Goal: Task Accomplishment & Management: Complete application form

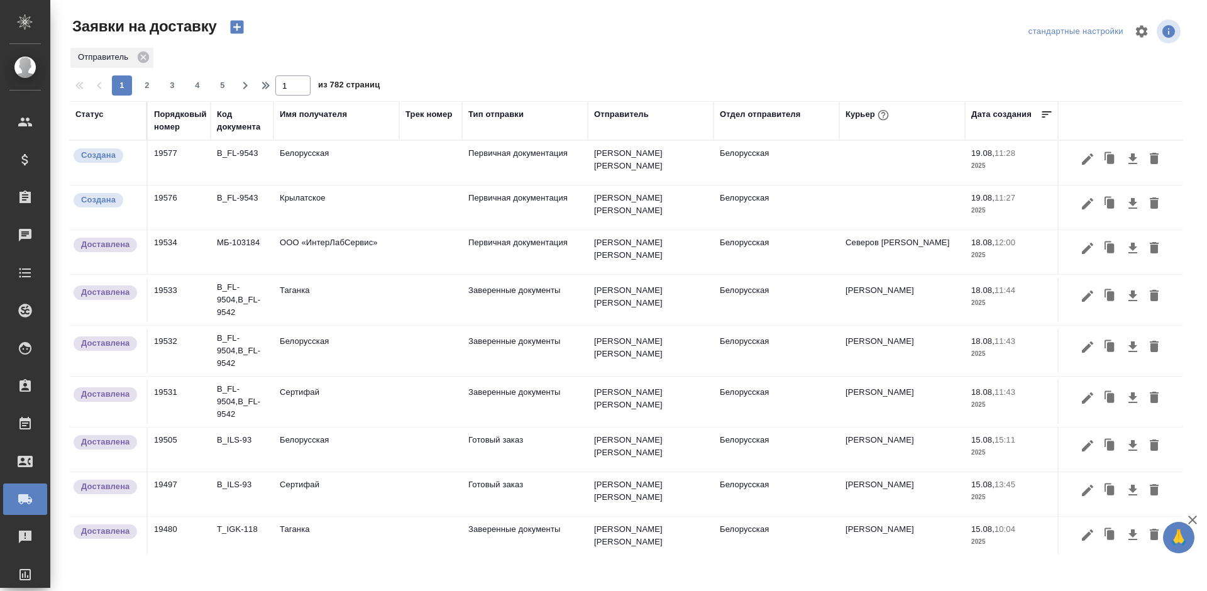
click at [1077, 199] on button "button" at bounding box center [1087, 204] width 21 height 24
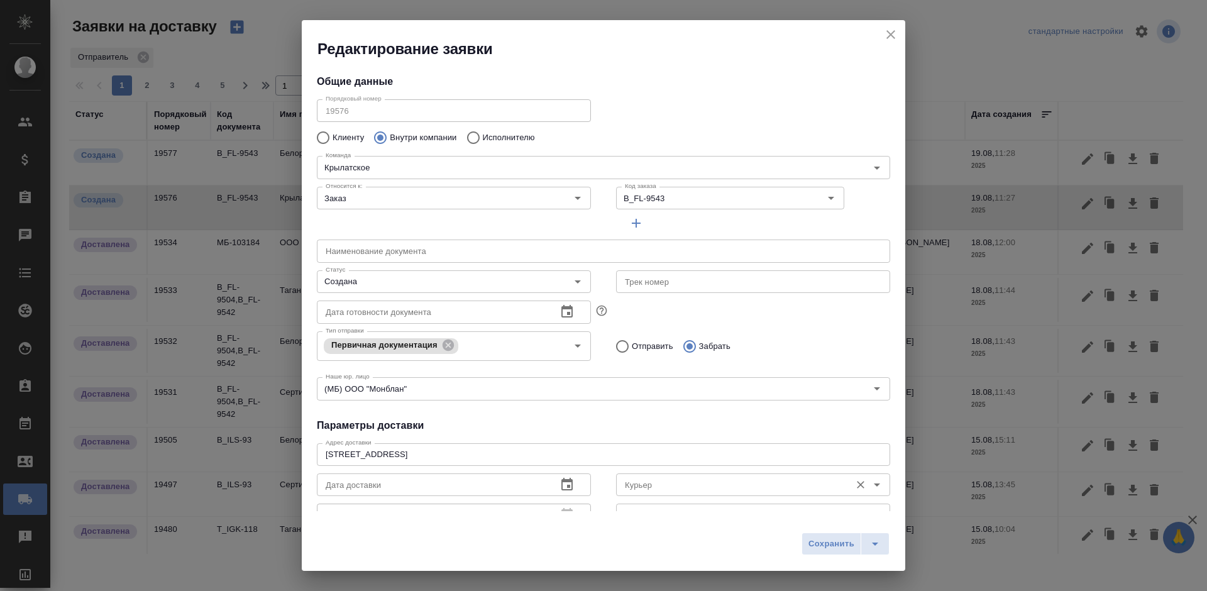
click at [753, 484] on input "Курьер" at bounding box center [732, 484] width 225 height 15
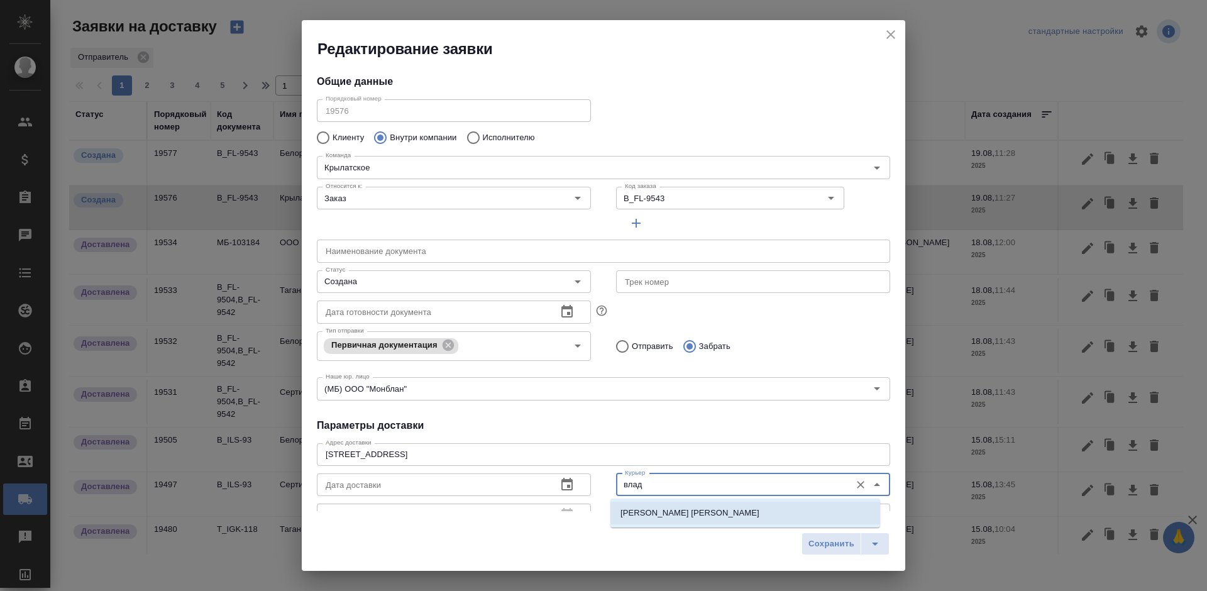
click at [745, 506] on li "Лысенков Владислав" at bounding box center [746, 513] width 270 height 23
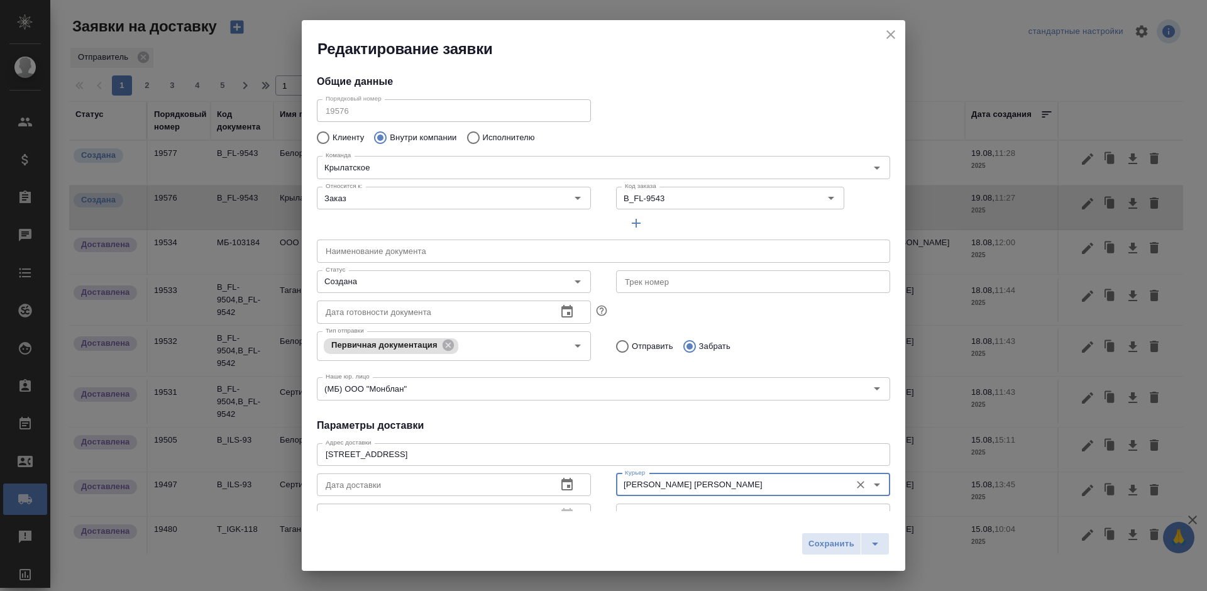
type input "[PERSON_NAME] [PERSON_NAME]"
drag, startPoint x: 420, startPoint y: 294, endPoint x: 421, endPoint y: 321, distance: 26.4
click at [420, 295] on div "Дата готовности документа Дата готовности документа" at bounding box center [453, 310] width 299 height 55
click at [441, 287] on input "Создана" at bounding box center [433, 281] width 225 height 15
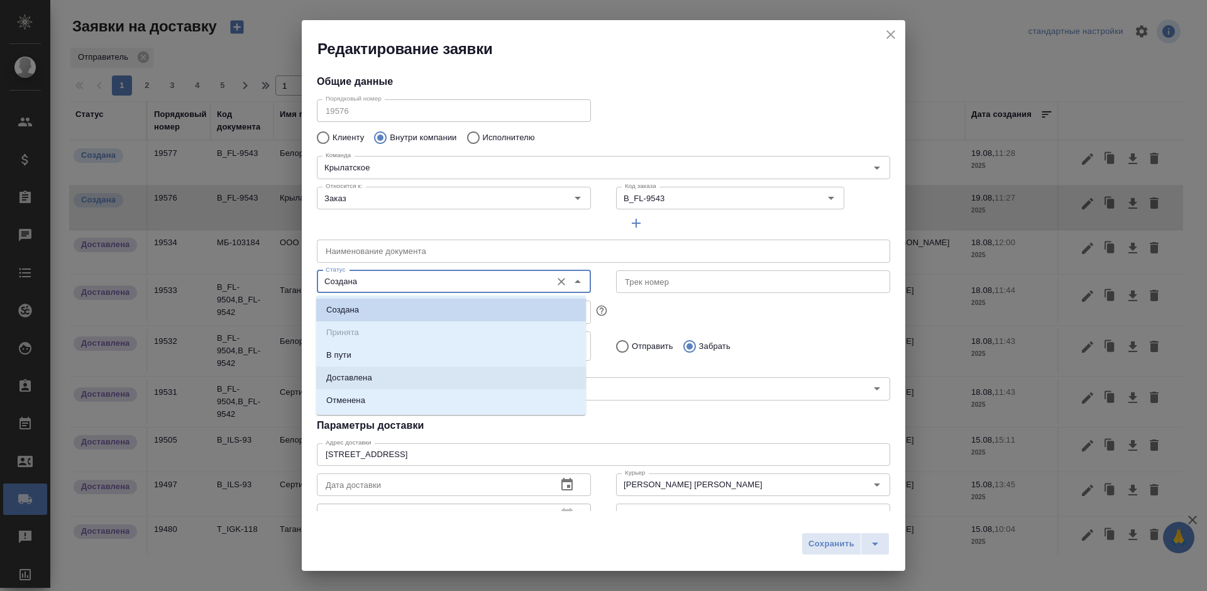
click at [439, 376] on li "Доставлена" at bounding box center [451, 378] width 270 height 23
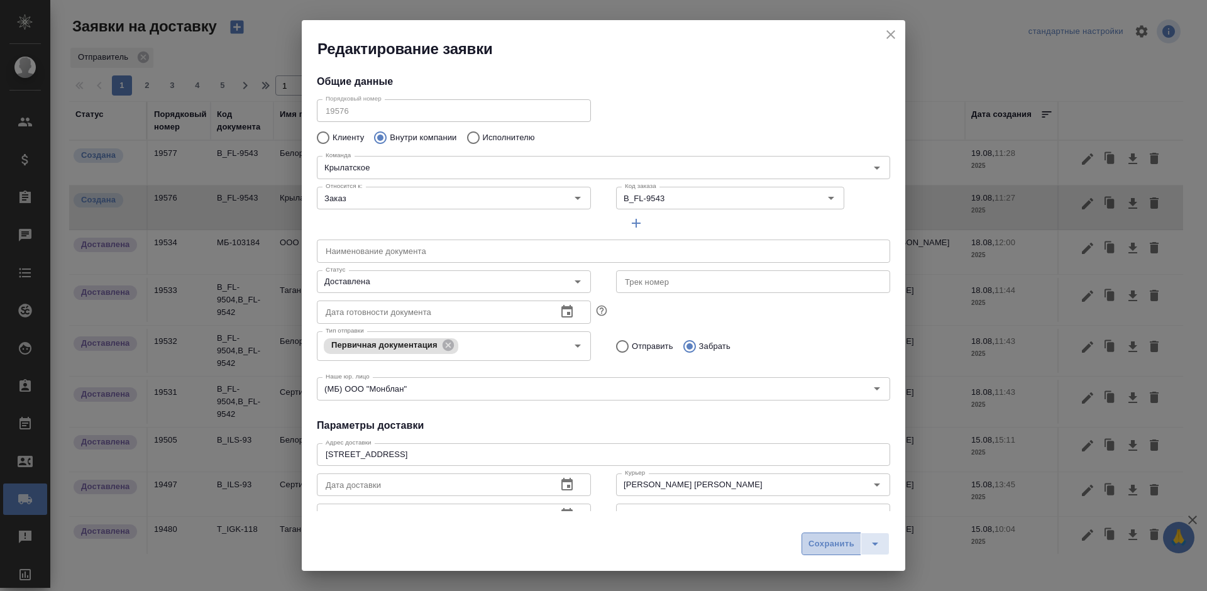
click at [833, 546] on span "Сохранить" at bounding box center [832, 544] width 46 height 14
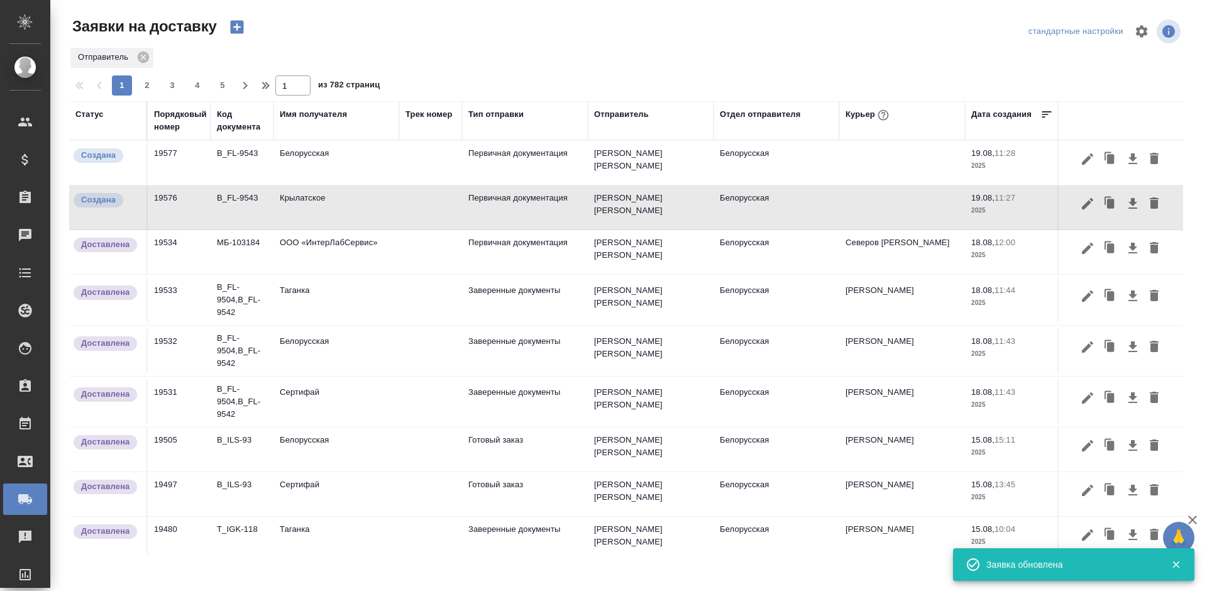
type input "Создана"
click at [1080, 156] on icon "button" at bounding box center [1087, 159] width 15 height 15
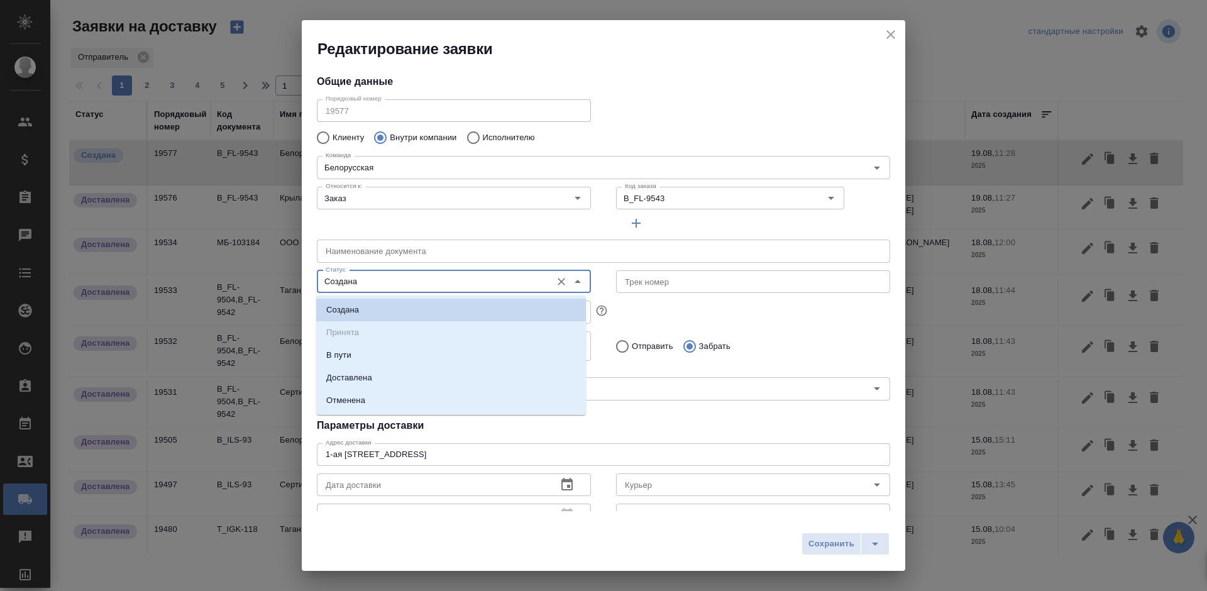
click at [389, 286] on input "Создана" at bounding box center [433, 281] width 225 height 15
click at [408, 378] on li "Доставлена" at bounding box center [451, 378] width 270 height 23
type input "Доставлена"
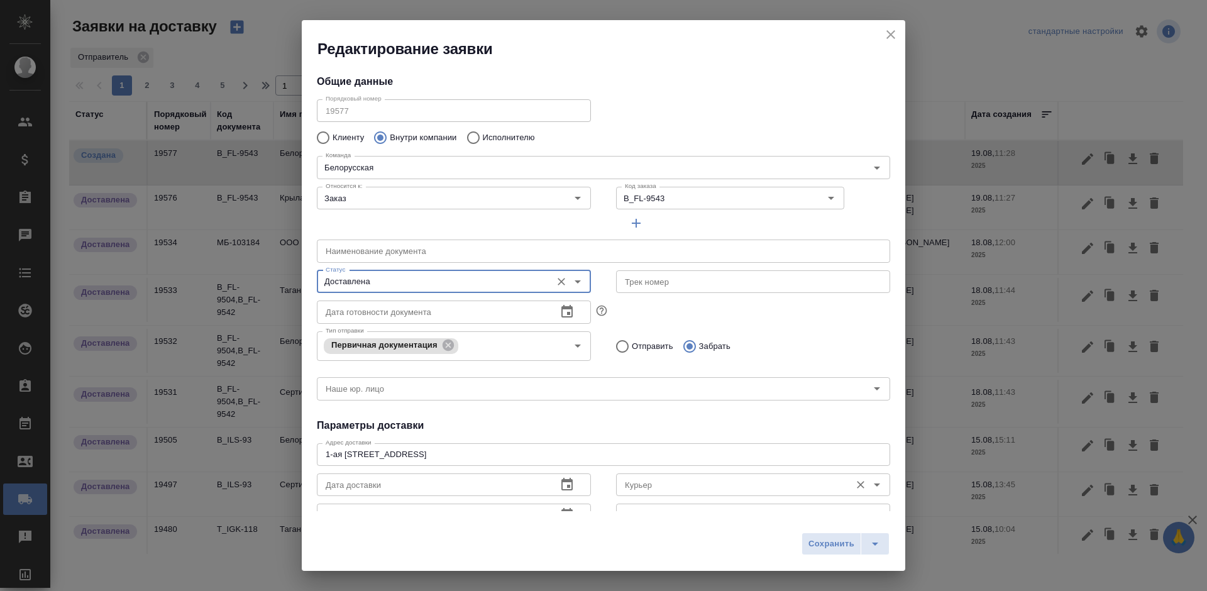
click at [682, 482] on input "Курьер" at bounding box center [732, 484] width 225 height 15
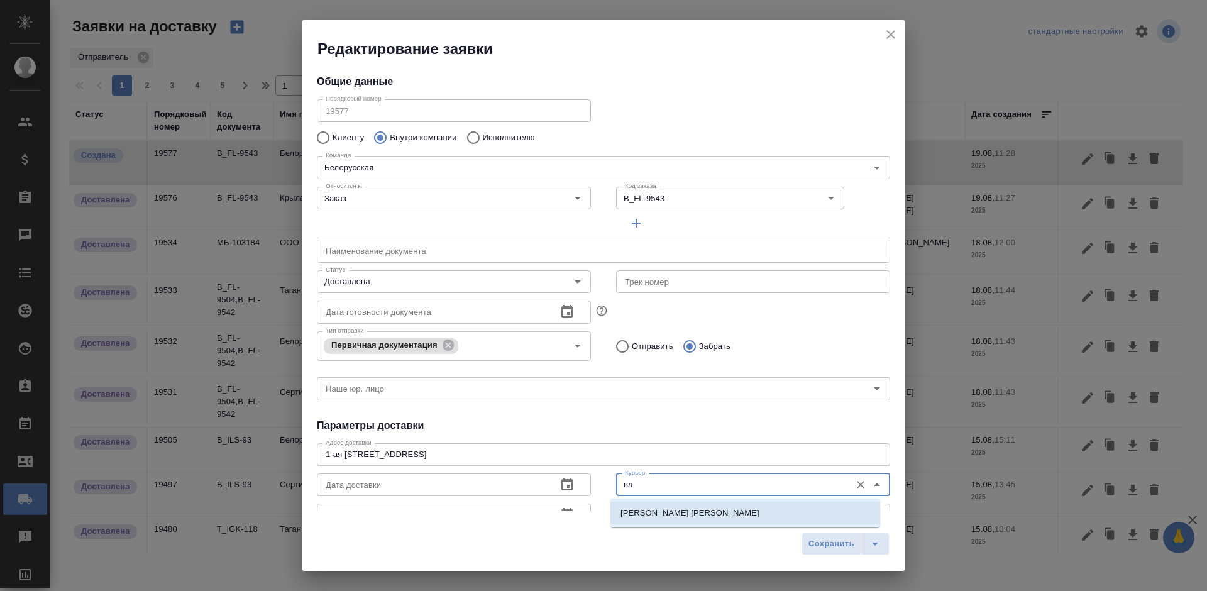
click at [723, 516] on li "[PERSON_NAME] [PERSON_NAME]" at bounding box center [746, 513] width 270 height 23
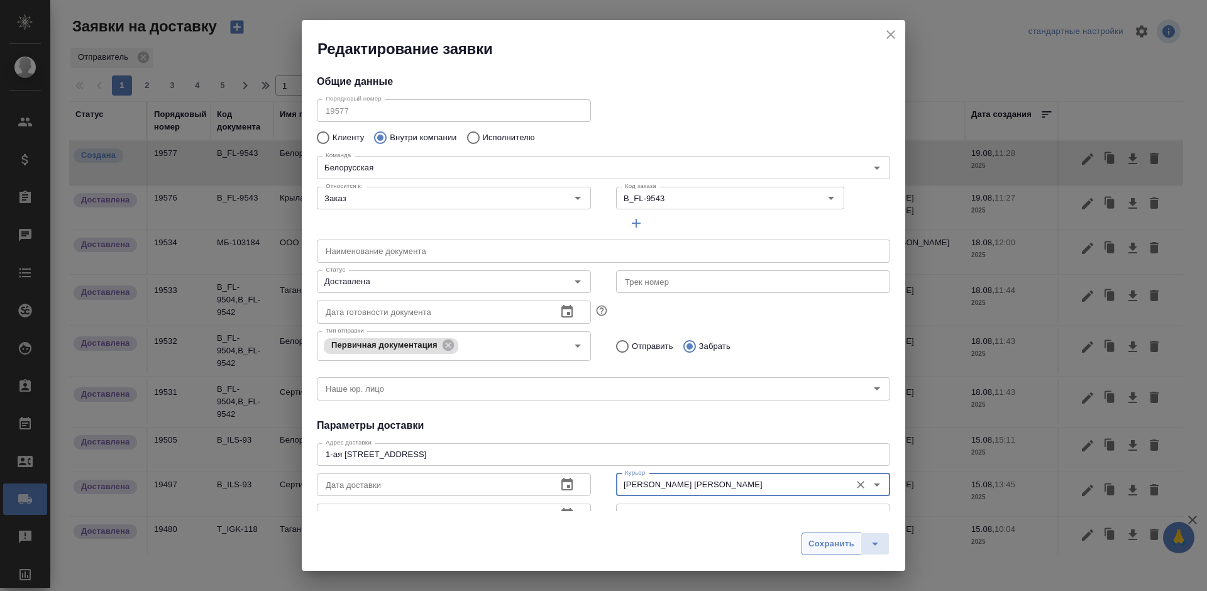
type input "[PERSON_NAME] [PERSON_NAME]"
click at [811, 545] on span "Сохранить" at bounding box center [832, 544] width 46 height 14
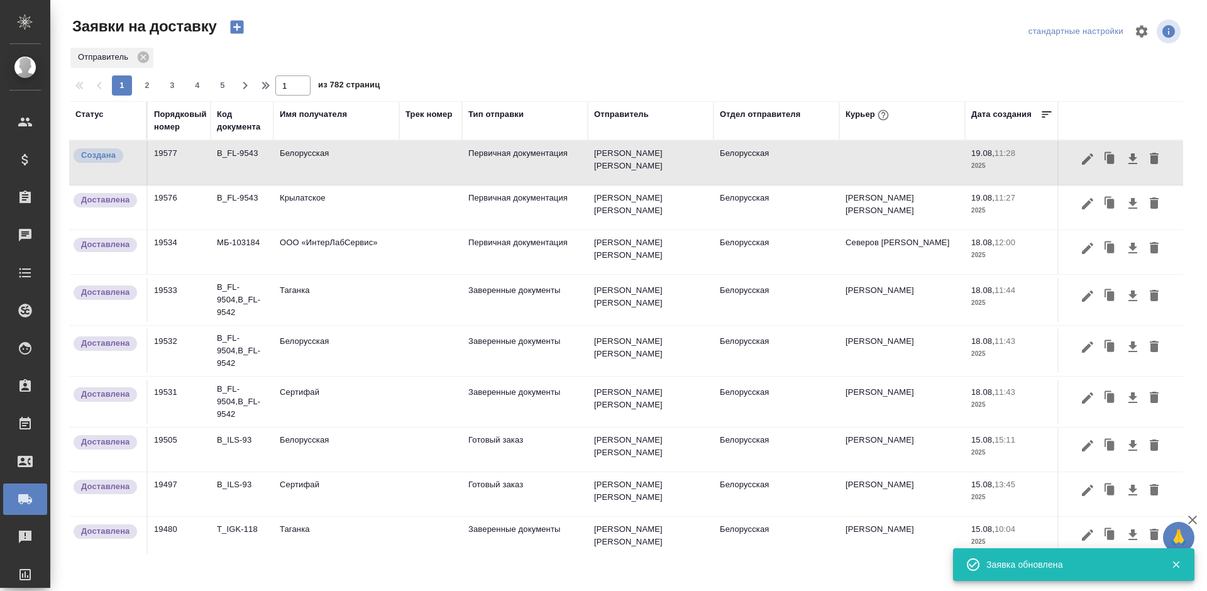
type input "Создана"
click at [233, 25] on icon "button" at bounding box center [236, 27] width 13 height 13
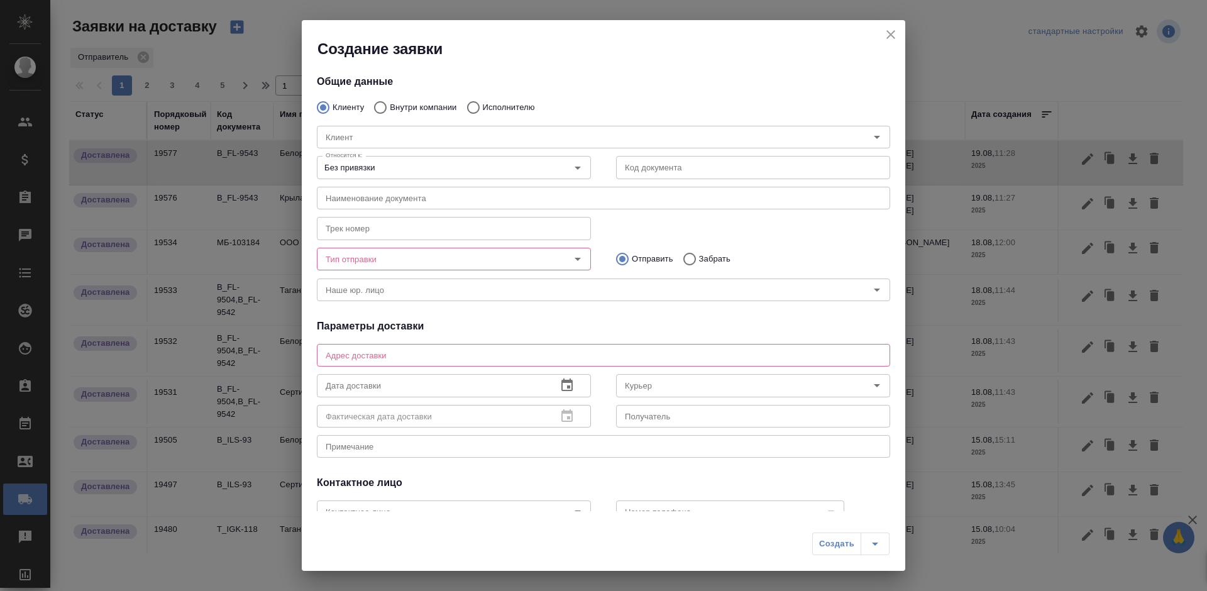
click at [425, 104] on p "Внутри компании" at bounding box center [423, 107] width 67 height 13
click at [390, 104] on input "Внутри компании" at bounding box center [378, 107] width 23 height 26
radio input "true"
click at [426, 134] on input "Команда" at bounding box center [583, 137] width 524 height 15
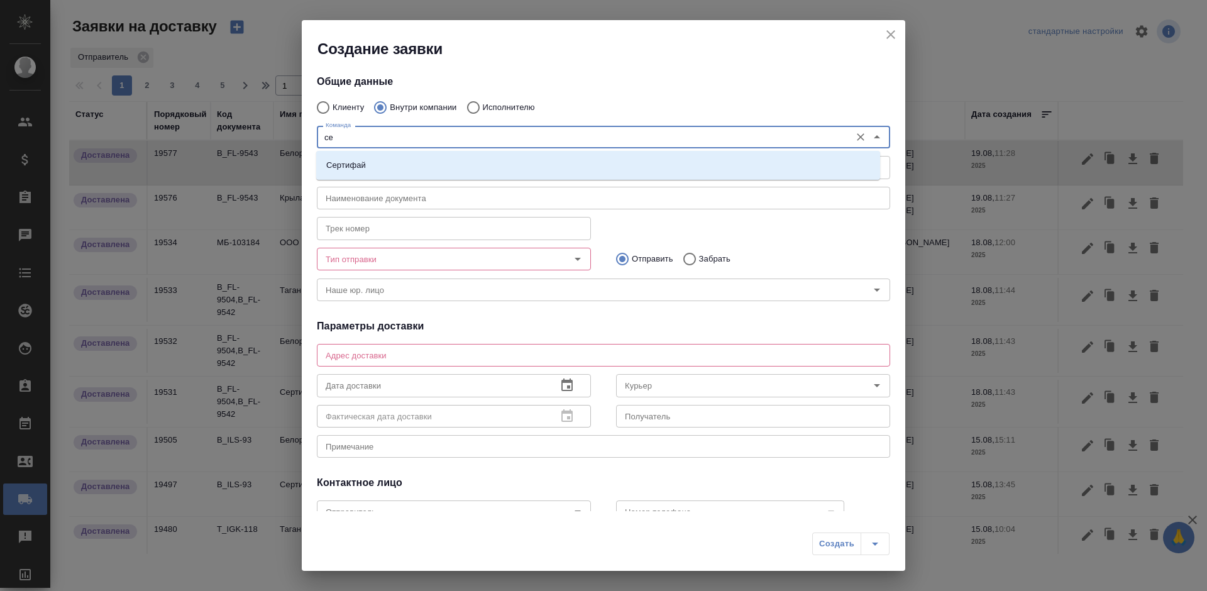
type input "с"
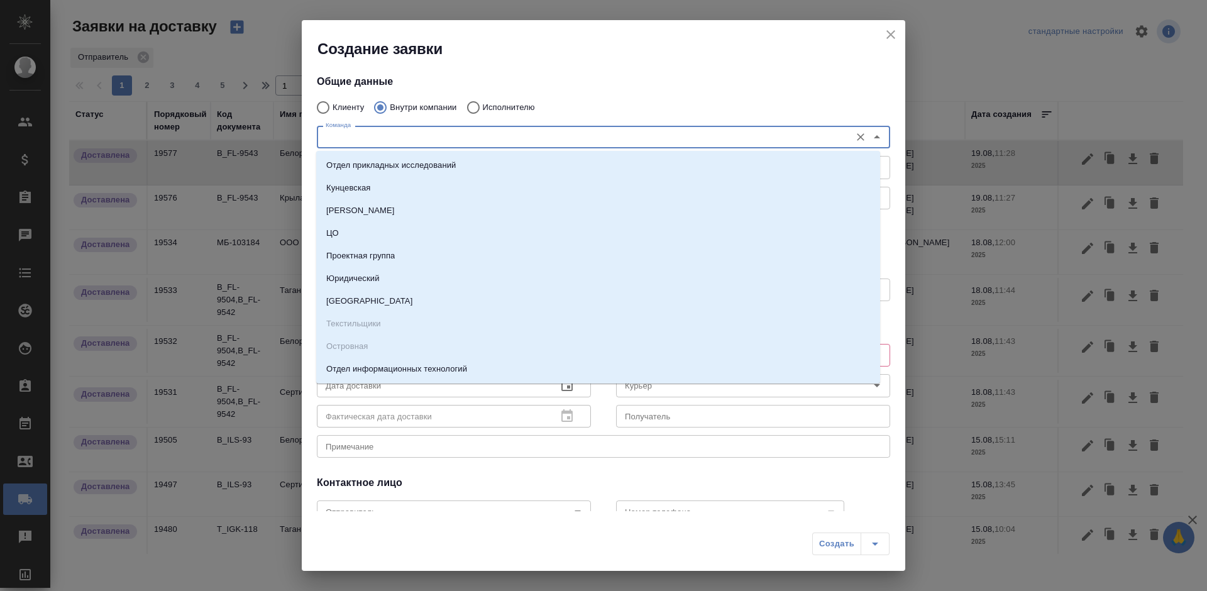
type input "ь"
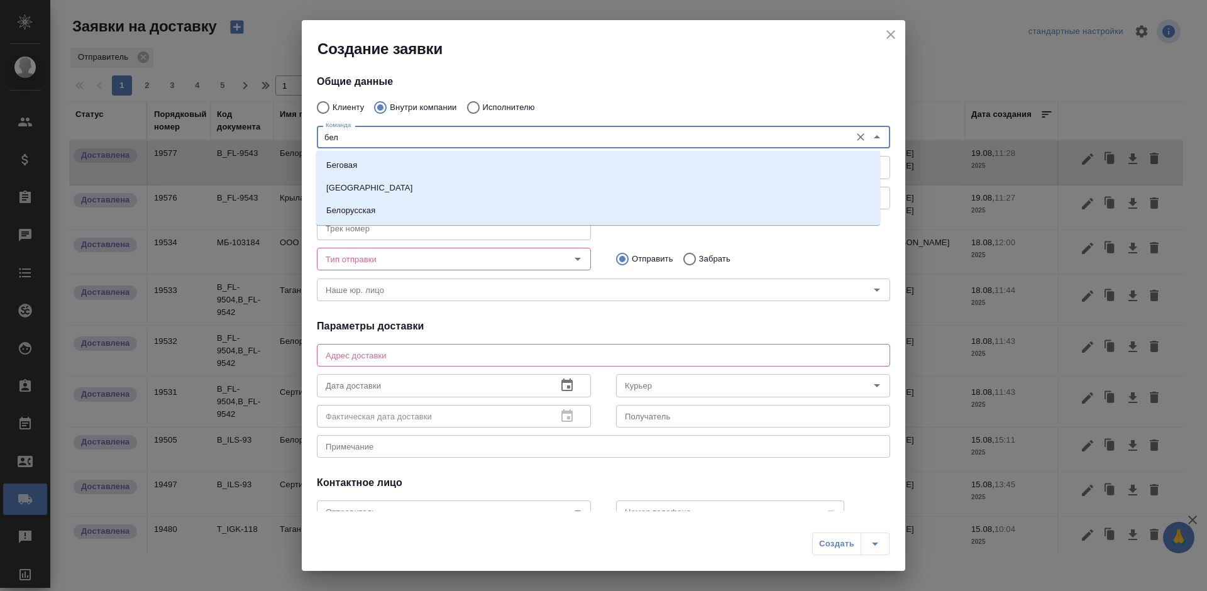
type input "бело"
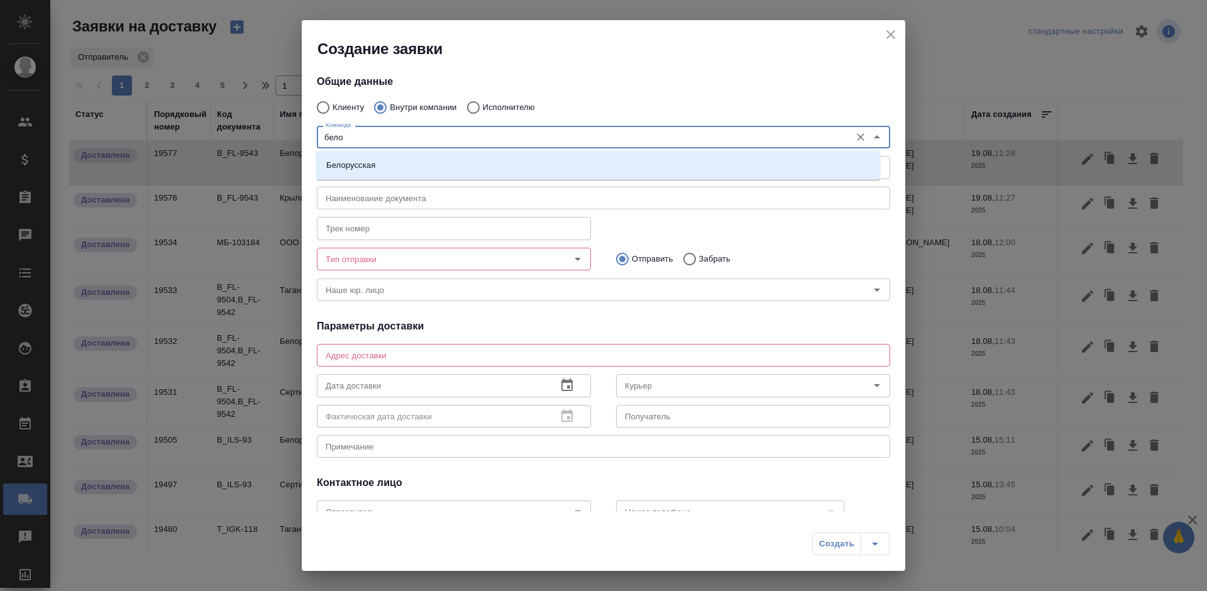
click at [423, 159] on li "Белорусская" at bounding box center [598, 165] width 564 height 23
type textarea "1-ая [STREET_ADDRESS]"
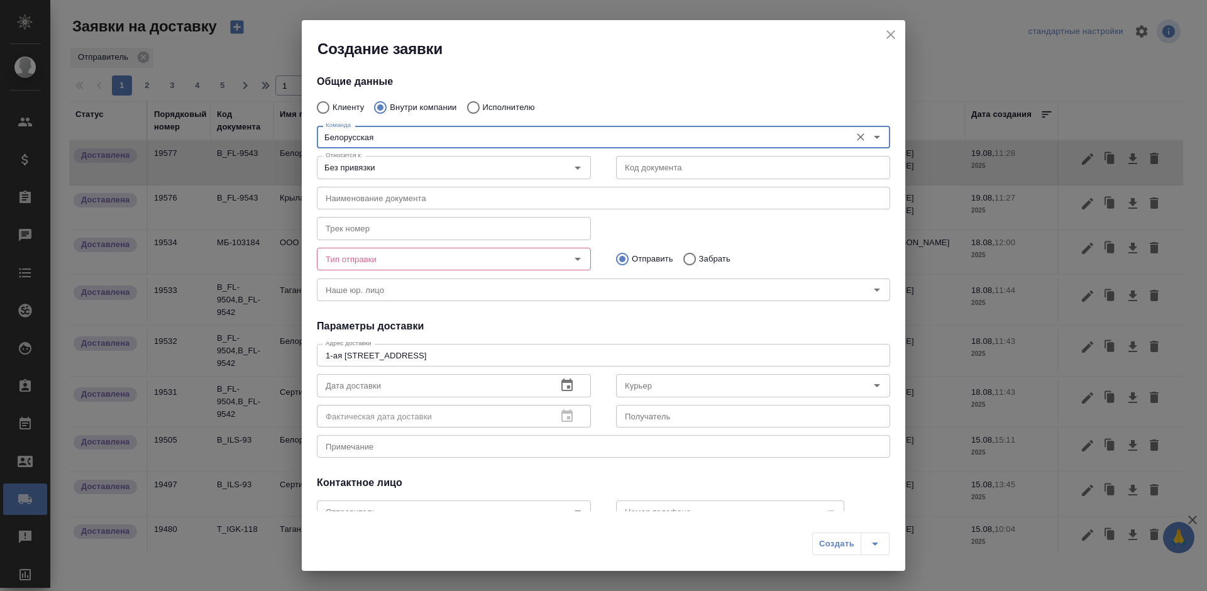
type input "Белорусская"
click at [682, 255] on input "Забрать" at bounding box center [688, 259] width 23 height 26
radio input "true"
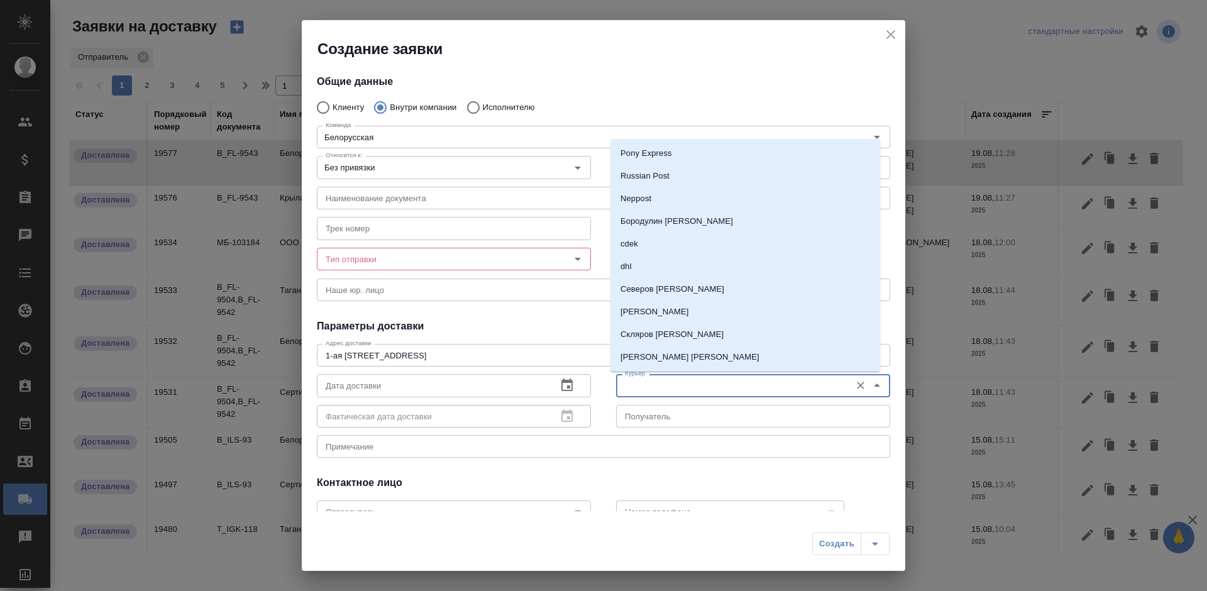
click at [691, 389] on input "Курьер" at bounding box center [732, 385] width 225 height 15
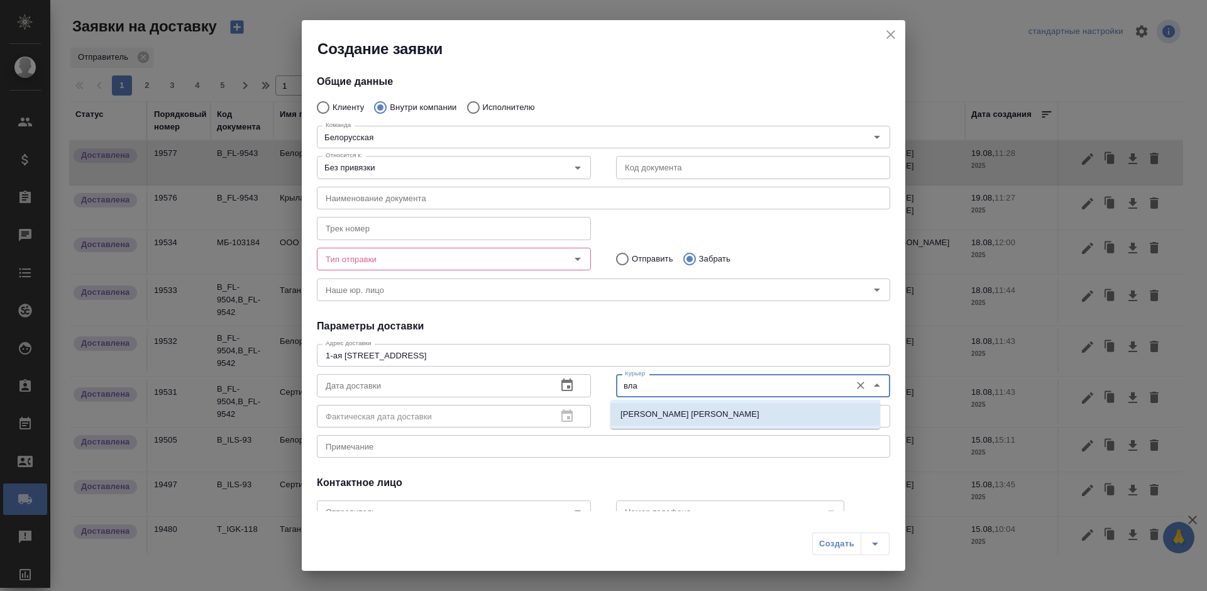
click at [694, 411] on p "[PERSON_NAME] [PERSON_NAME]" at bounding box center [690, 414] width 139 height 13
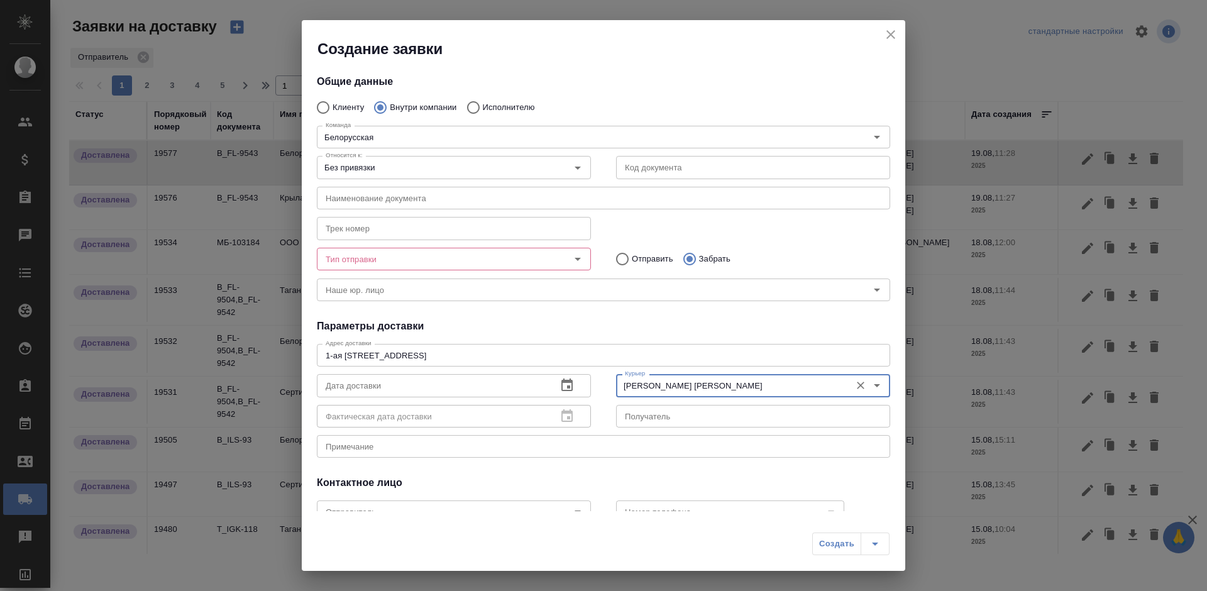
type input "[PERSON_NAME] [PERSON_NAME]"
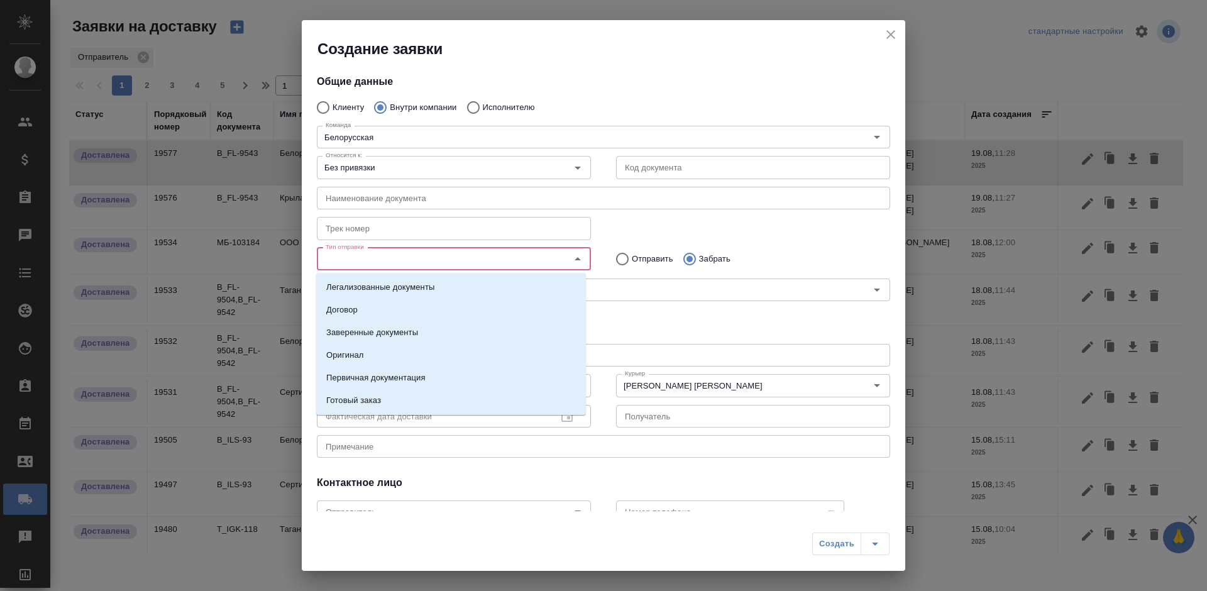
click at [440, 265] on input "Тип отправки" at bounding box center [433, 259] width 225 height 15
click at [442, 354] on li "Оригинал" at bounding box center [451, 355] width 270 height 23
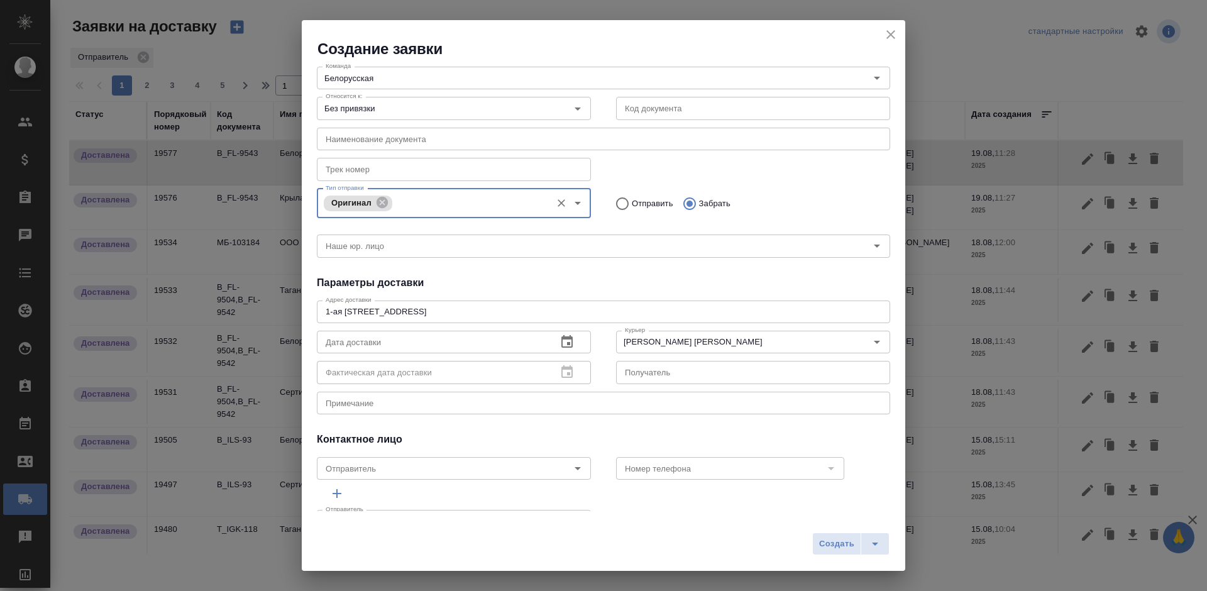
scroll to position [96, 0]
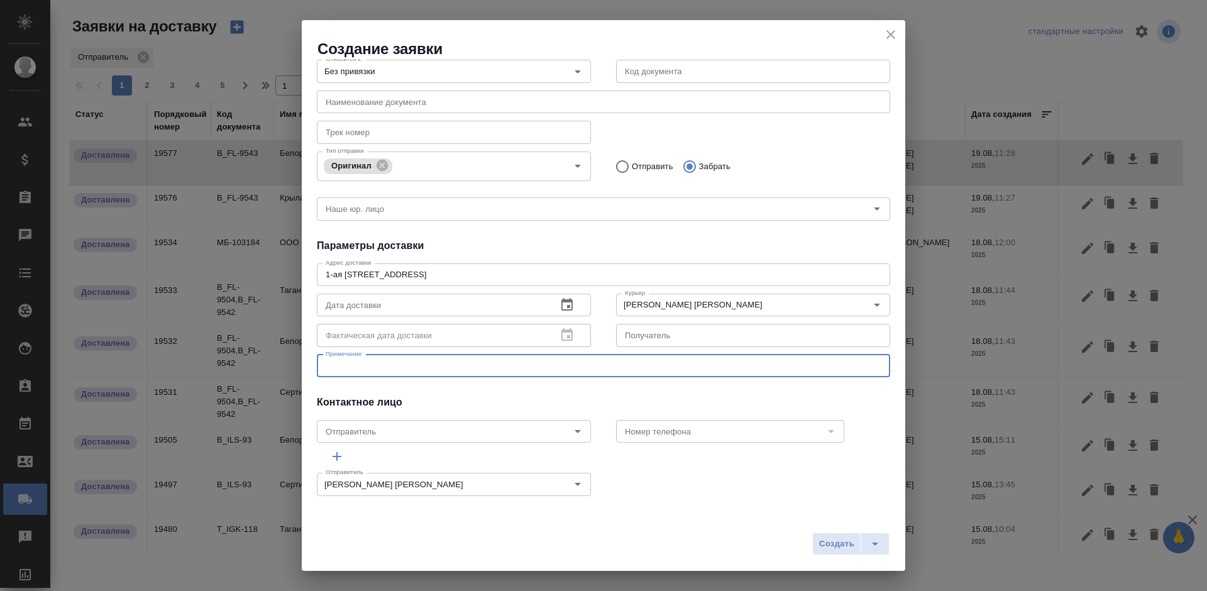
click at [599, 360] on div "x Примечание" at bounding box center [604, 366] width 574 height 23
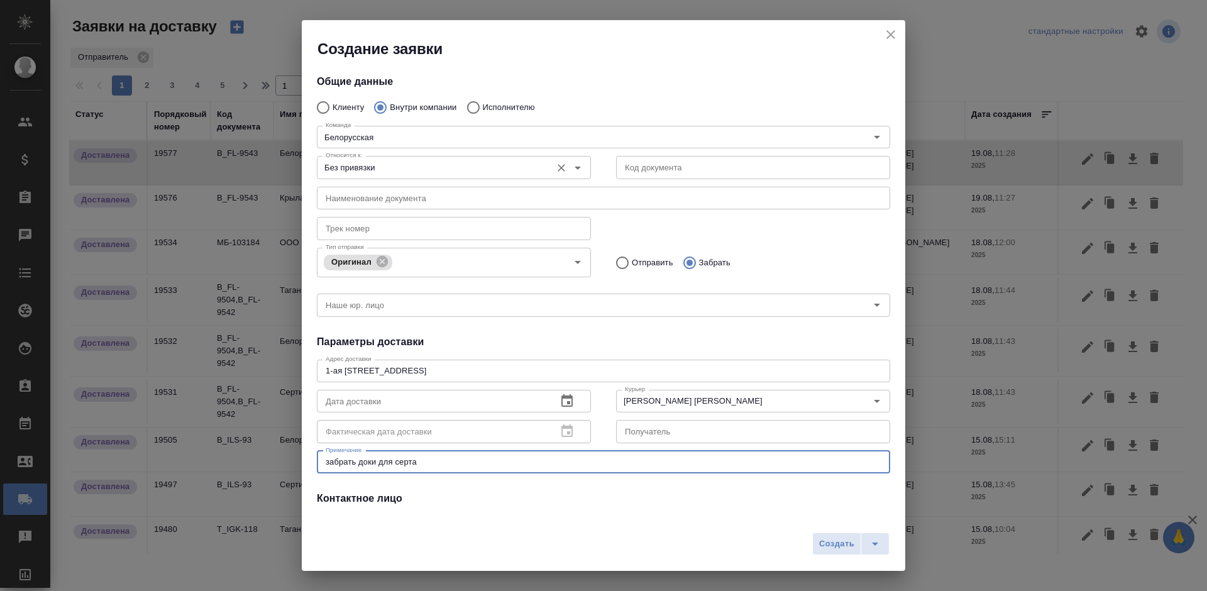
type textarea "забрать доки для серта"
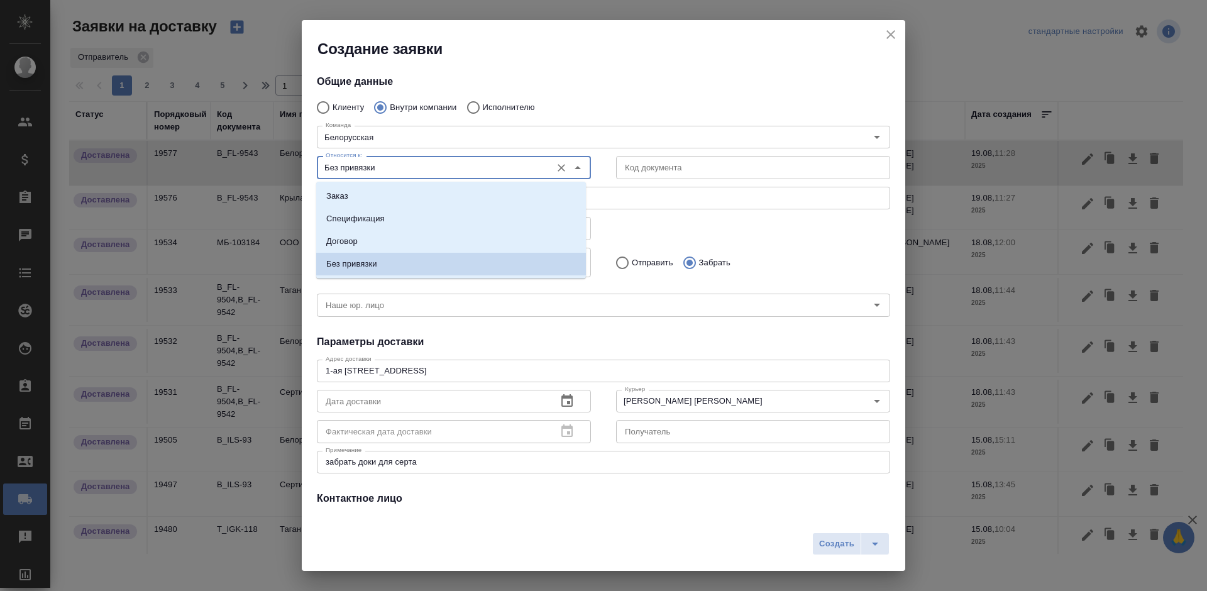
click at [492, 174] on input "Без привязки" at bounding box center [433, 167] width 225 height 15
click at [517, 197] on li "Заказ" at bounding box center [451, 196] width 270 height 23
type input "Заказ"
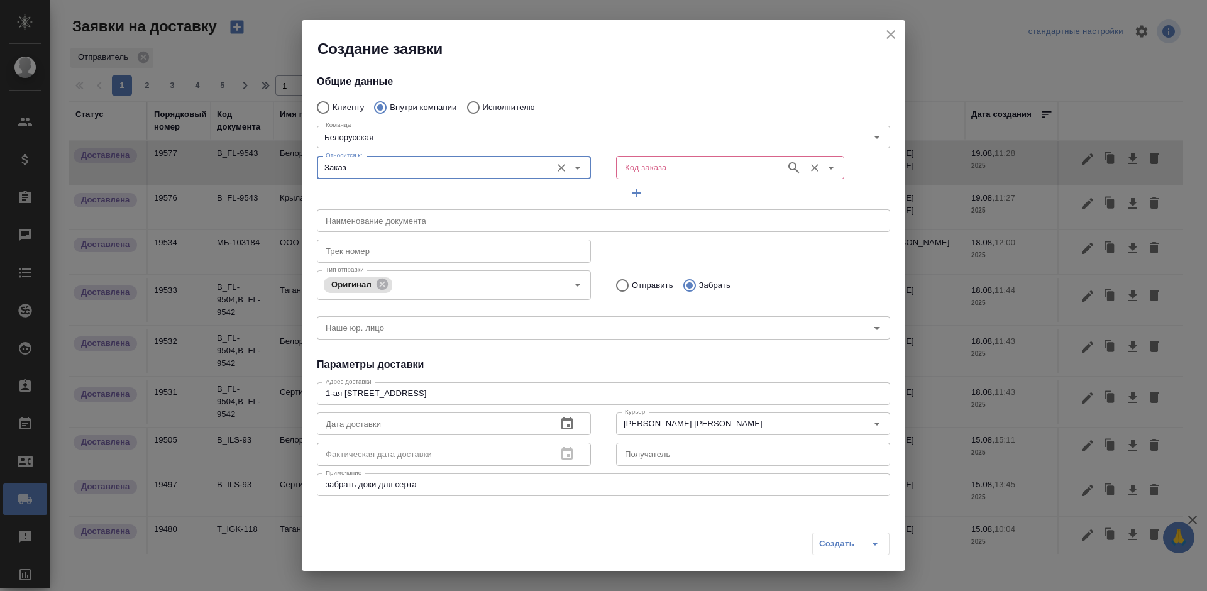
click at [663, 163] on input "Код заказа" at bounding box center [700, 167] width 160 height 15
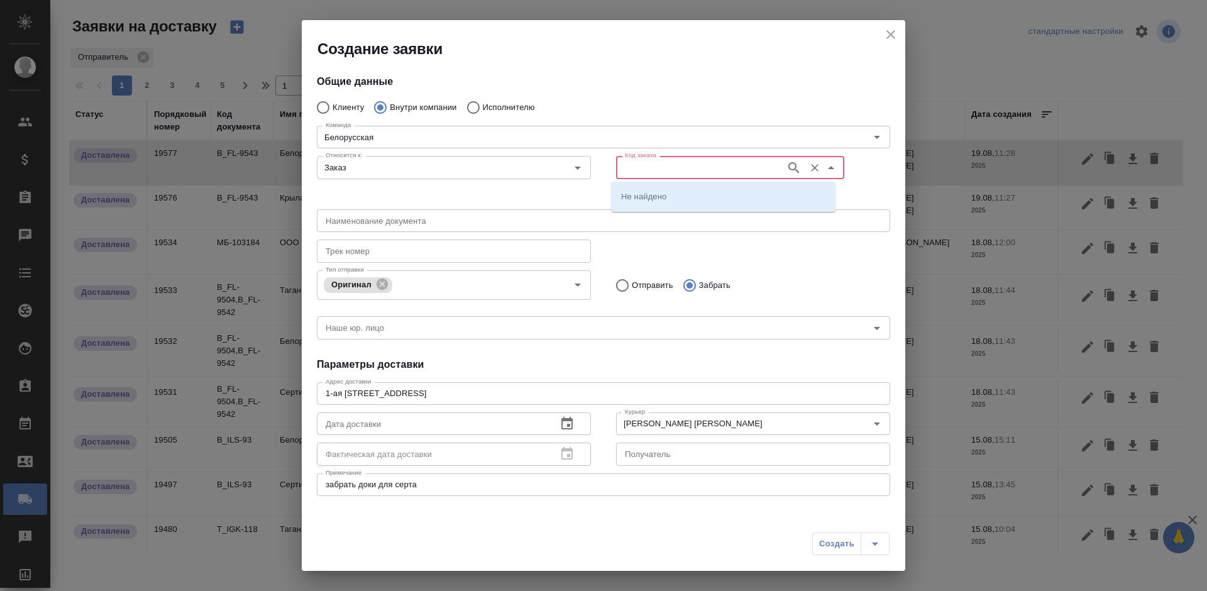
paste input "B_ECLB-219"
type input "B_ECLB-219"
click at [675, 194] on li "B_ECLB-219" at bounding box center [723, 196] width 225 height 23
type input "(OTP) Общество с ограниченной ответственностью «Вектор Развития»"
type input "B_ECLB-219"
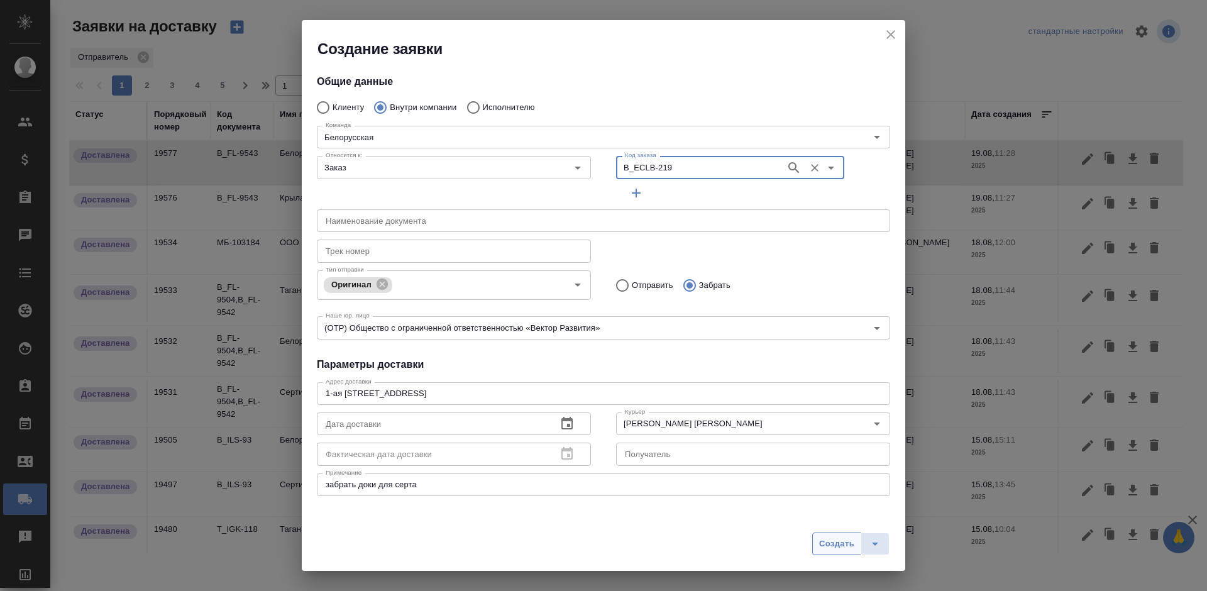
click at [830, 550] on span "Создать" at bounding box center [836, 544] width 35 height 14
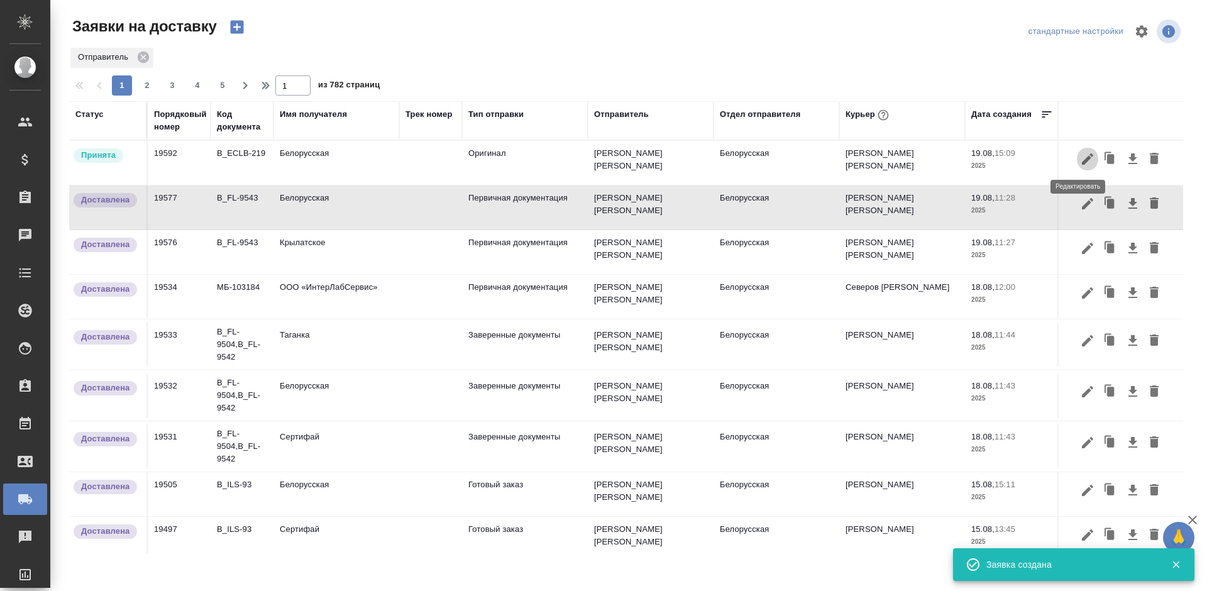
click at [1080, 158] on icon "button" at bounding box center [1087, 159] width 15 height 15
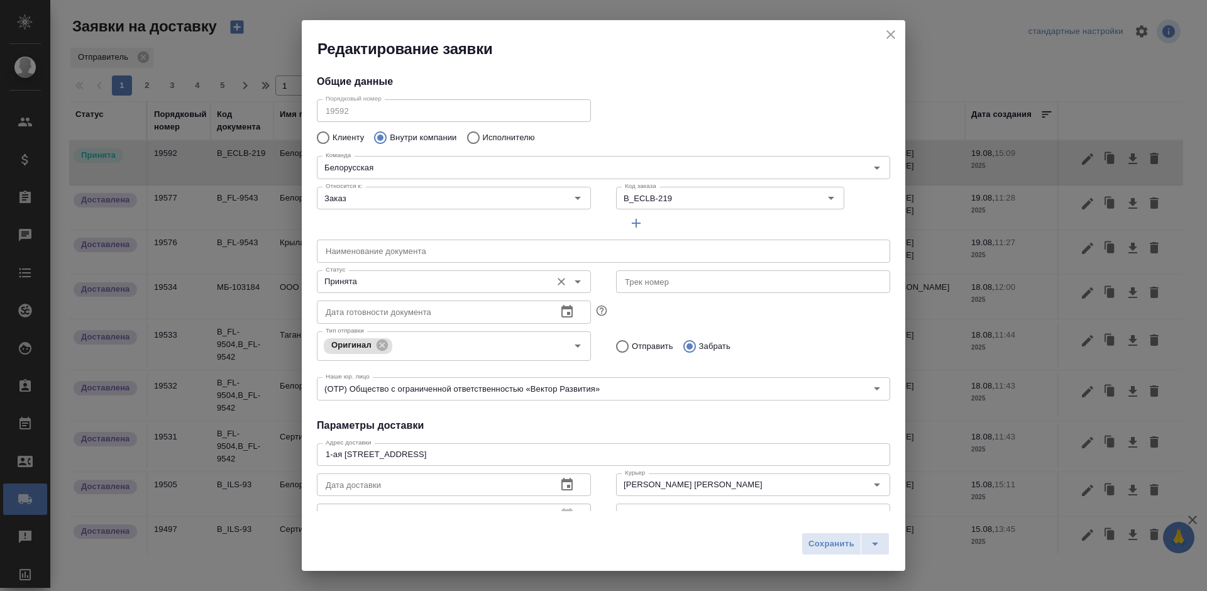
click at [397, 286] on input "Принята" at bounding box center [433, 281] width 225 height 15
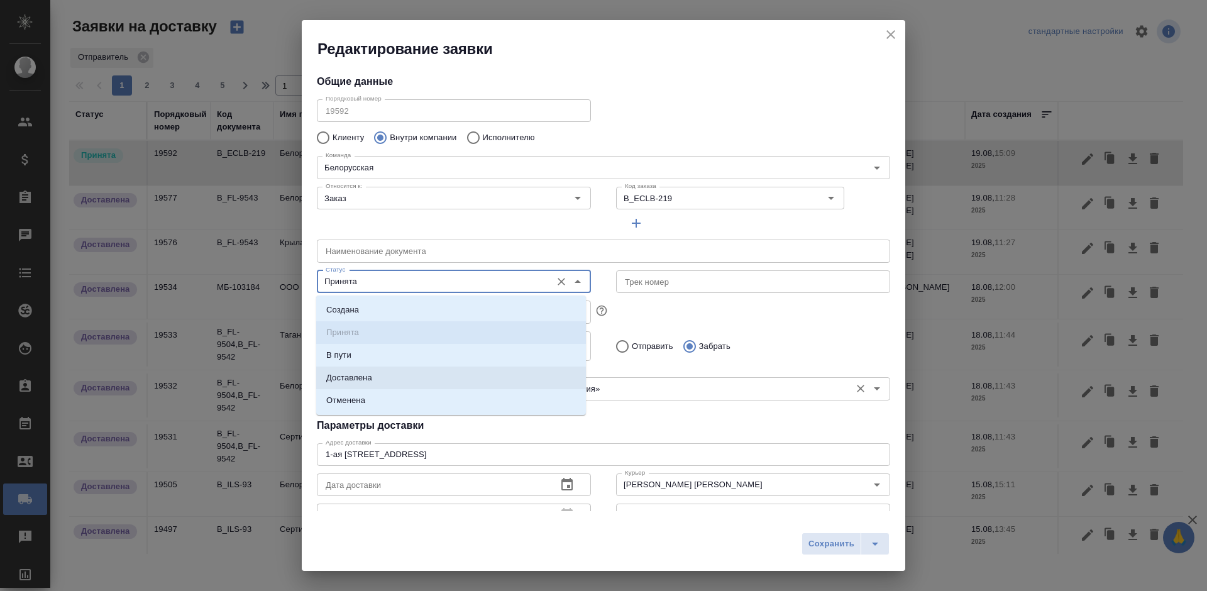
click at [411, 374] on li "Доставлена" at bounding box center [451, 378] width 270 height 23
type input "Доставлена"
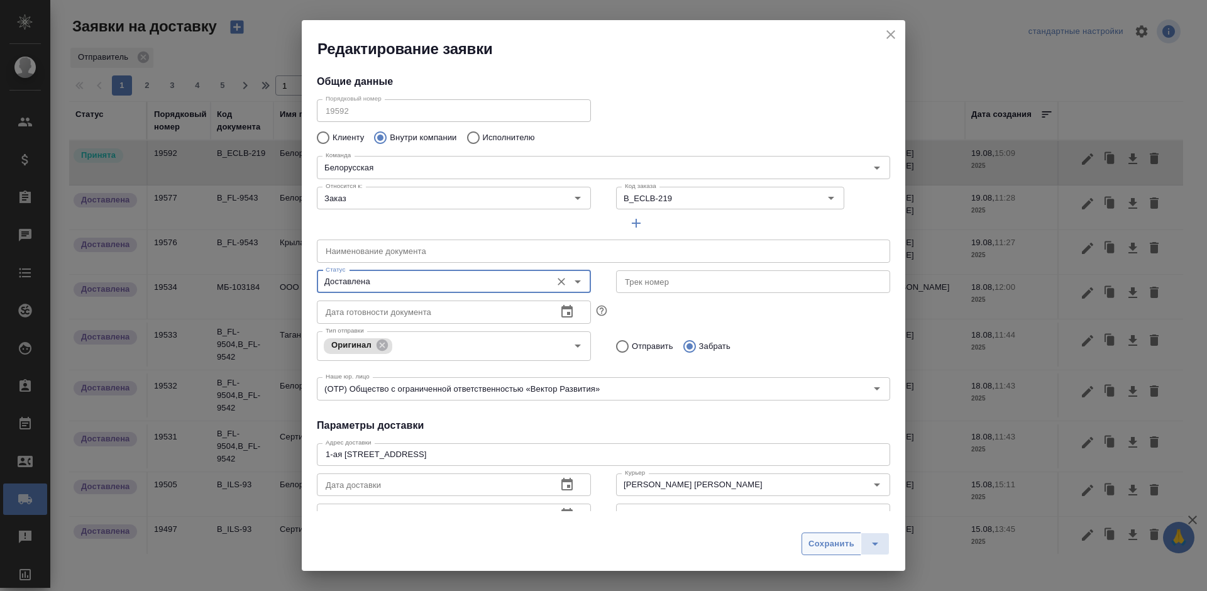
click at [823, 548] on span "Сохранить" at bounding box center [832, 544] width 46 height 14
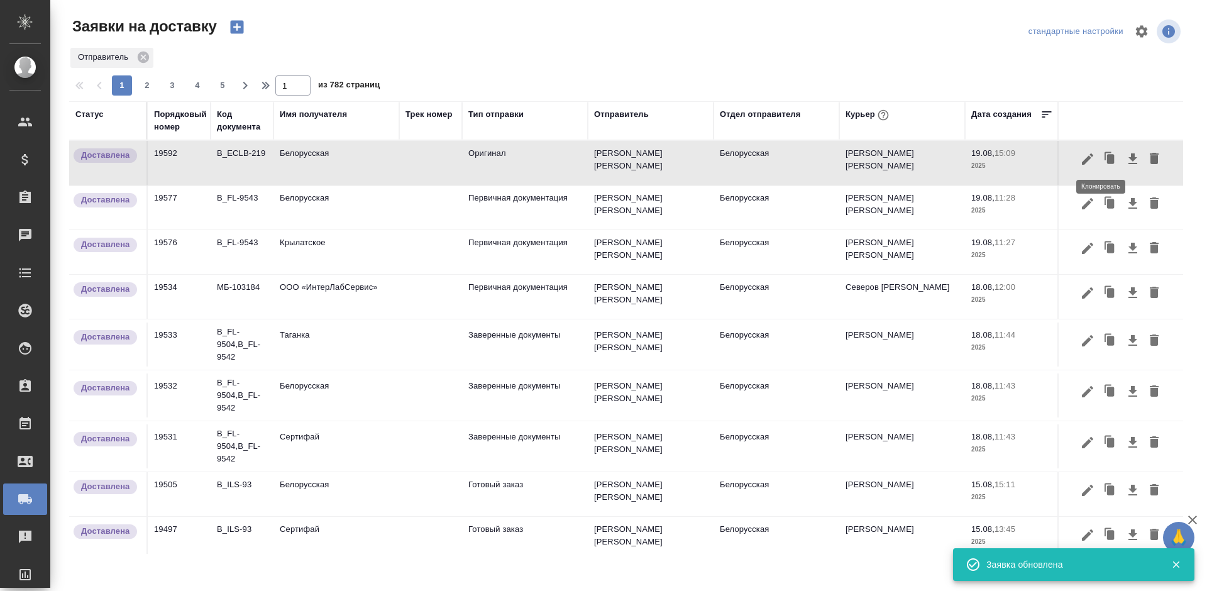
click at [1102, 155] on icon "button" at bounding box center [1111, 159] width 18 height 18
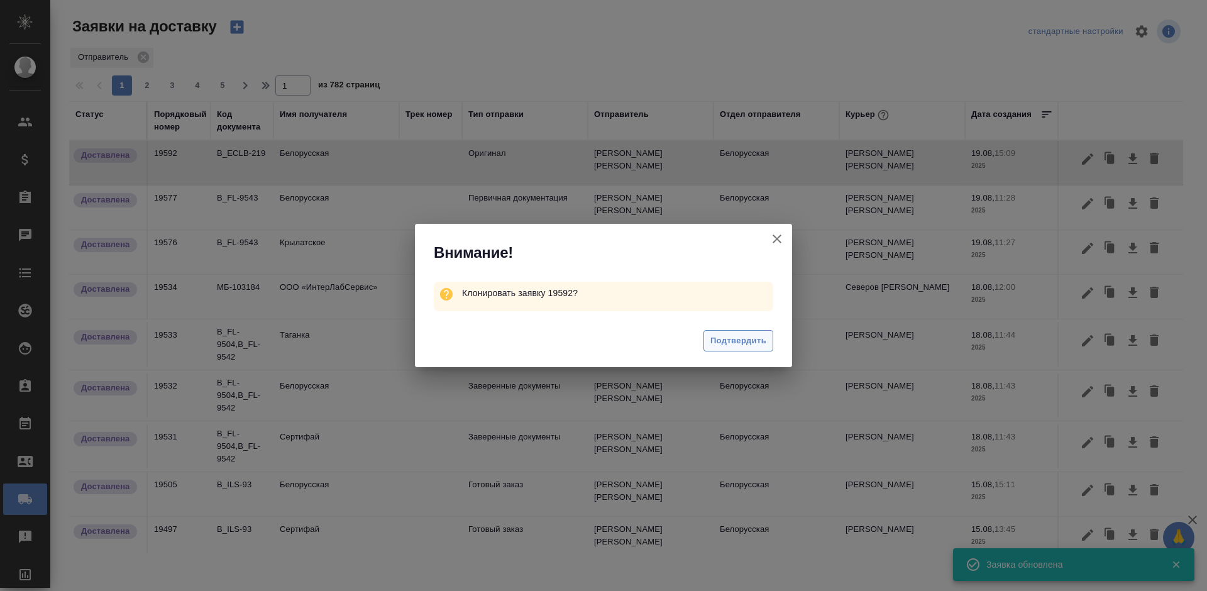
click at [714, 330] on button "Подтвердить" at bounding box center [739, 341] width 70 height 22
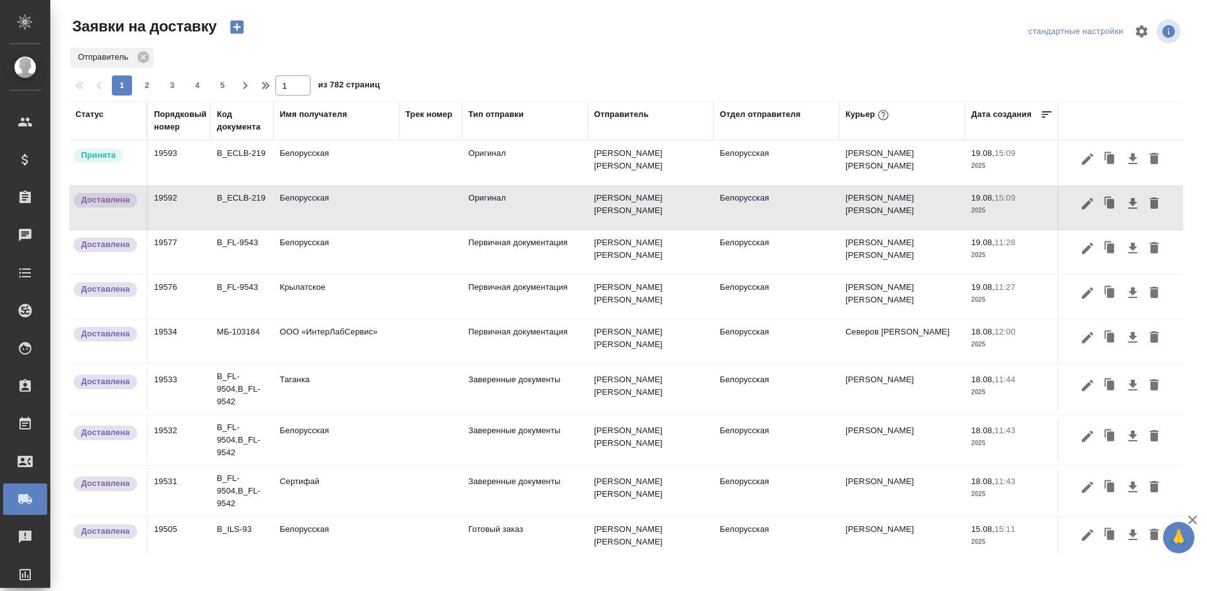
click at [1080, 161] on icon "button" at bounding box center [1087, 159] width 15 height 15
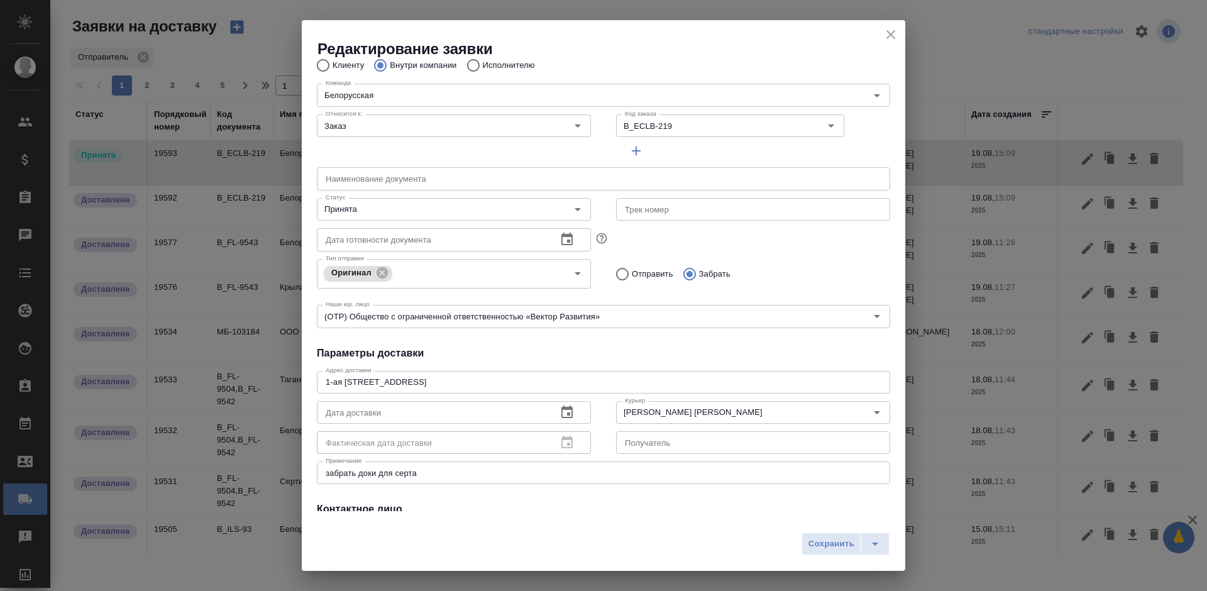
scroll to position [126, 0]
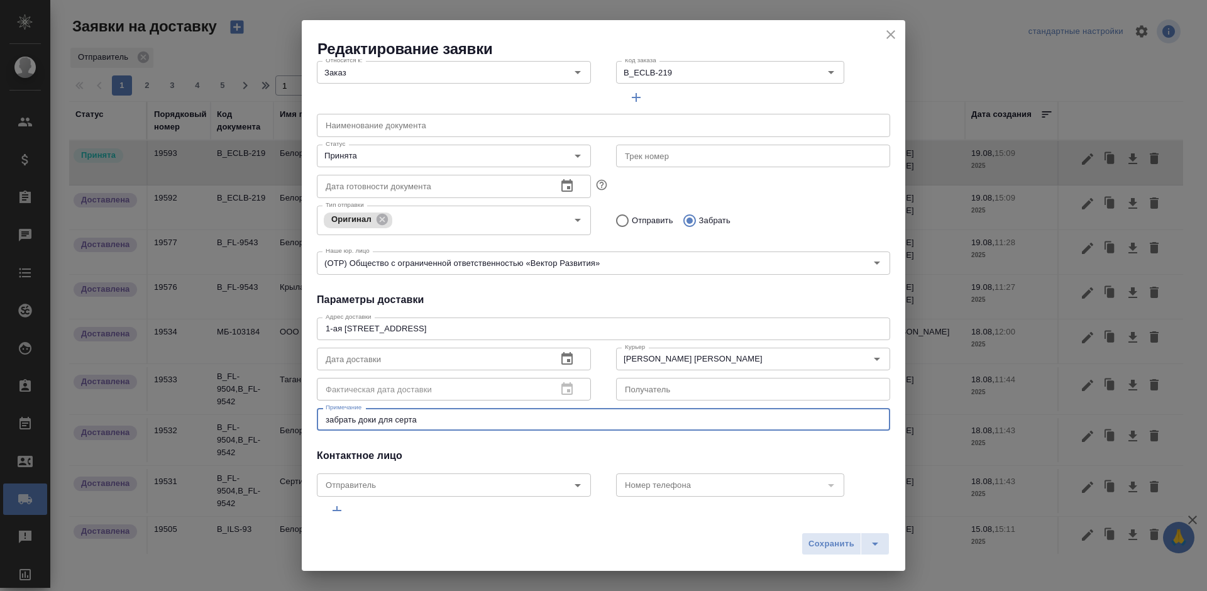
drag, startPoint x: 344, startPoint y: 419, endPoint x: 294, endPoint y: 419, distance: 50.3
click at [294, 419] on div "Редактирование заявки Общие данные Порядковый номер 19593 Порядковый номер Клие…" at bounding box center [603, 295] width 1207 height 591
type textarea "отвезти на серт доки с белки"
click at [418, 151] on input "Принята" at bounding box center [433, 155] width 225 height 15
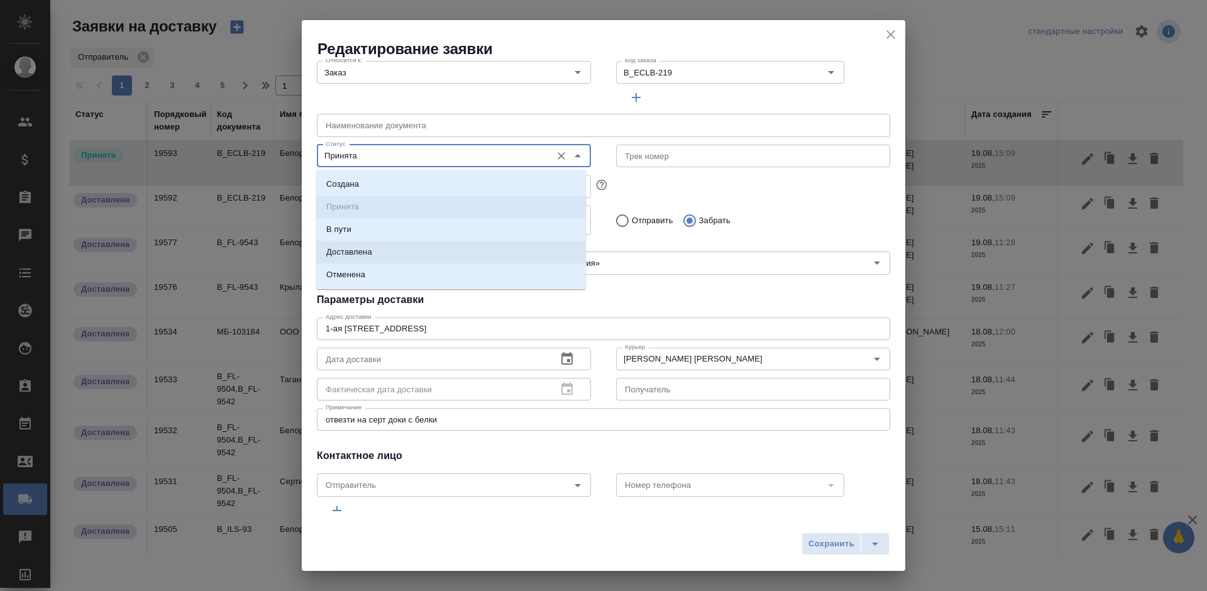
click at [401, 248] on li "Доставлена" at bounding box center [451, 252] width 270 height 23
type input "Доставлена"
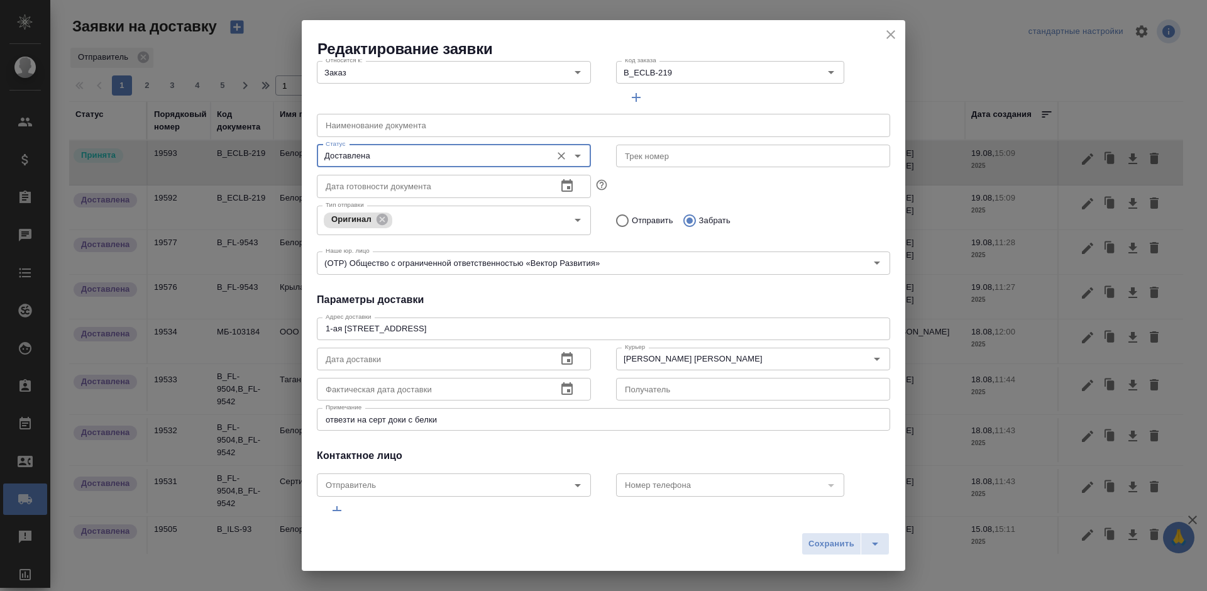
scroll to position [0, 0]
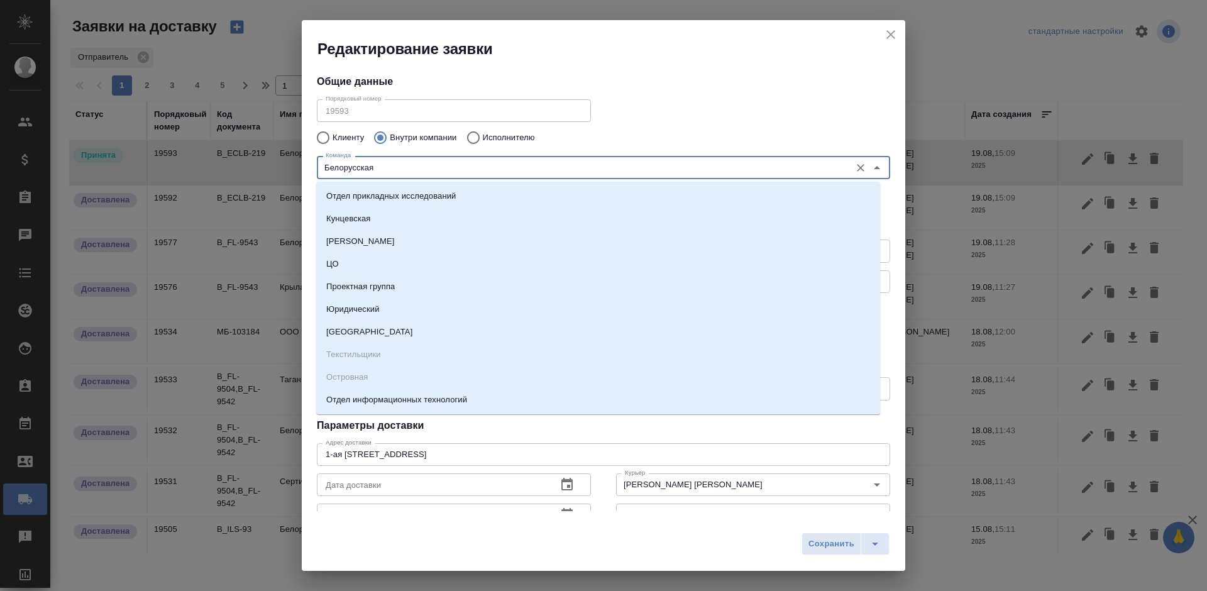
click at [422, 165] on input "Белорусская" at bounding box center [583, 167] width 524 height 15
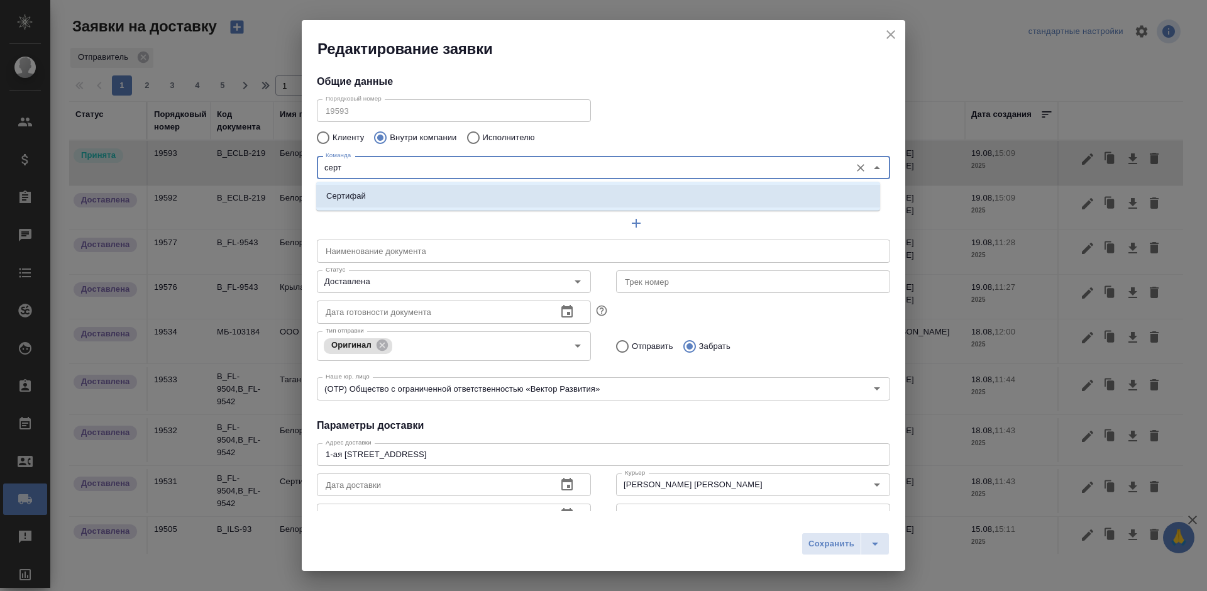
click at [429, 189] on li "Сертифай" at bounding box center [598, 196] width 564 height 23
type input "Сертифай"
type textarea "[STREET_ADDRESS]"
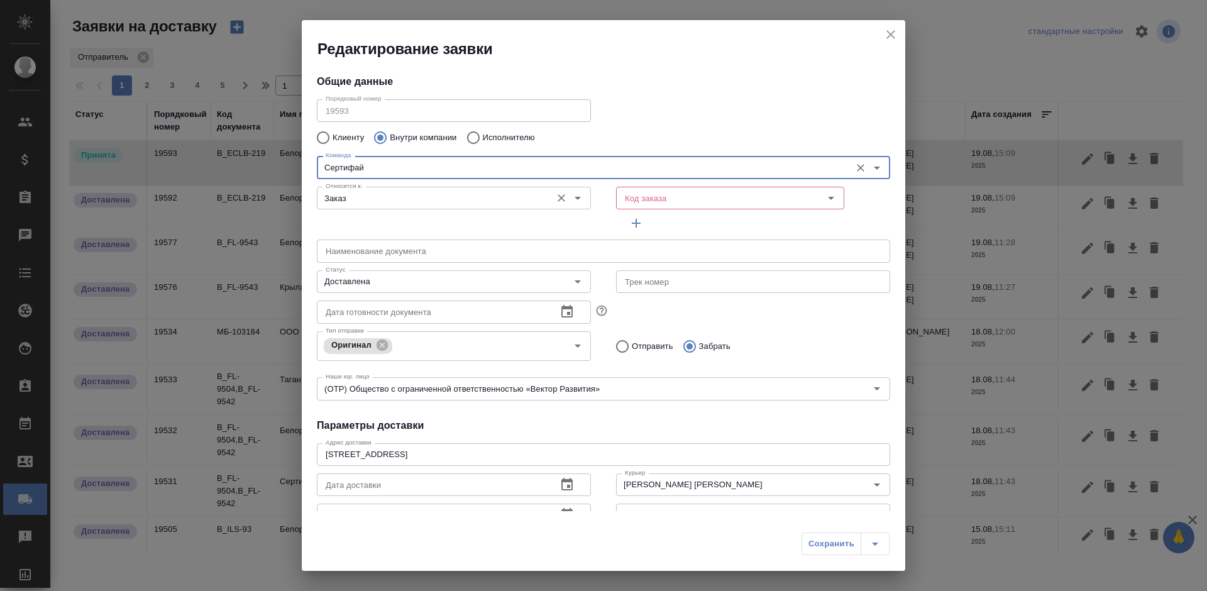
type input "Сертифай"
click at [483, 197] on input "Заказ" at bounding box center [433, 198] width 225 height 15
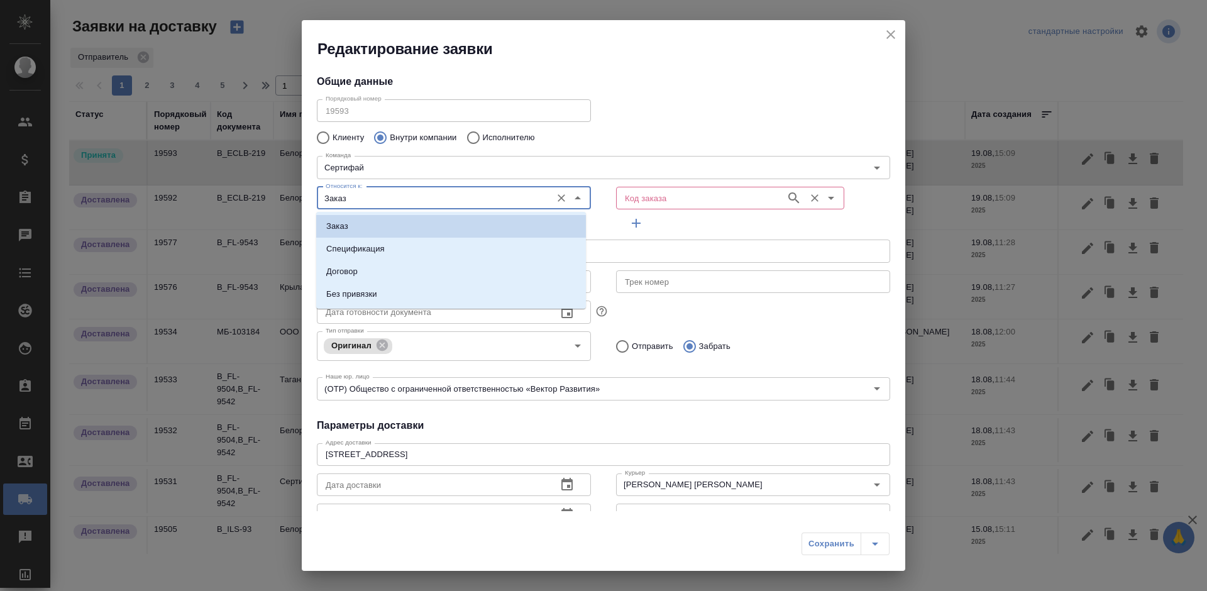
click at [694, 200] on input "Код заказа" at bounding box center [700, 198] width 160 height 15
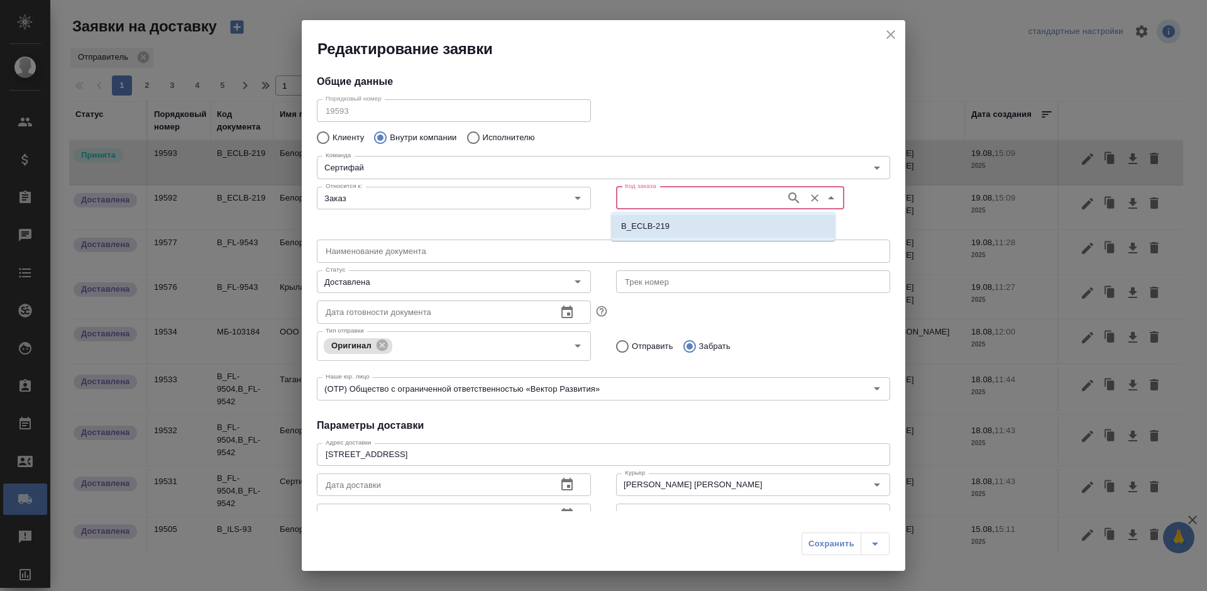
click at [669, 231] on p "B_ECLB-219" at bounding box center [645, 226] width 48 height 13
type input "B_ECLB-219"
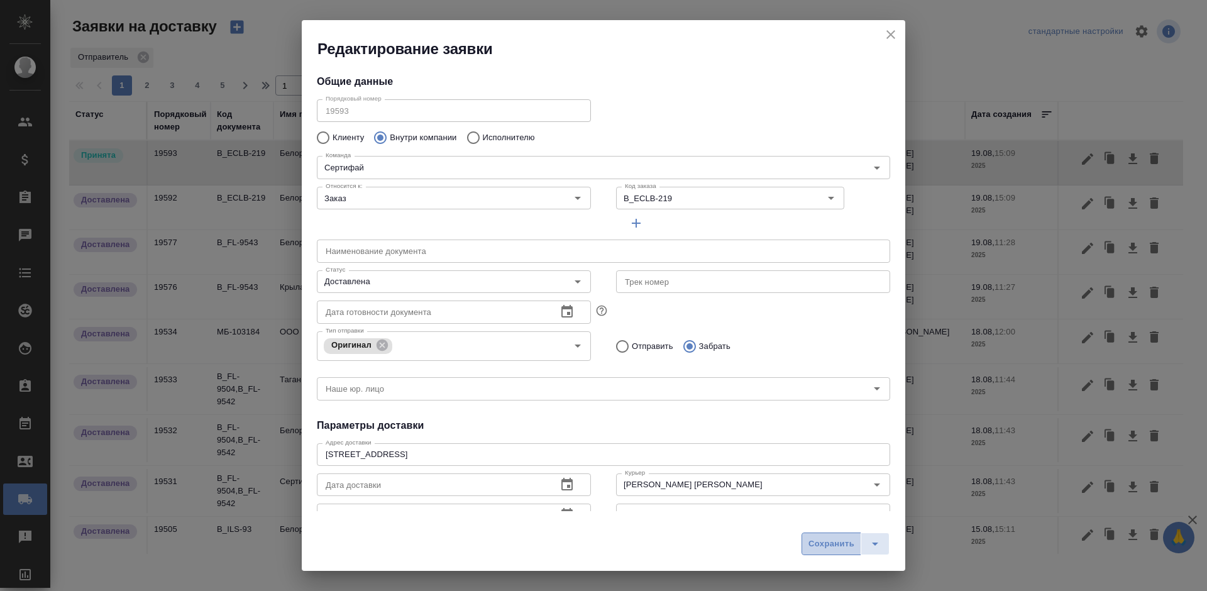
click at [822, 535] on button "Сохранить" at bounding box center [832, 544] width 60 height 23
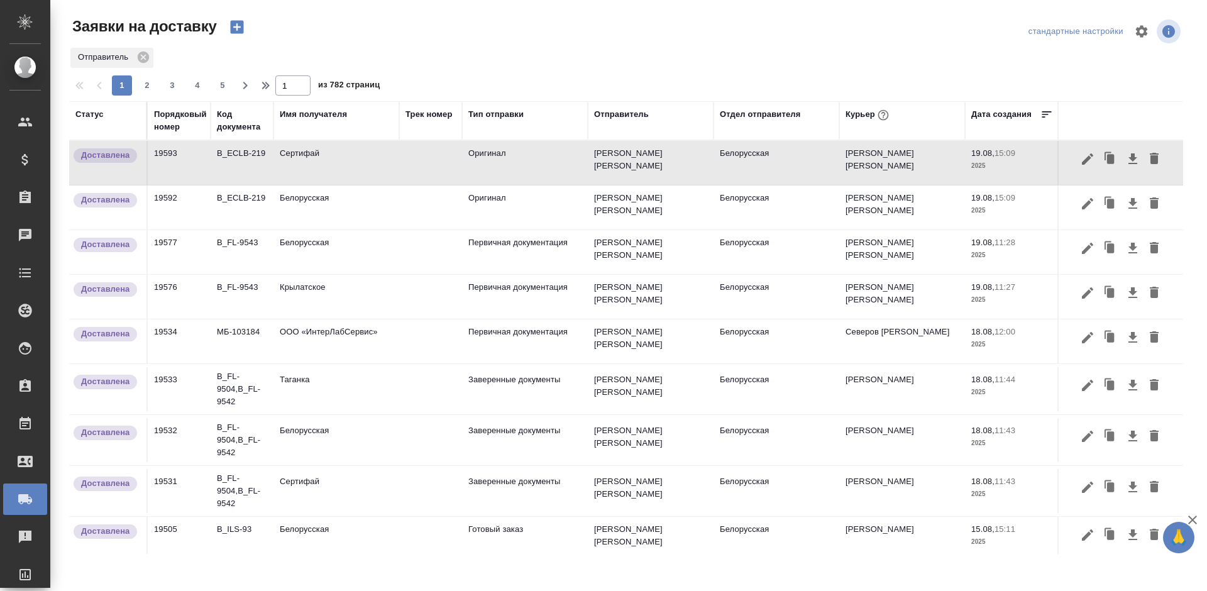
click at [231, 31] on icon "button" at bounding box center [236, 27] width 13 height 13
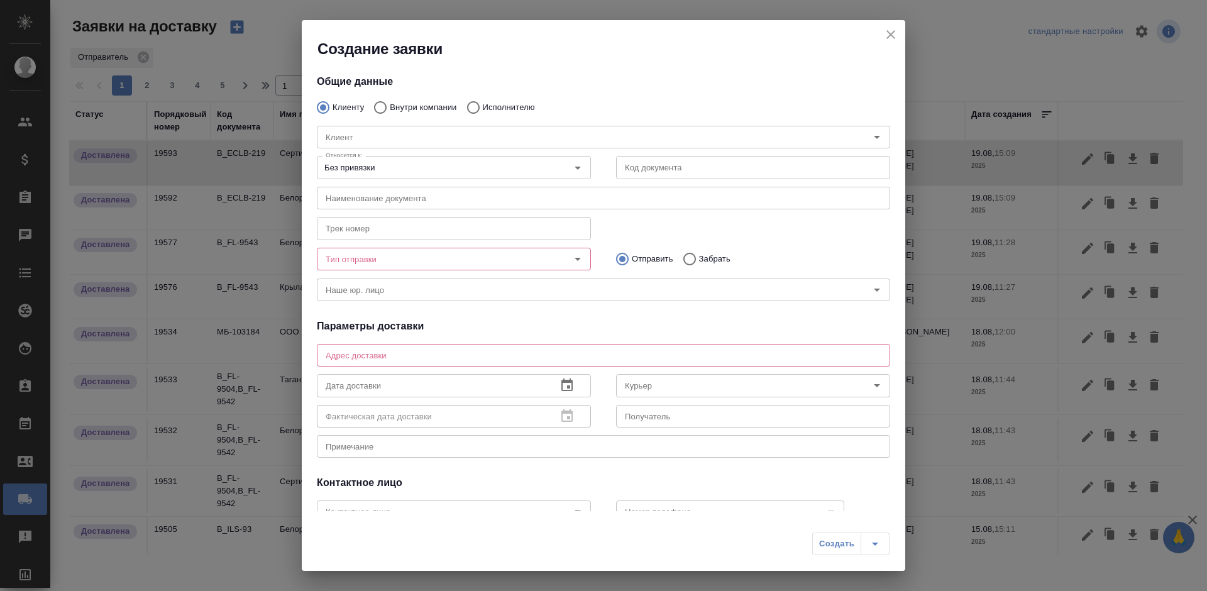
click at [420, 107] on p "Внутри компании" at bounding box center [423, 107] width 67 height 13
click at [390, 107] on input "Внутри компании" at bounding box center [378, 107] width 23 height 26
radio input "true"
click at [418, 126] on div "Команда" at bounding box center [604, 137] width 574 height 23
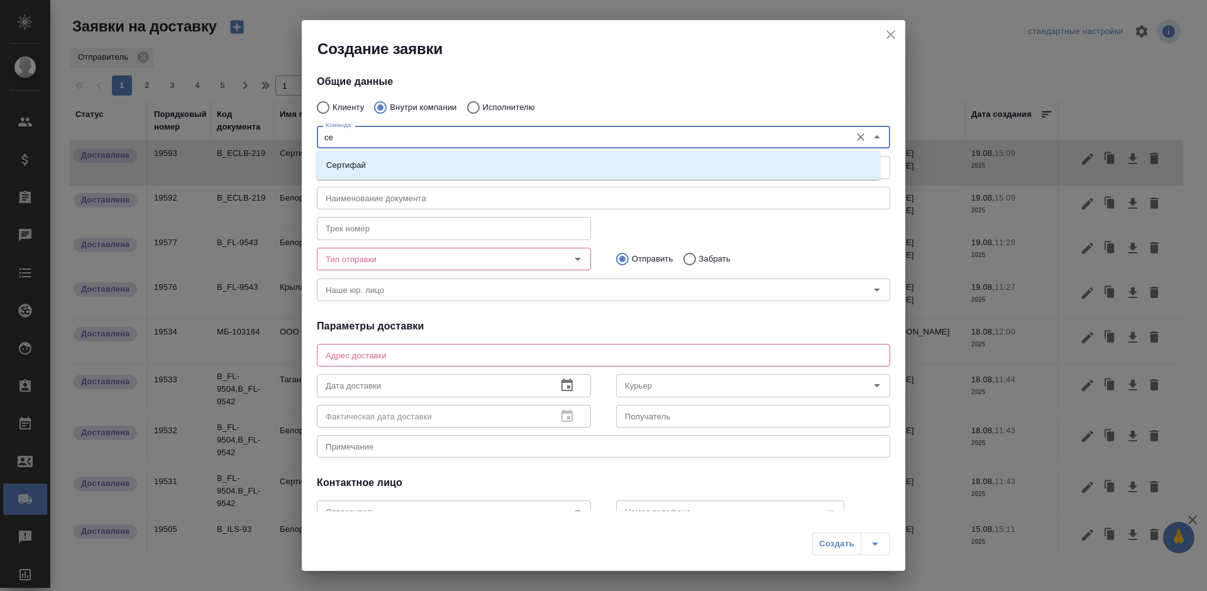
type input "сер"
click at [443, 164] on li "Сертифай" at bounding box center [598, 165] width 564 height 23
type textarea "[STREET_ADDRESS]"
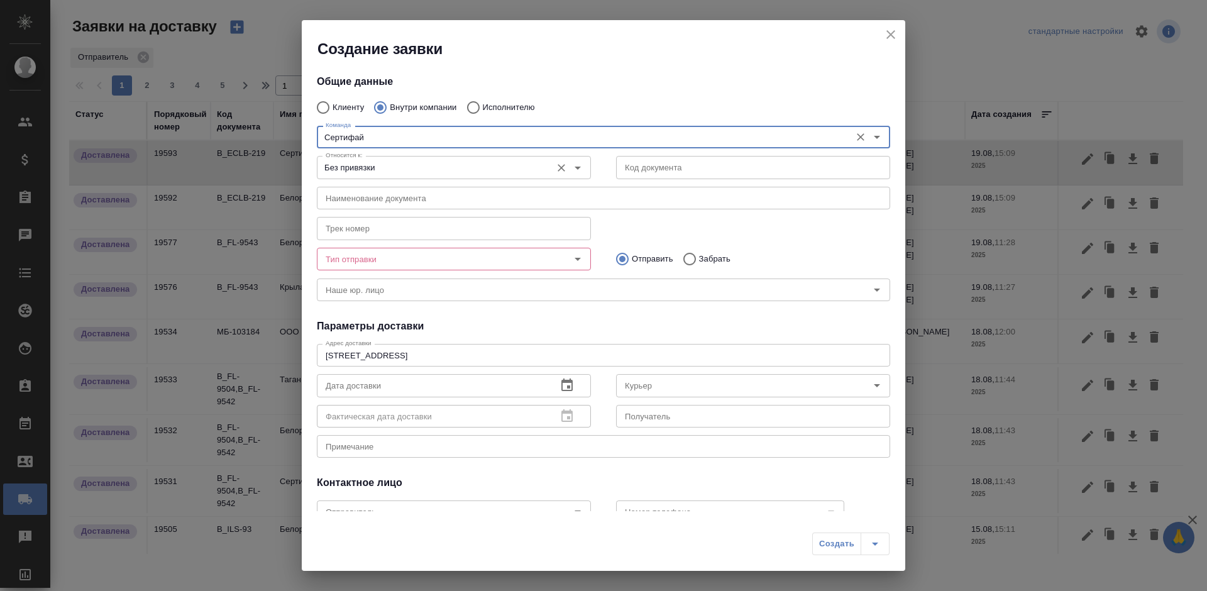
type input "Сертифай"
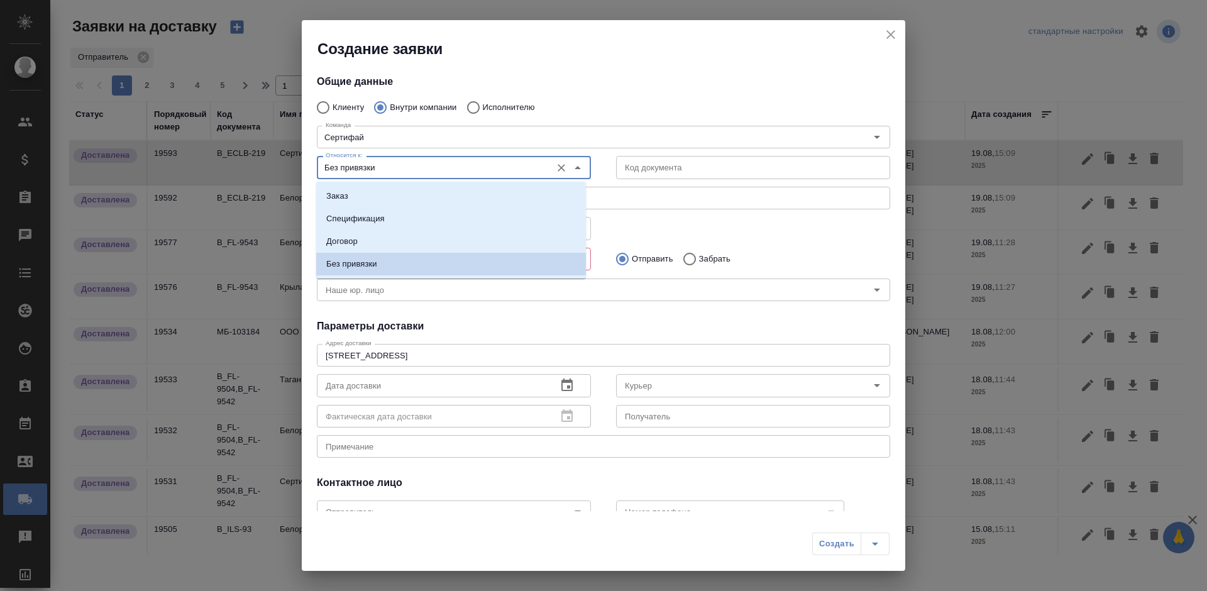
click at [479, 166] on input "Без привязки" at bounding box center [433, 167] width 225 height 15
click at [469, 188] on li "Заказ" at bounding box center [451, 196] width 270 height 23
type input "Заказ"
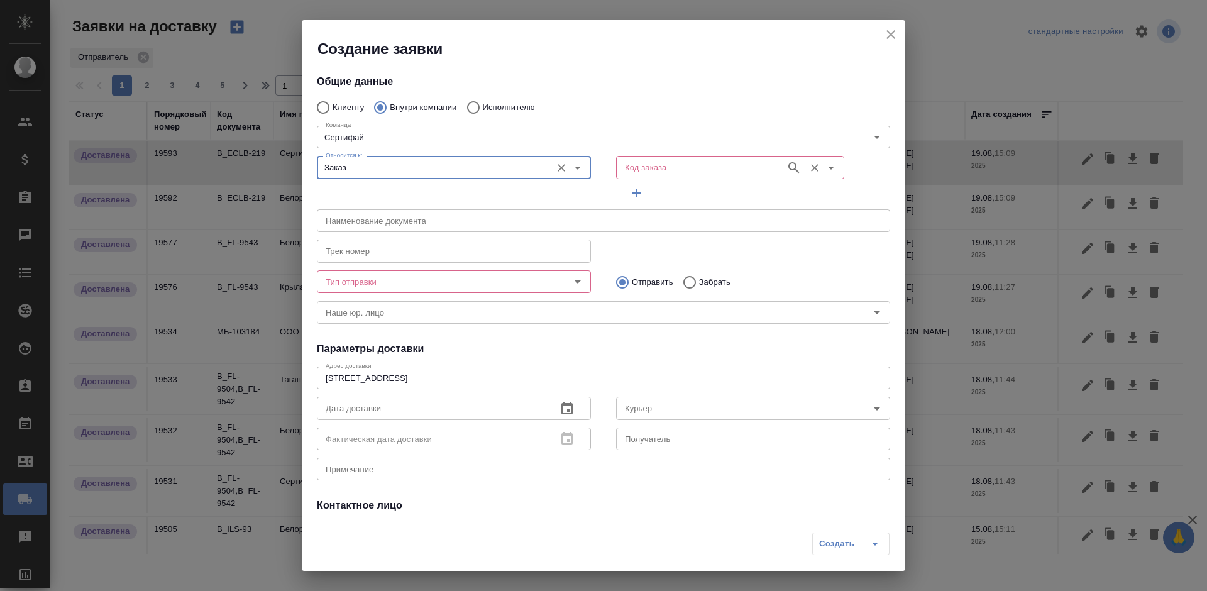
click at [630, 174] on input "Код заказа" at bounding box center [700, 167] width 160 height 15
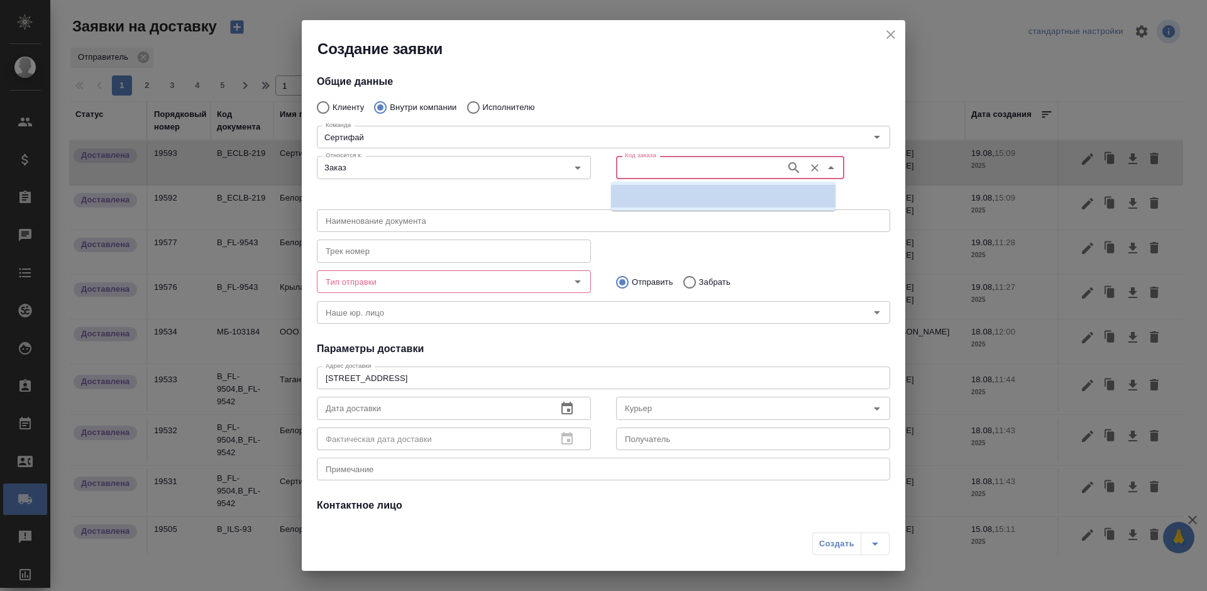
paste input "B_ECLB-219"
type input "B_ECLB-219"
click at [640, 187] on li "B_ECLB-219" at bounding box center [723, 196] width 225 height 23
click at [699, 282] on p "Забрать" at bounding box center [714, 282] width 31 height 13
click at [696, 282] on input "Забрать" at bounding box center [688, 282] width 23 height 26
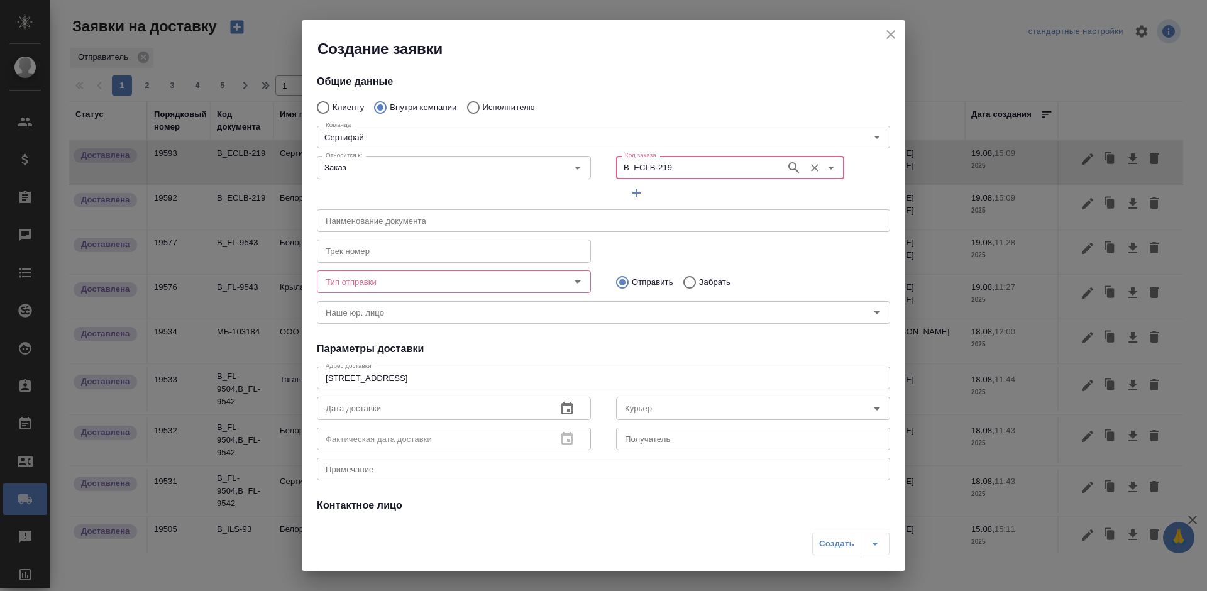
radio input "true"
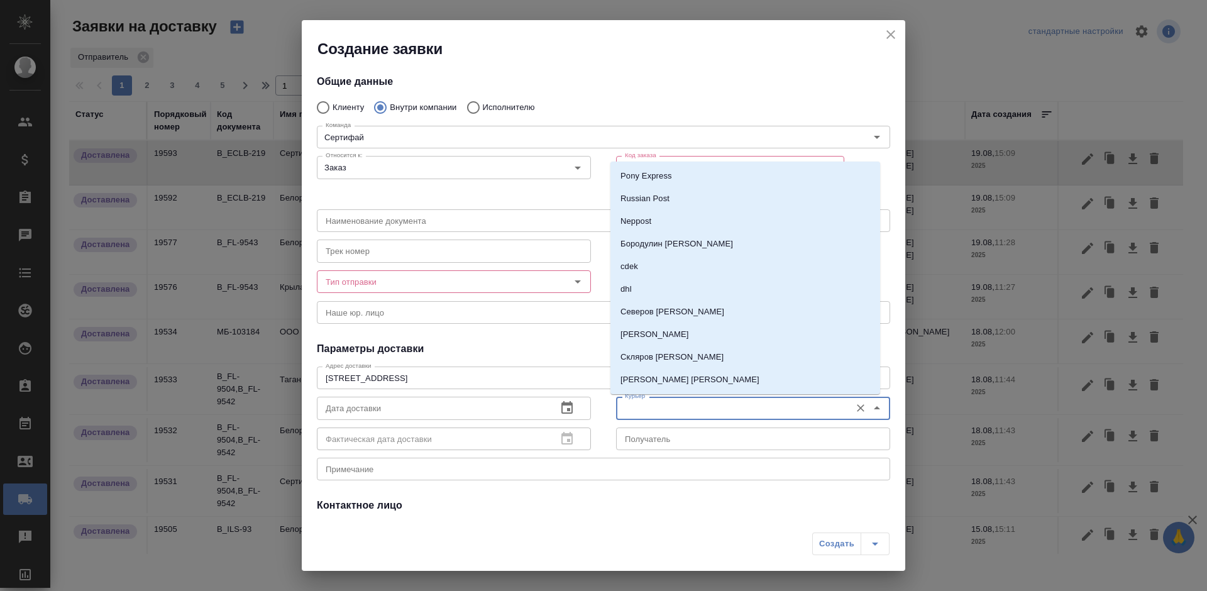
click at [648, 404] on input "Курьер" at bounding box center [732, 408] width 225 height 15
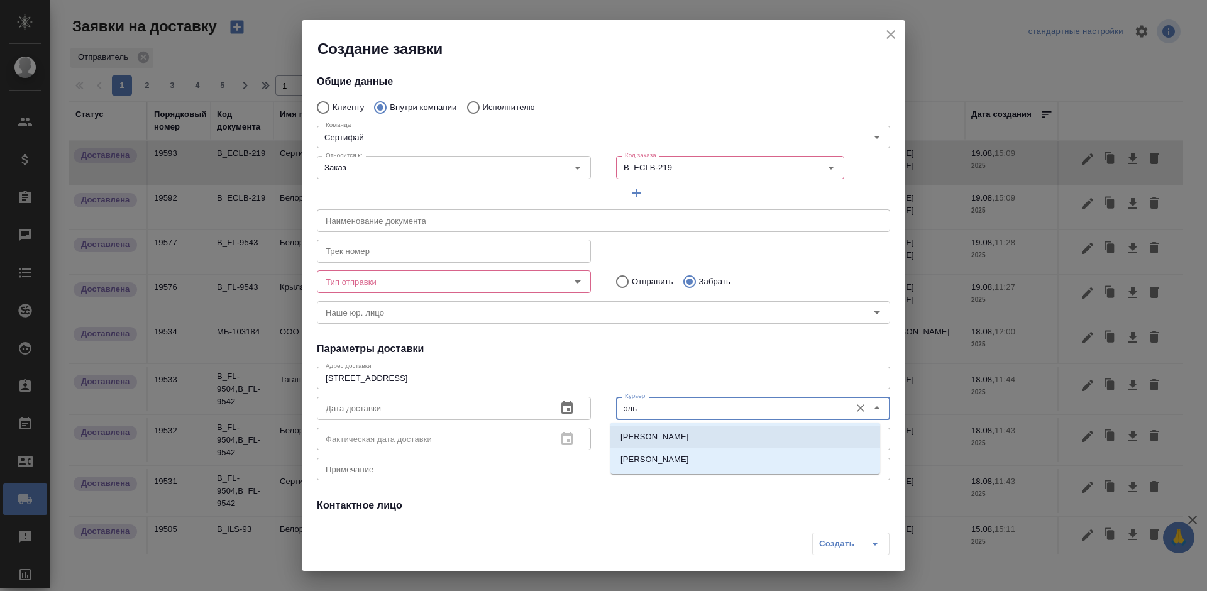
click at [659, 441] on p "[PERSON_NAME]" at bounding box center [655, 437] width 69 height 13
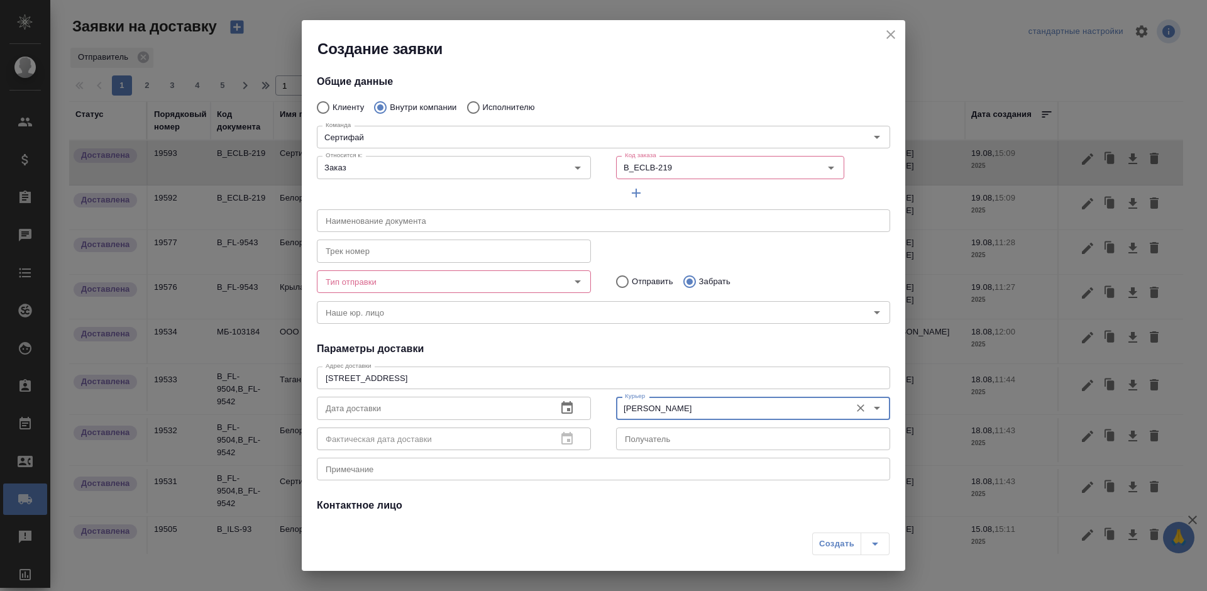
type input "[PERSON_NAME]"
click at [438, 288] on input "Тип отправки" at bounding box center [433, 281] width 225 height 15
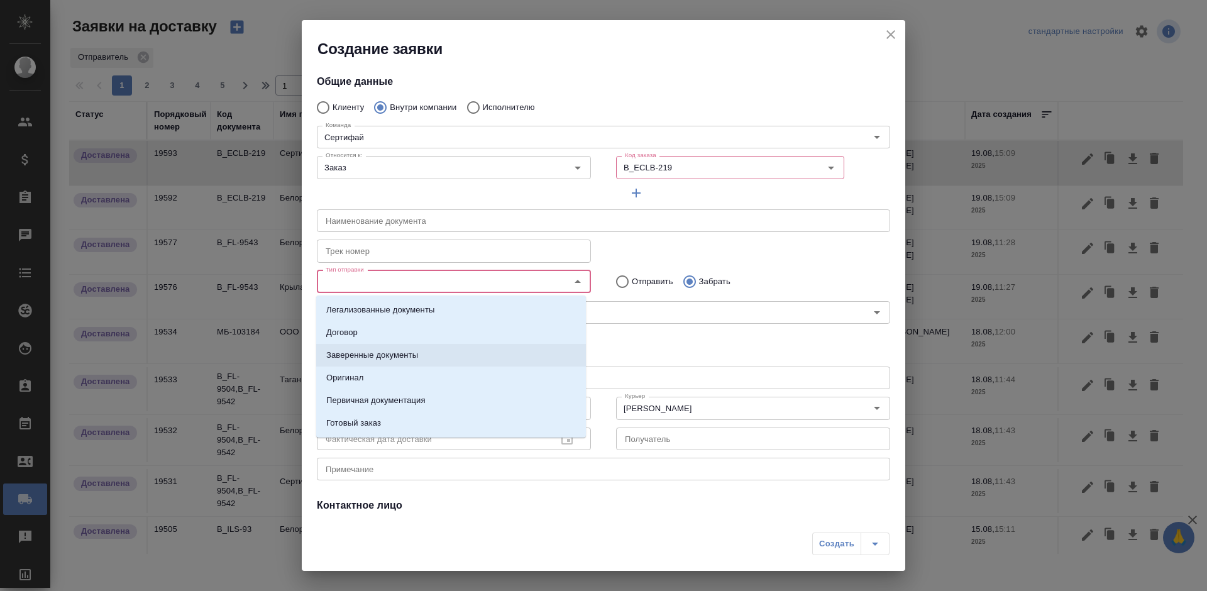
click at [470, 360] on li "Заверенные документы" at bounding box center [451, 355] width 270 height 23
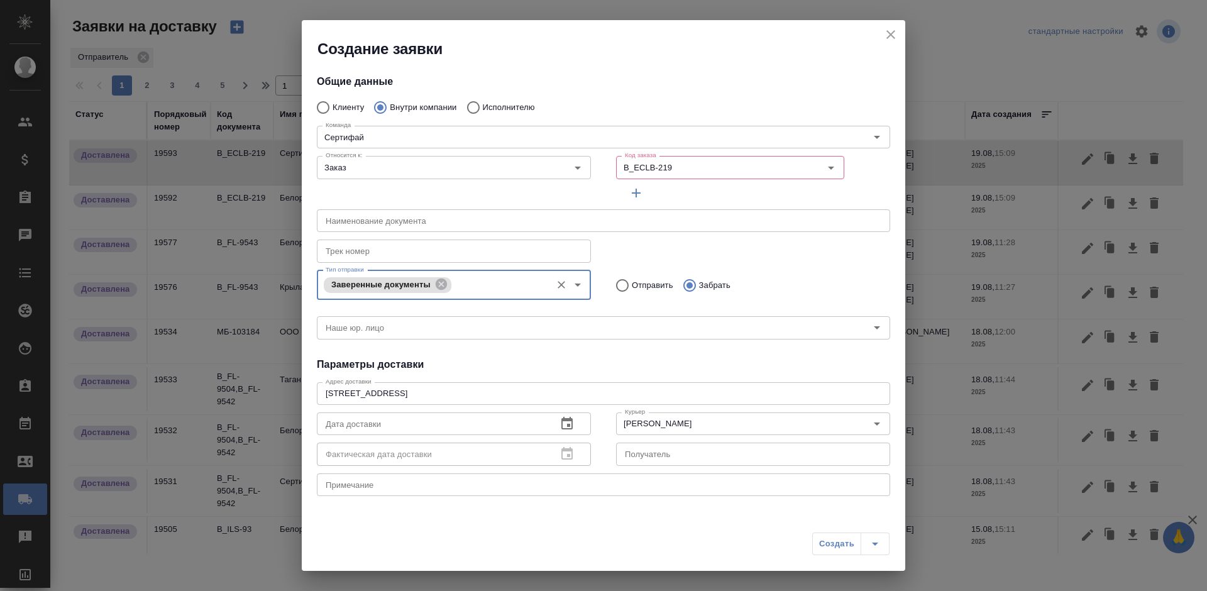
click at [449, 488] on textarea at bounding box center [604, 484] width 556 height 9
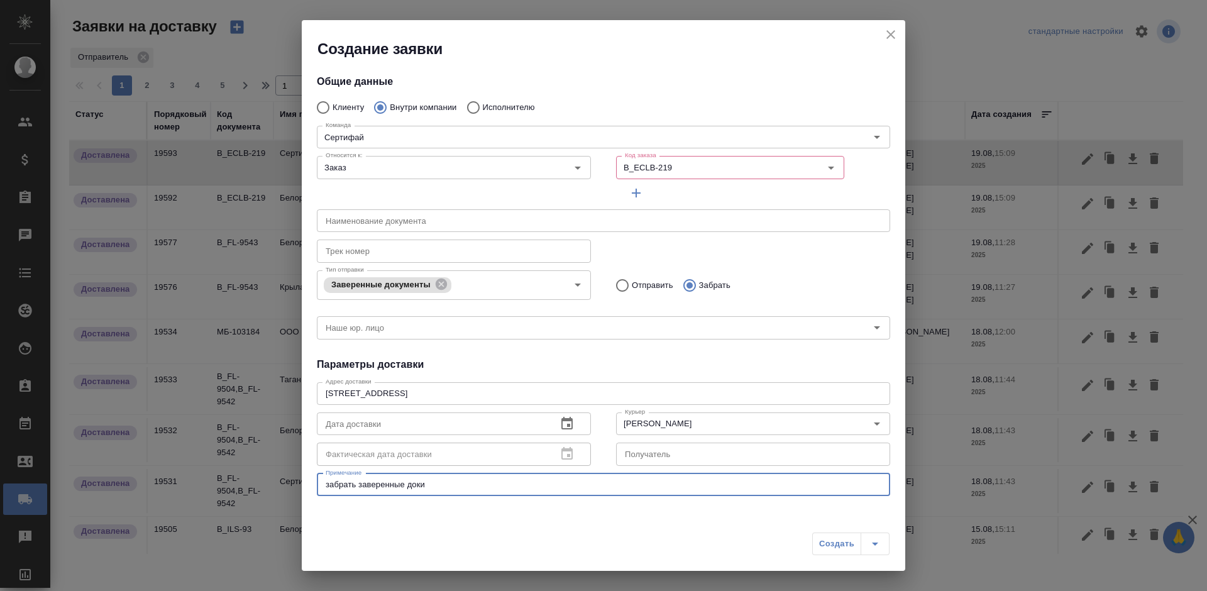
type textarea "забрать заверенные доки"
click at [632, 192] on icon "button" at bounding box center [636, 193] width 9 height 9
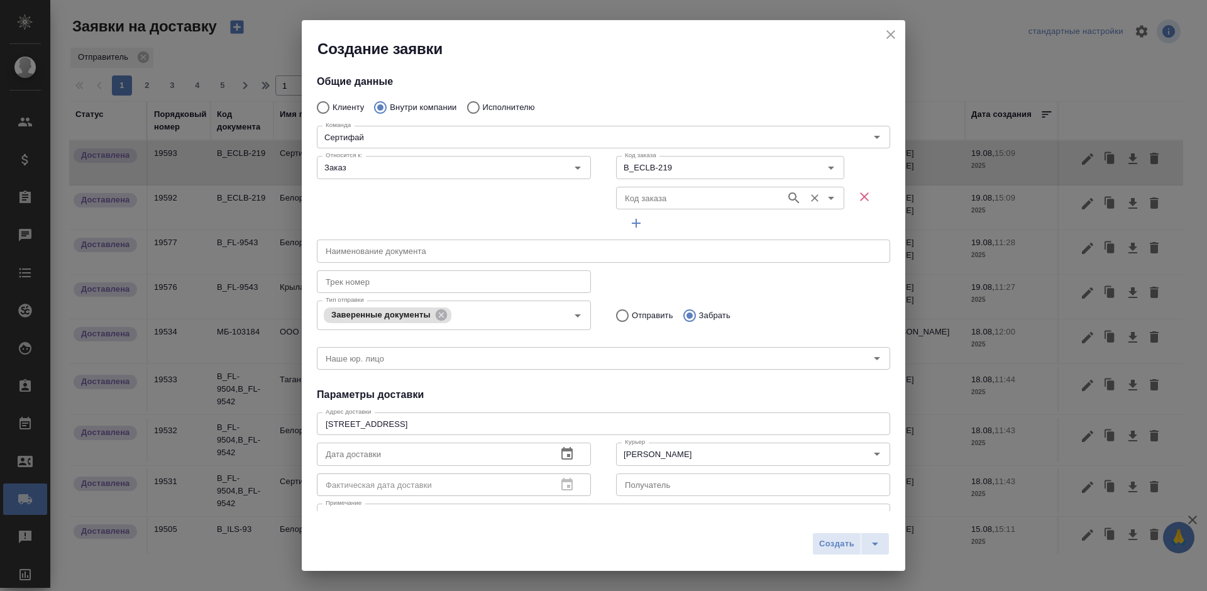
click at [629, 196] on input "Код заказа" at bounding box center [700, 198] width 160 height 15
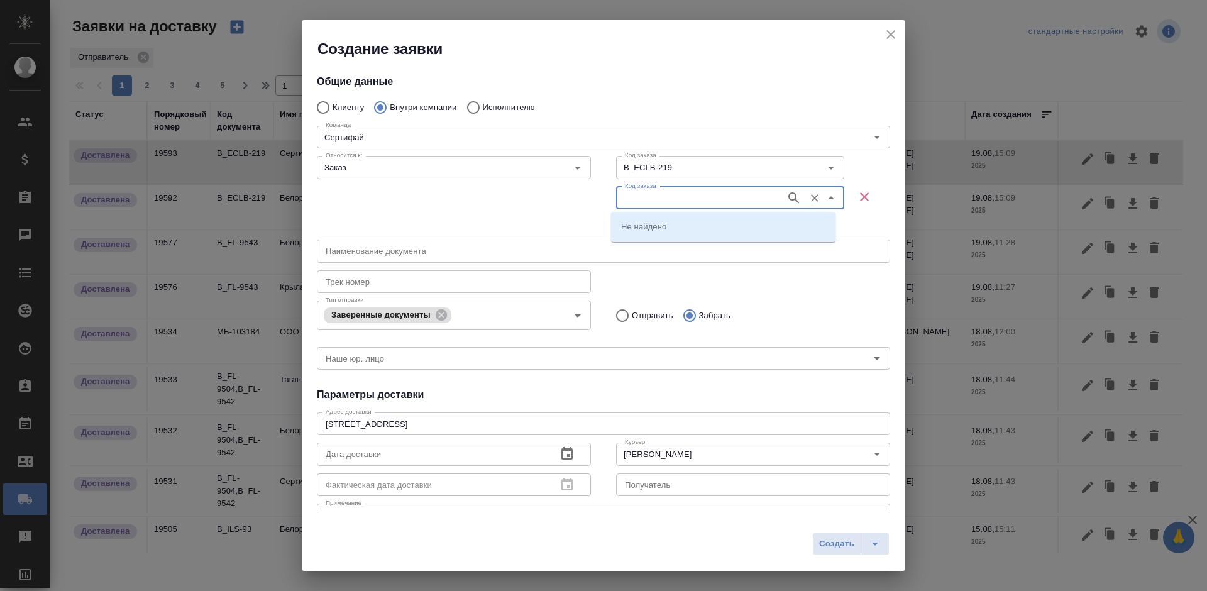
paste input "B_FL-9544"
type input "B_FL-9544"
click at [684, 242] on li "B_FL-9544" at bounding box center [723, 249] width 225 height 23
type input "B_FL-9544"
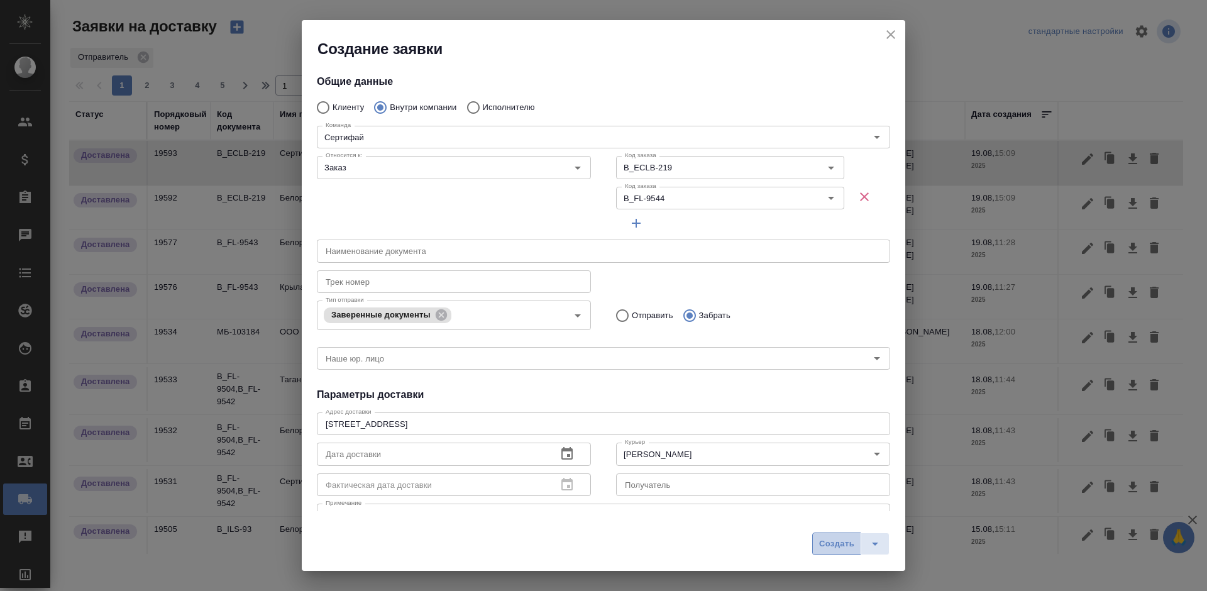
click at [835, 548] on span "Создать" at bounding box center [836, 544] width 35 height 14
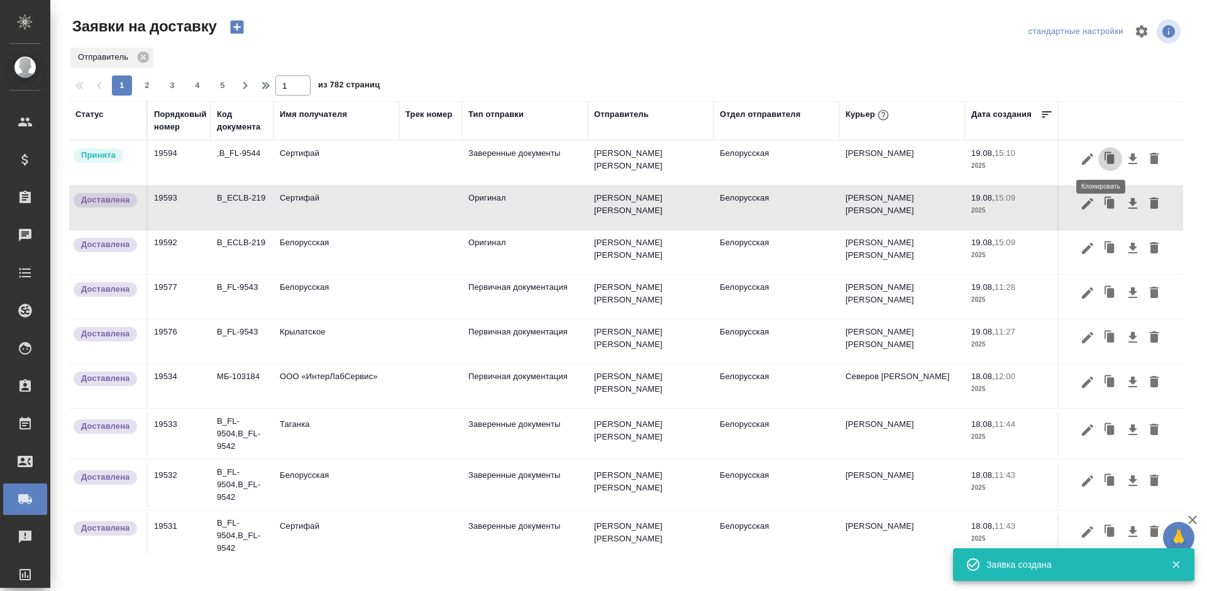
click at [1102, 160] on icon "button" at bounding box center [1111, 159] width 18 height 18
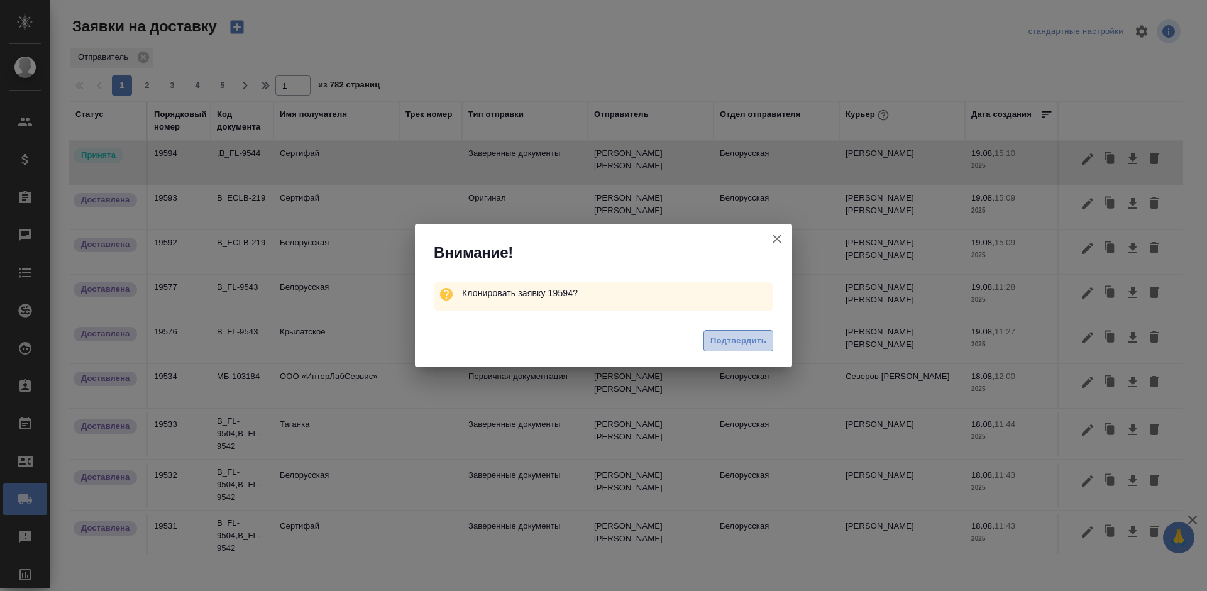
click at [720, 350] on button "Подтвердить" at bounding box center [739, 341] width 70 height 22
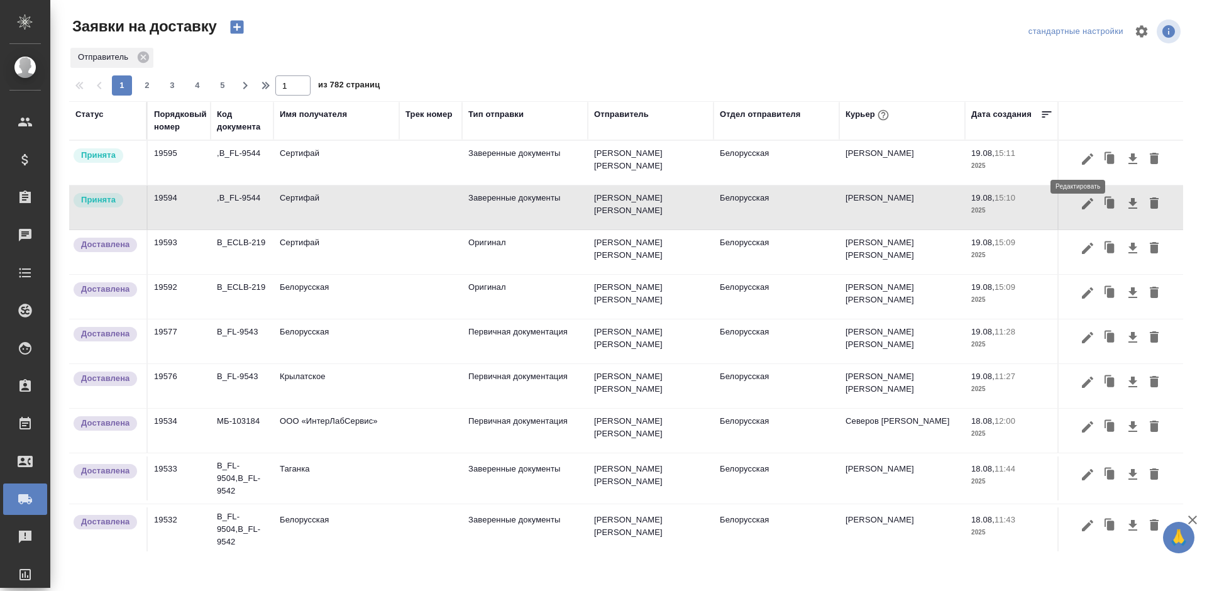
click at [1080, 158] on icon "button" at bounding box center [1087, 159] width 15 height 15
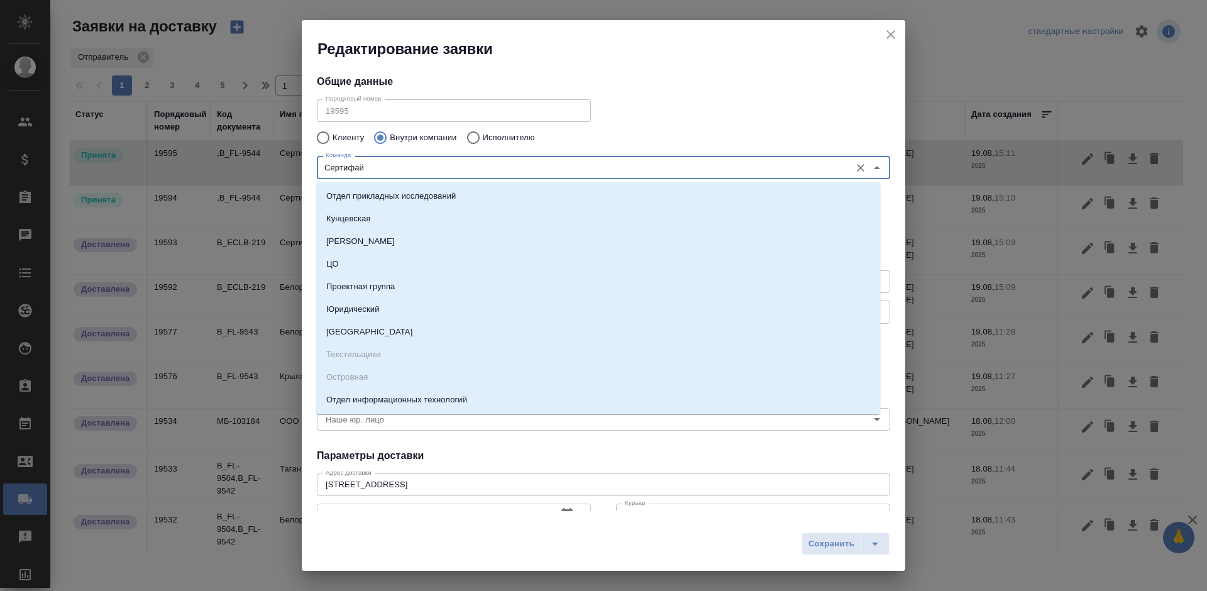
click at [445, 163] on input "Сертифай" at bounding box center [583, 167] width 524 height 15
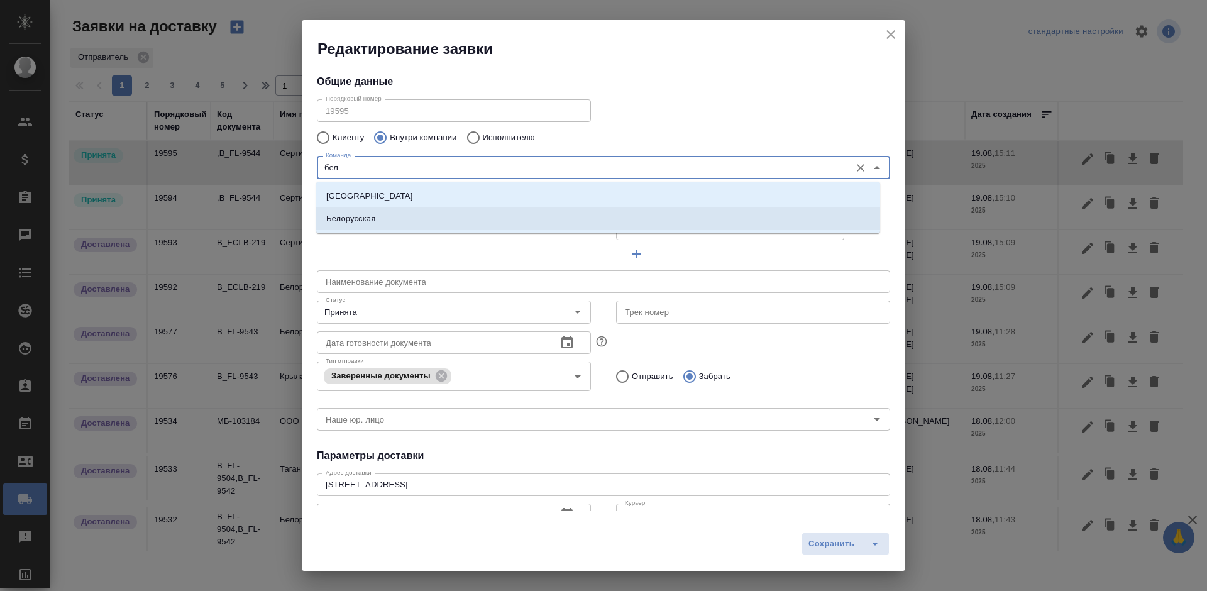
click at [462, 217] on li "Белорусская" at bounding box center [598, 219] width 564 height 23
type input "Белорусская"
type textarea "1-ая [STREET_ADDRESS]"
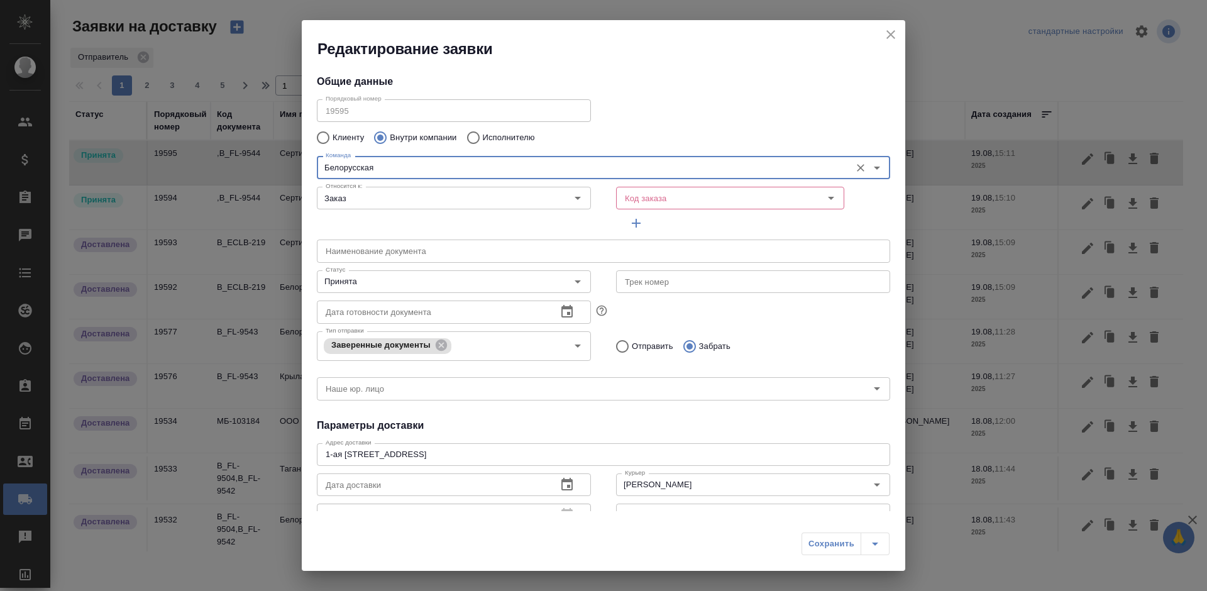
scroll to position [179, 0]
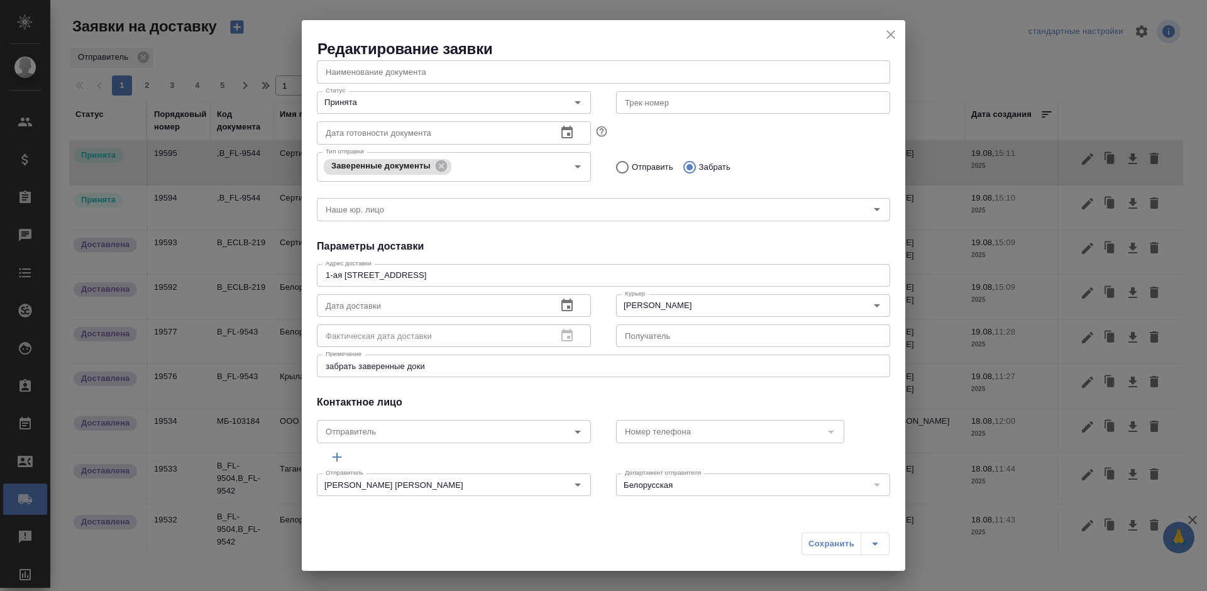
type input "Белорусская"
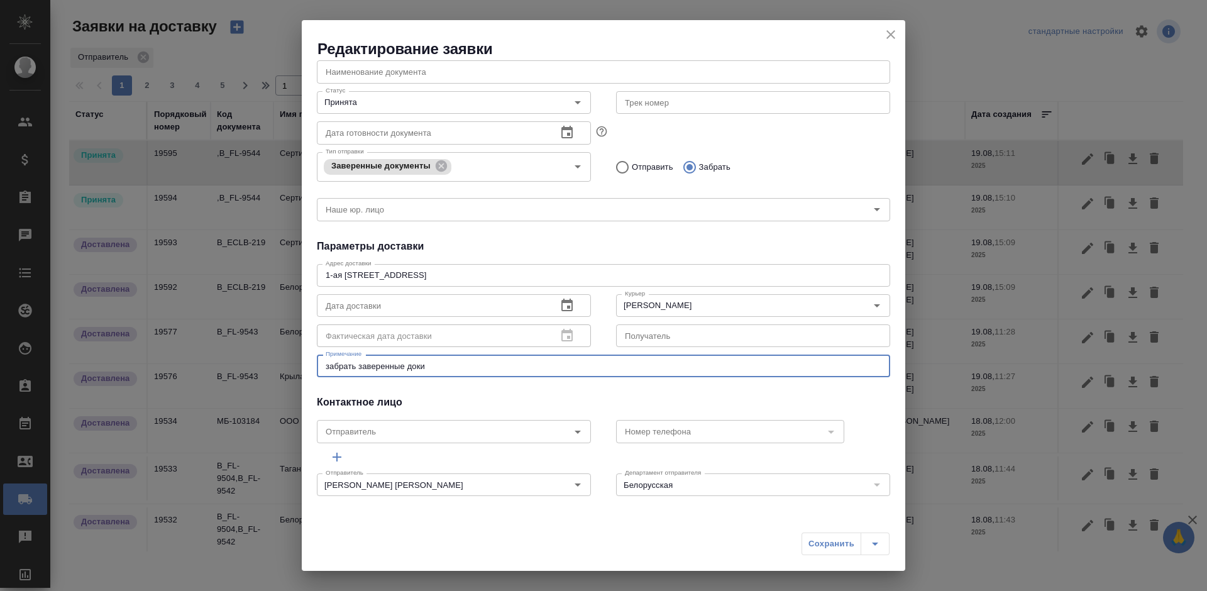
drag, startPoint x: 402, startPoint y: 370, endPoint x: 285, endPoint y: 372, distance: 117.0
click at [285, 372] on div "Редактирование заявки Общие данные Порядковый номер 19595 Порядковый номер Клие…" at bounding box center [603, 295] width 1207 height 591
type textarea "привезти заверенные доки"
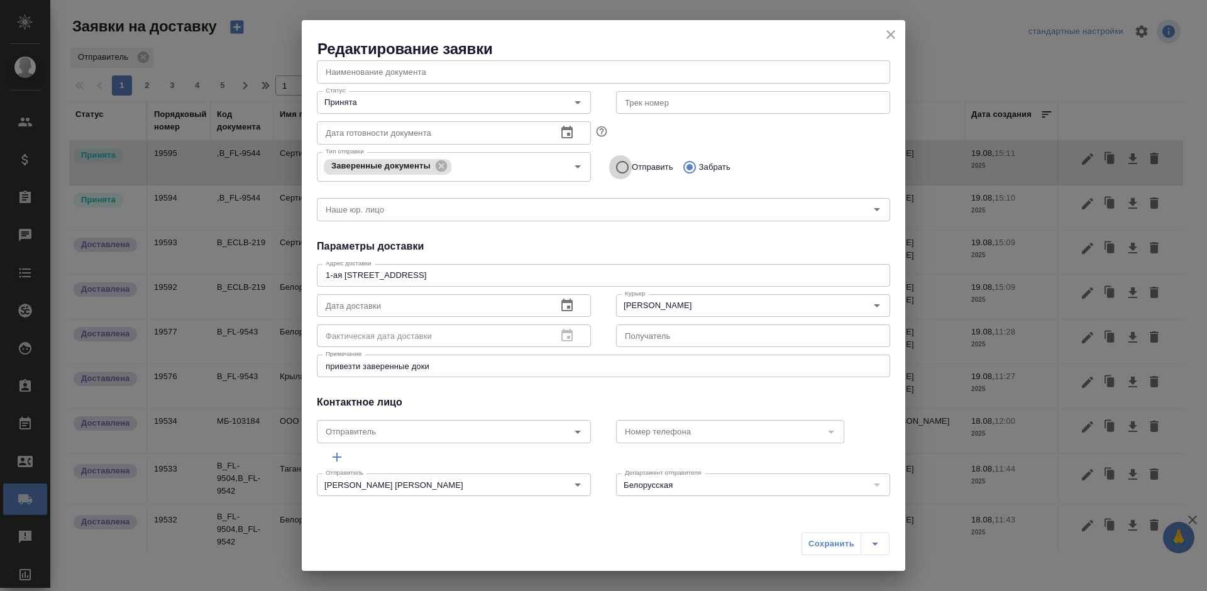
click at [627, 162] on input "Отправить" at bounding box center [620, 167] width 23 height 26
radio input "true"
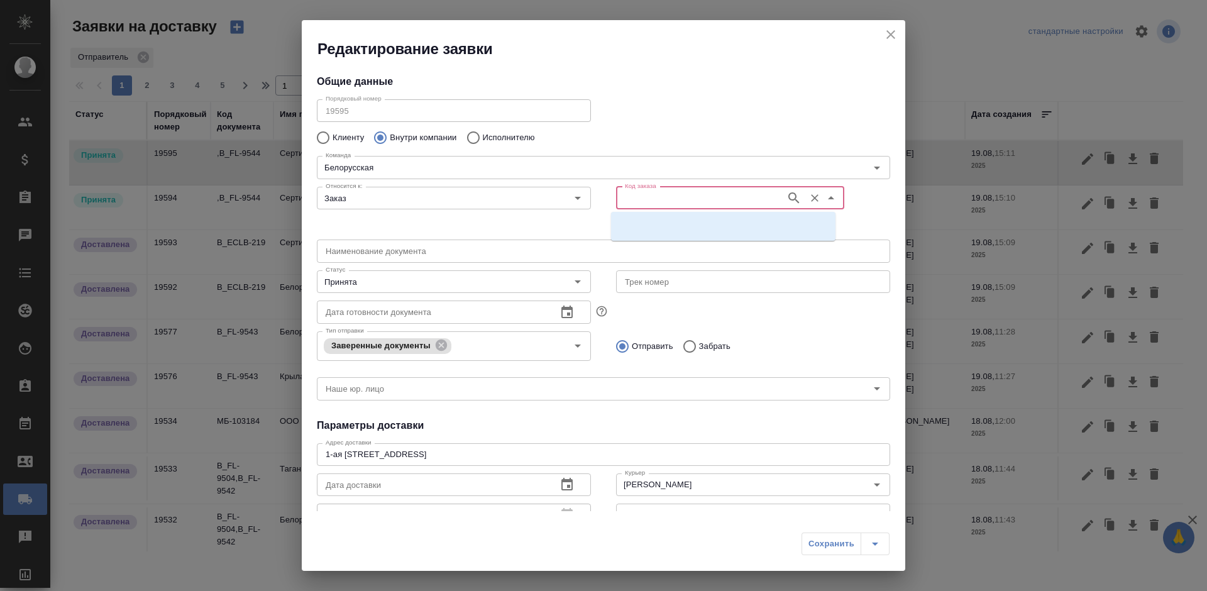
click at [692, 201] on input "Код заказа" at bounding box center [700, 198] width 160 height 15
click at [686, 221] on li at bounding box center [723, 226] width 225 height 23
click at [687, 206] on div "Код заказа" at bounding box center [730, 198] width 228 height 23
click at [689, 200] on input "Код заказа" at bounding box center [700, 198] width 160 height 15
click at [567, 220] on div "Относится к: Заказ Относится к:" at bounding box center [453, 208] width 299 height 78
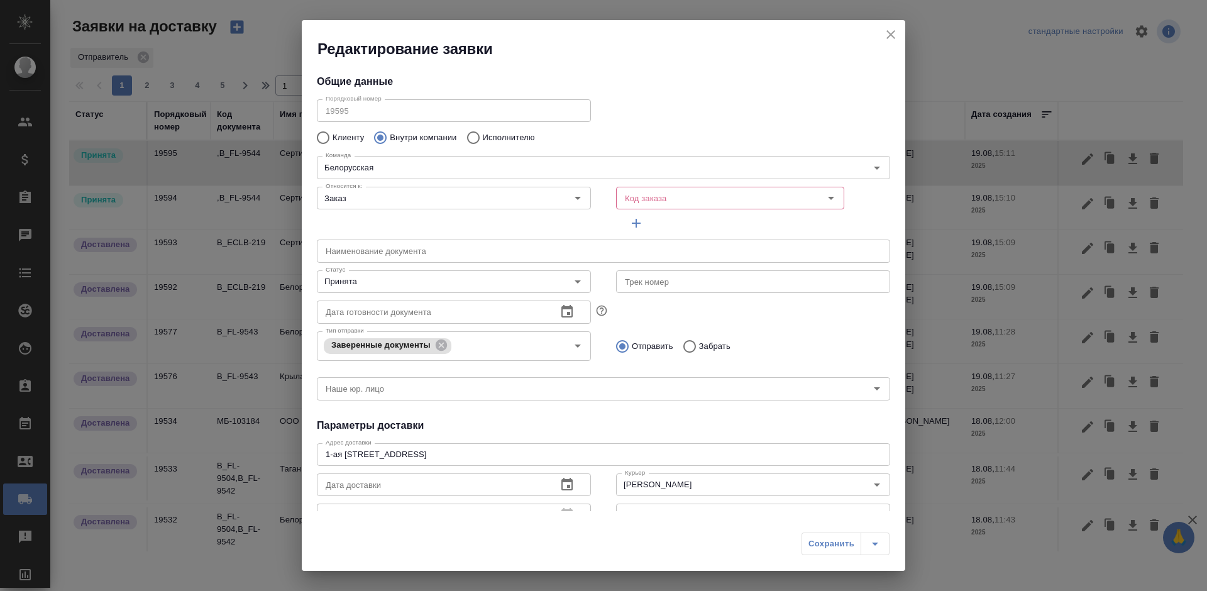
click at [632, 224] on icon "button" at bounding box center [636, 223] width 9 height 9
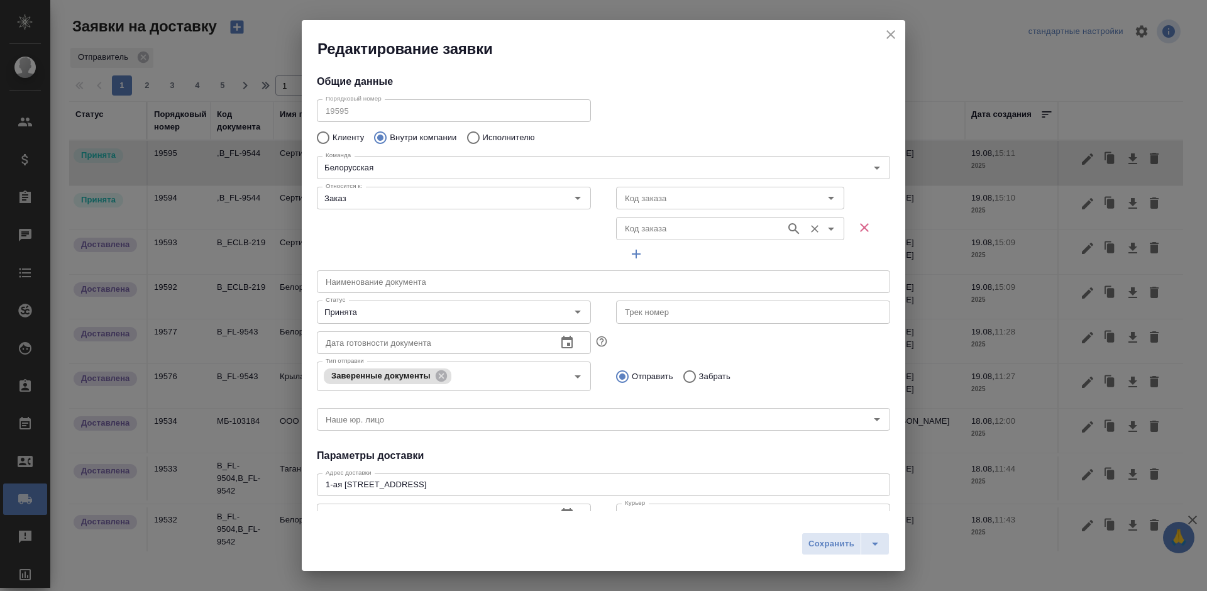
click at [657, 229] on input "Код заказа" at bounding box center [700, 228] width 160 height 15
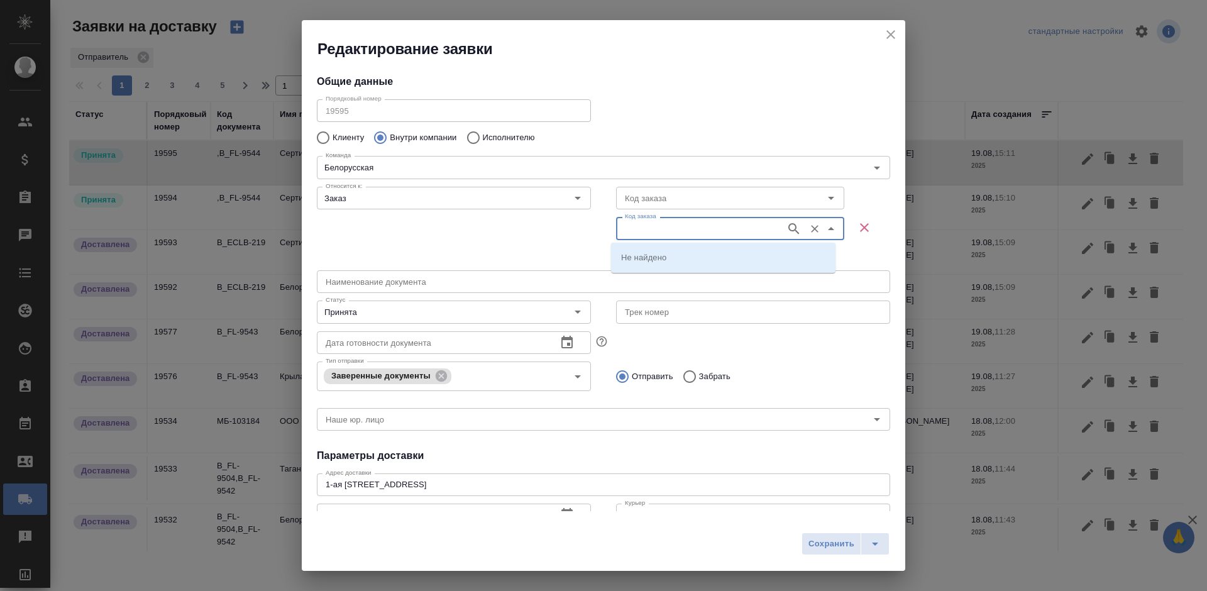
paste input "B_FL-9544"
type input "B_FL-9544"
click at [667, 272] on li "B_FL-9544" at bounding box center [723, 280] width 225 height 23
type input "B_FL-9544"
click at [658, 201] on input "Код заказа" at bounding box center [700, 198] width 160 height 15
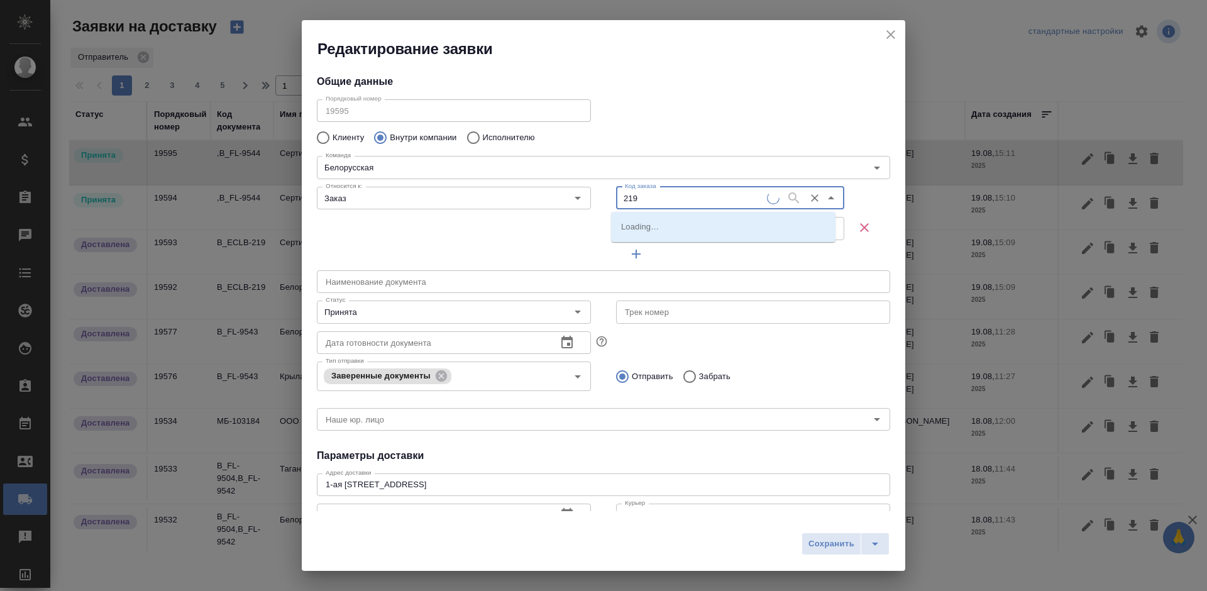
type input "B_ECLB-219"
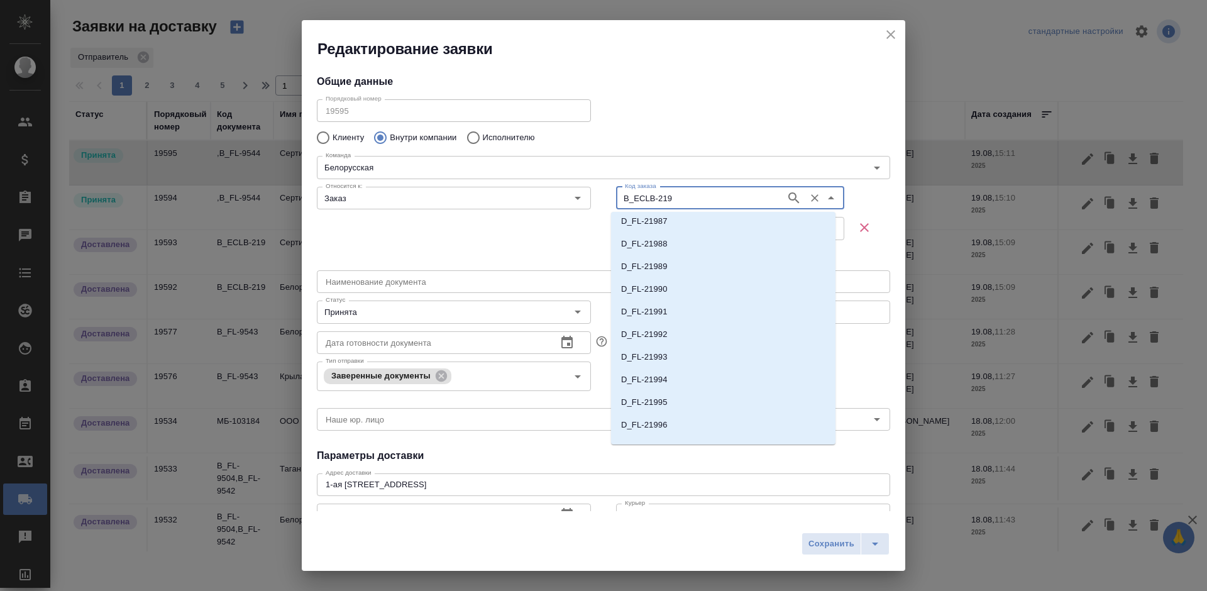
scroll to position [5912, 0]
click at [679, 199] on input "B_ECLB-219" at bounding box center [700, 198] width 160 height 15
drag, startPoint x: 686, startPoint y: 197, endPoint x: 575, endPoint y: 197, distance: 110.7
click at [575, 197] on div "Относится к: Заказ Относится к: Код заказа B_ECLB-219 Код заказа Код заказа B_F…" at bounding box center [603, 223] width 599 height 109
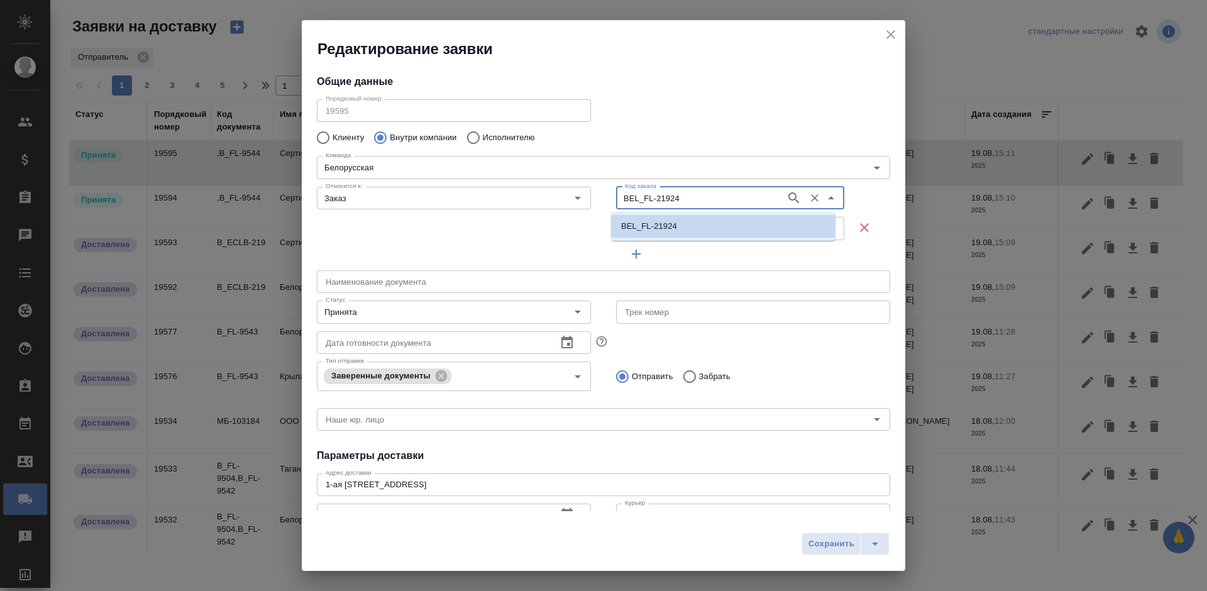
drag, startPoint x: 675, startPoint y: 197, endPoint x: 596, endPoint y: 204, distance: 80.2
click at [596, 204] on div "Относится к: Заказ Относится к: Код заказа BEL_FL-21924 Код заказа Код заказа B…" at bounding box center [603, 223] width 599 height 109
type input "B_ECLB-219"
click at [686, 231] on li "B_ECLB-219" at bounding box center [723, 226] width 225 height 23
type input "B_ECLB-219"
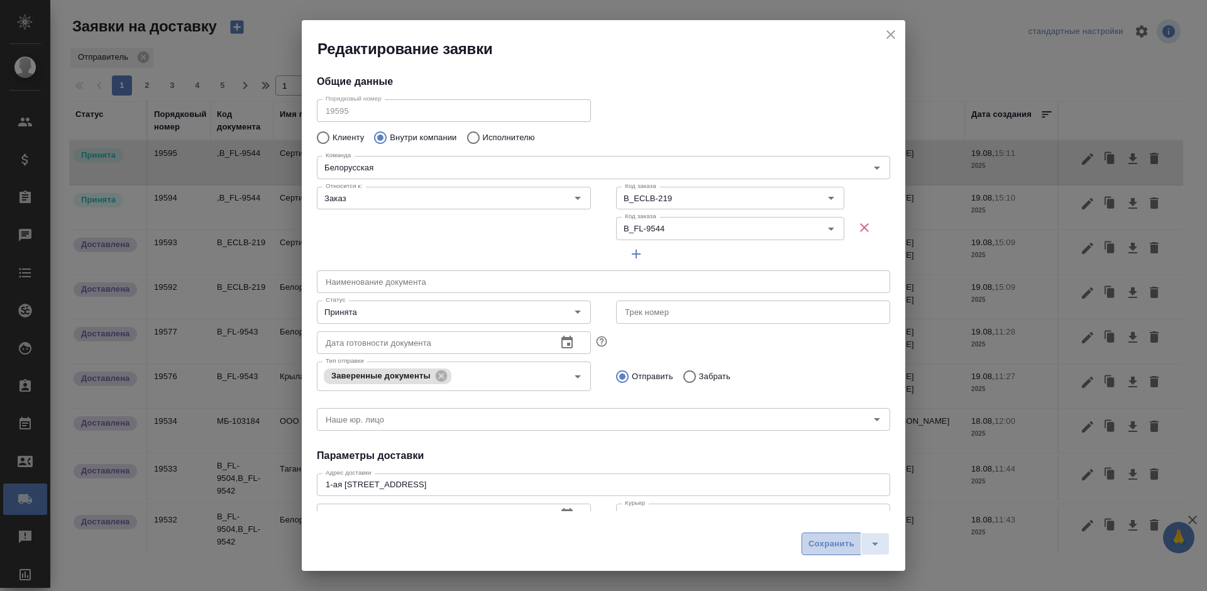
click at [821, 548] on span "Сохранить" at bounding box center [832, 544] width 46 height 14
type input "Сертифай"
radio input "false"
radio input "true"
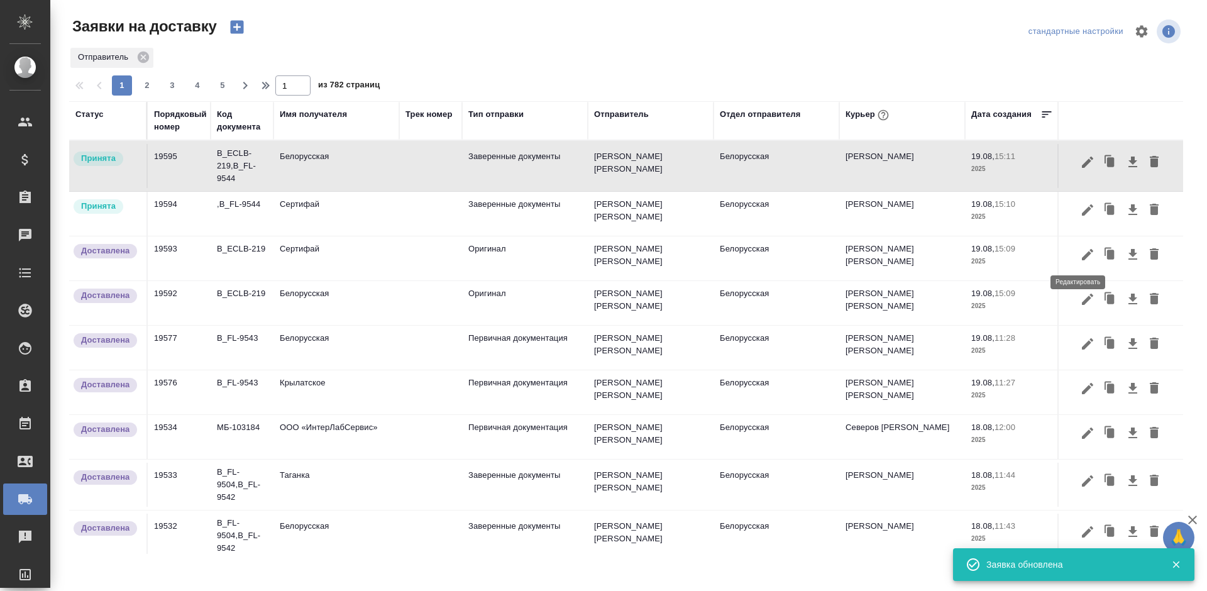
click at [1080, 250] on icon "button" at bounding box center [1087, 254] width 15 height 15
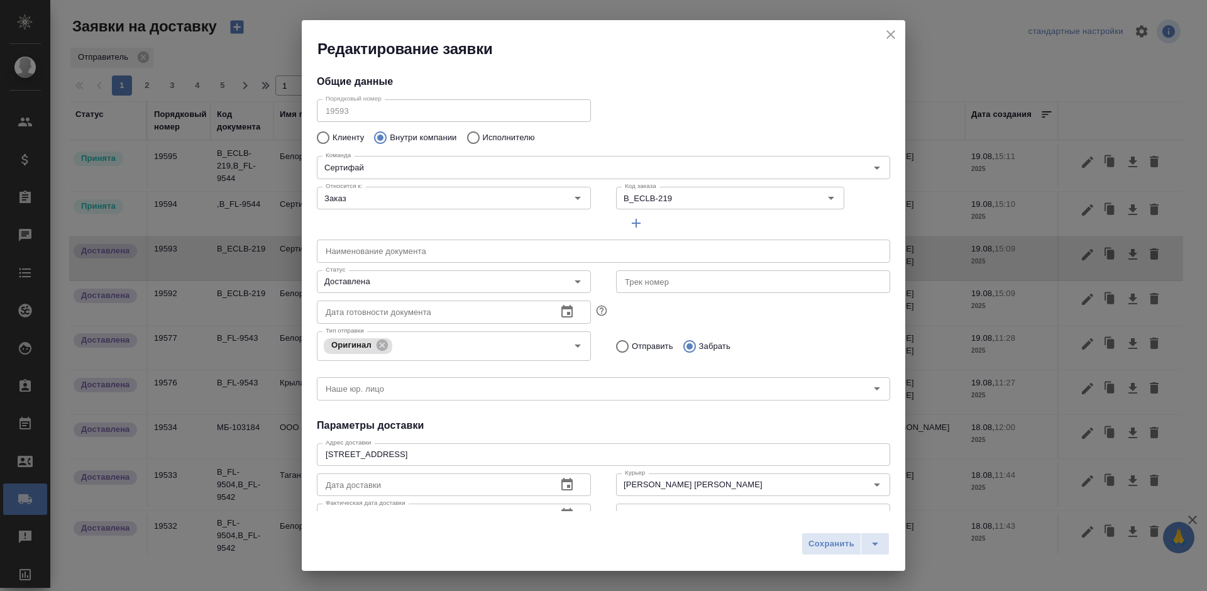
drag, startPoint x: 623, startPoint y: 340, endPoint x: 627, endPoint y: 347, distance: 8.4
click at [623, 341] on input "Отправить" at bounding box center [620, 346] width 23 height 26
radio input "true"
click at [814, 537] on span "Сохранить" at bounding box center [832, 544] width 46 height 14
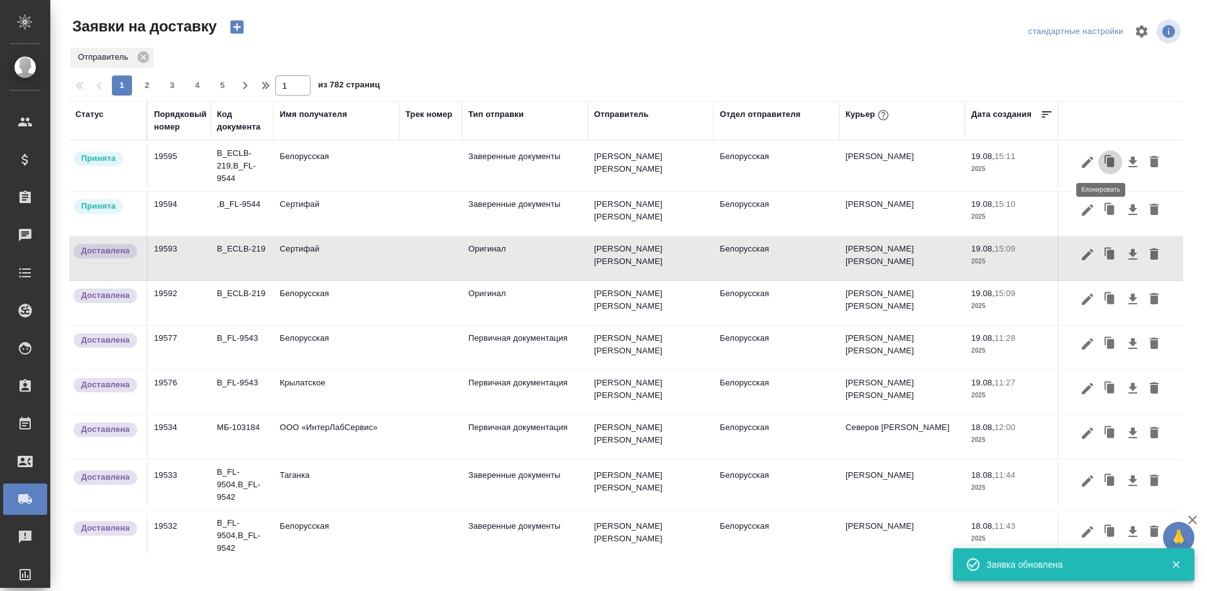
click at [1107, 165] on icon "button" at bounding box center [1111, 161] width 8 height 9
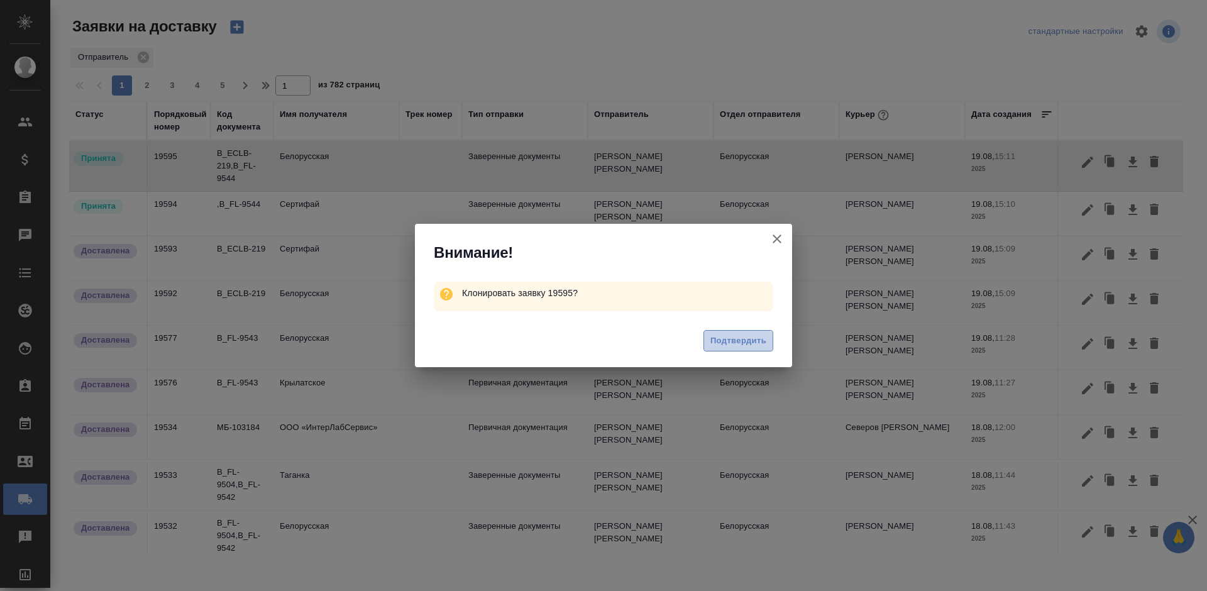
click at [727, 332] on button "Подтвердить" at bounding box center [739, 341] width 70 height 22
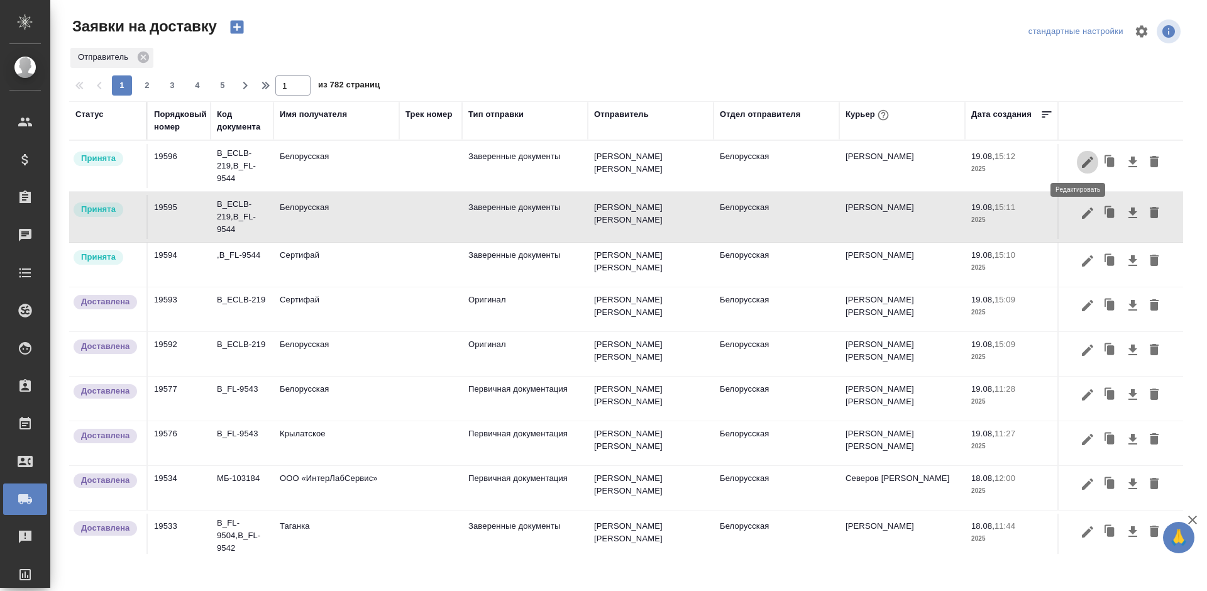
click at [1082, 164] on icon "button" at bounding box center [1087, 162] width 11 height 11
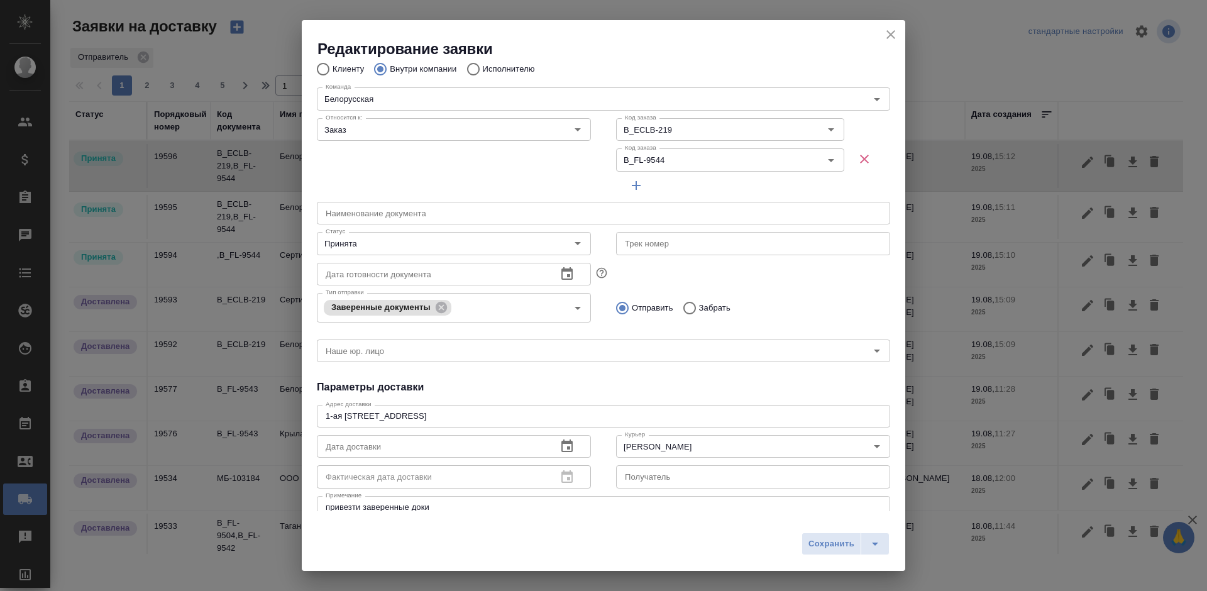
scroll to position [189, 0]
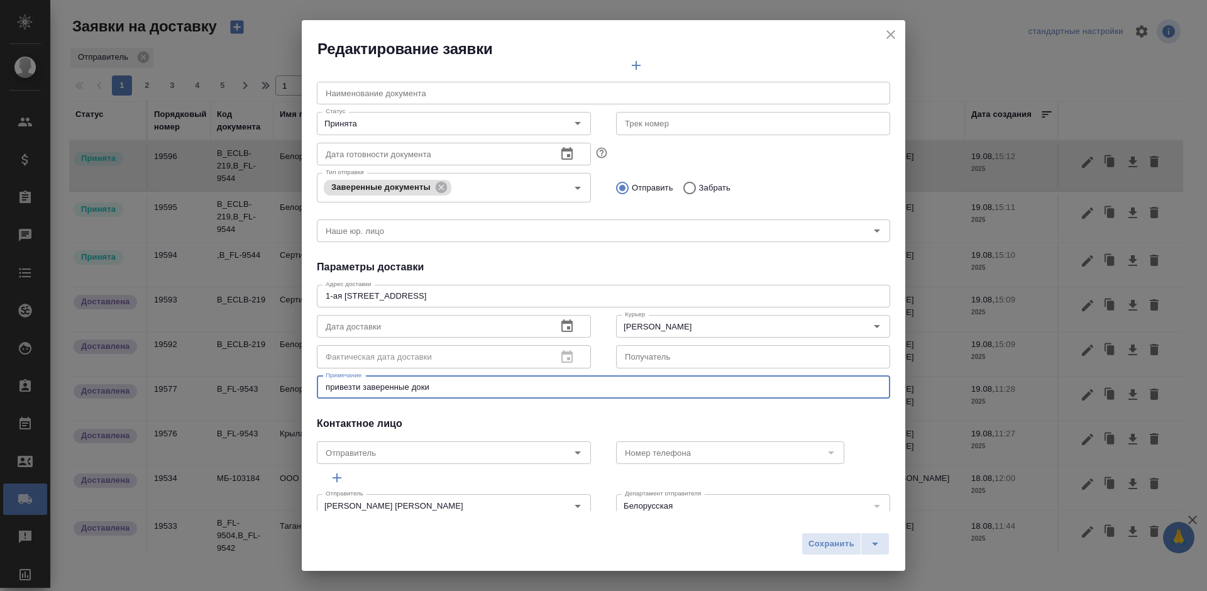
drag, startPoint x: 448, startPoint y: 386, endPoint x: 233, endPoint y: 387, distance: 215.7
click at [233, 387] on div "Редактирование заявки Общие данные Порядковый номер 19596 Порядковый номер Клие…" at bounding box center [603, 295] width 1207 height 591
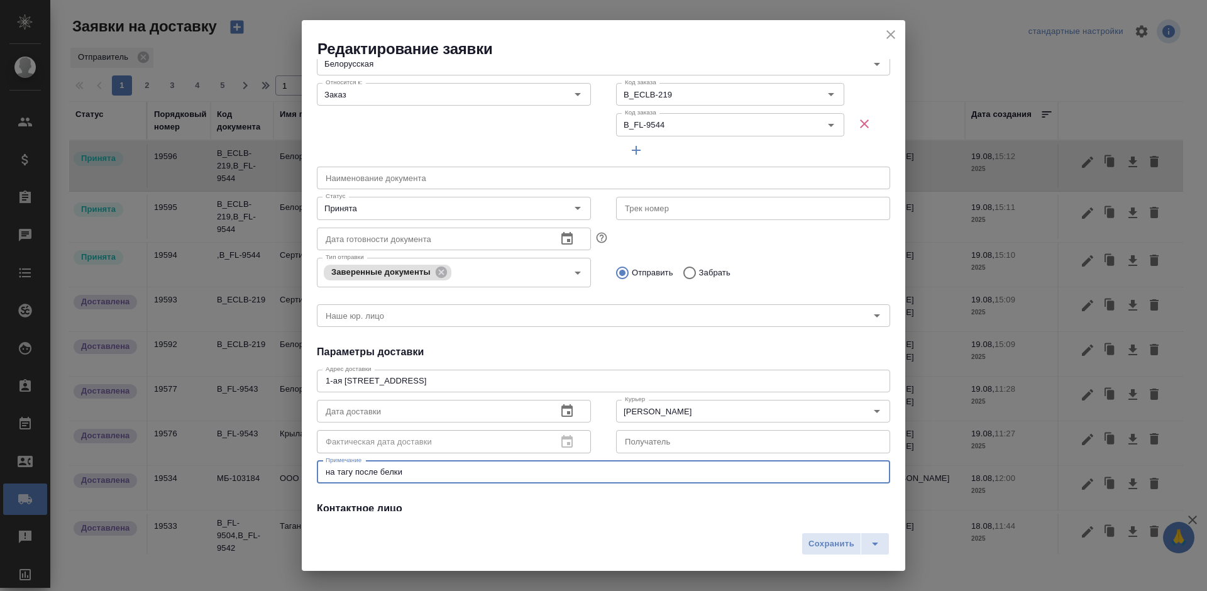
scroll to position [63, 0]
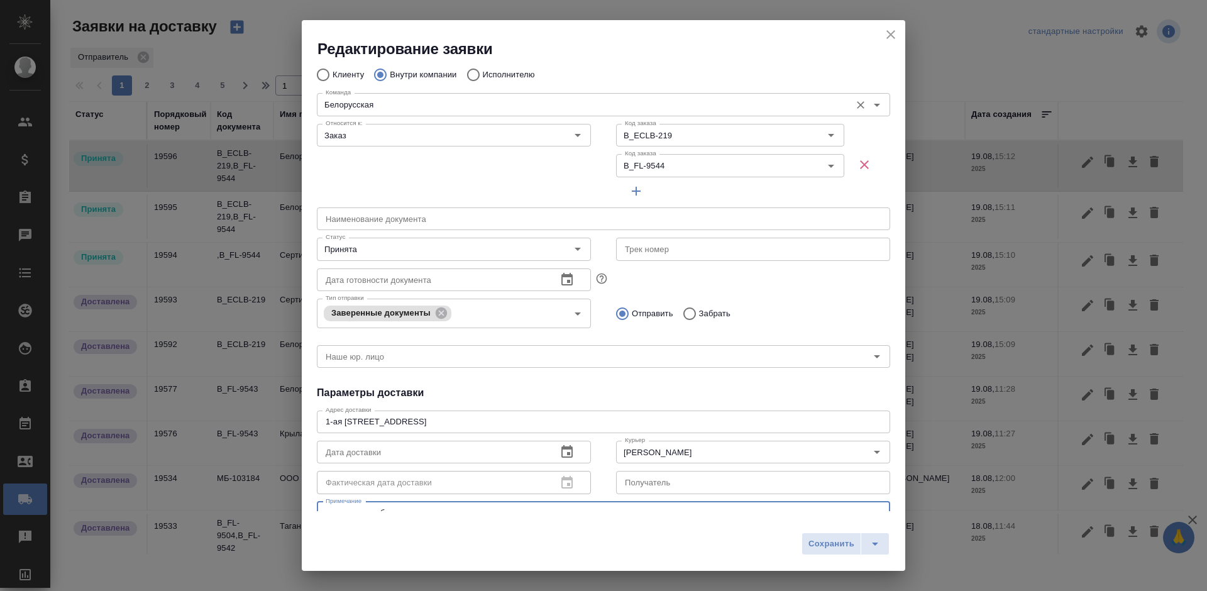
type textarea "на тагу после белки"
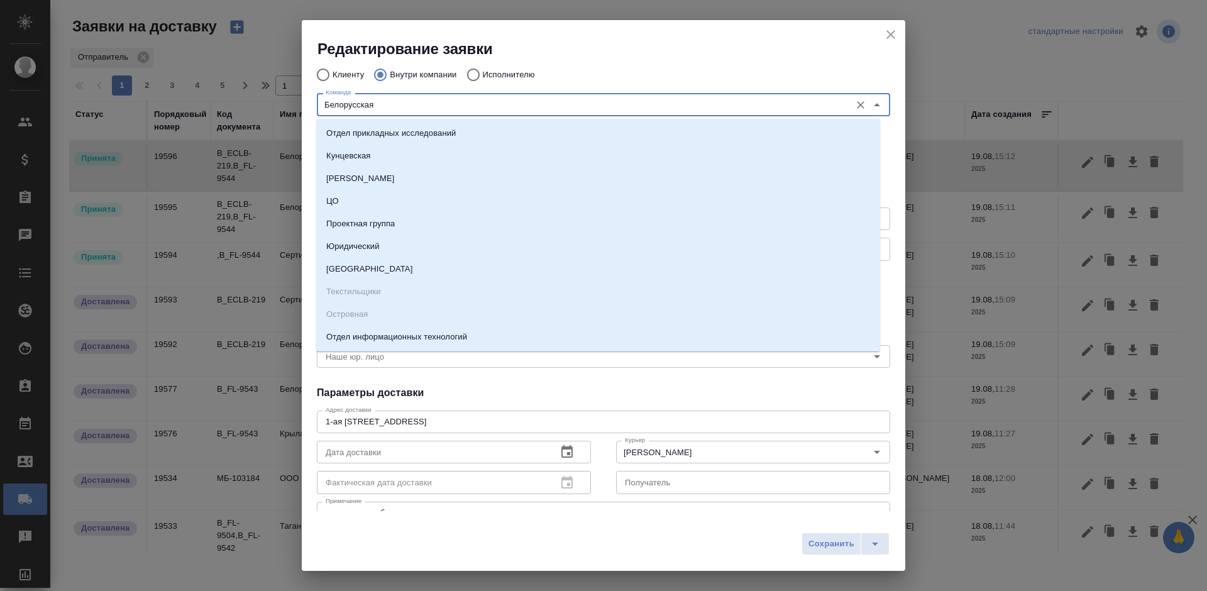
click at [534, 108] on input "Белорусская" at bounding box center [583, 104] width 524 height 15
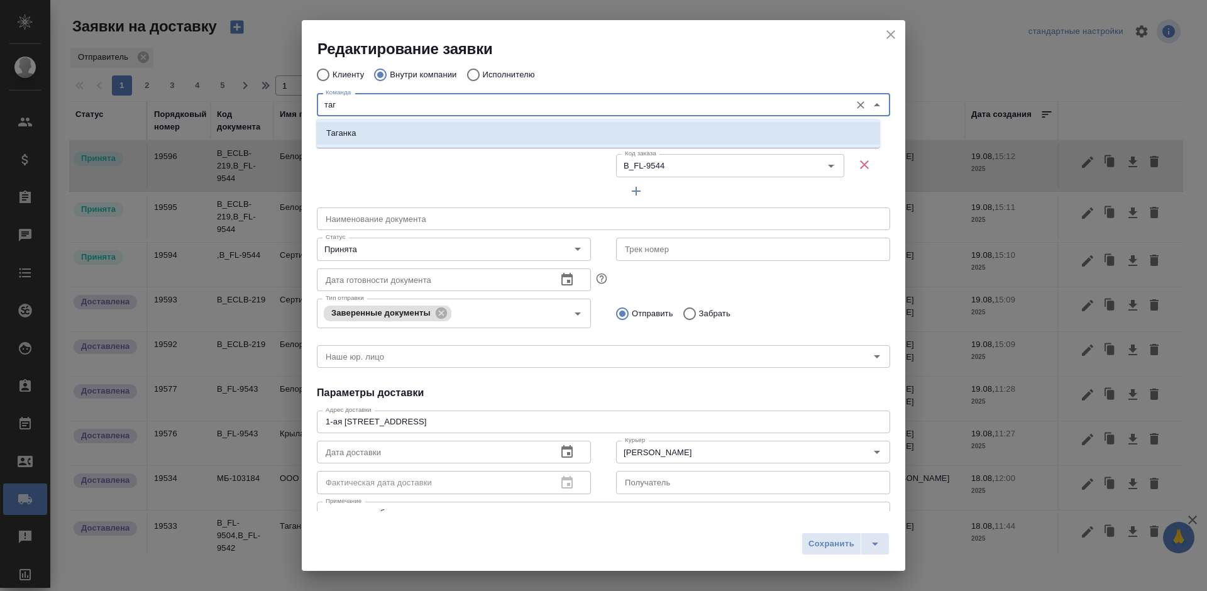
click at [537, 130] on li "Таганка" at bounding box center [598, 133] width 564 height 23
type input "Таганка"
type textarea "ул. [STREET_ADDRESS][PERSON_NAME]"
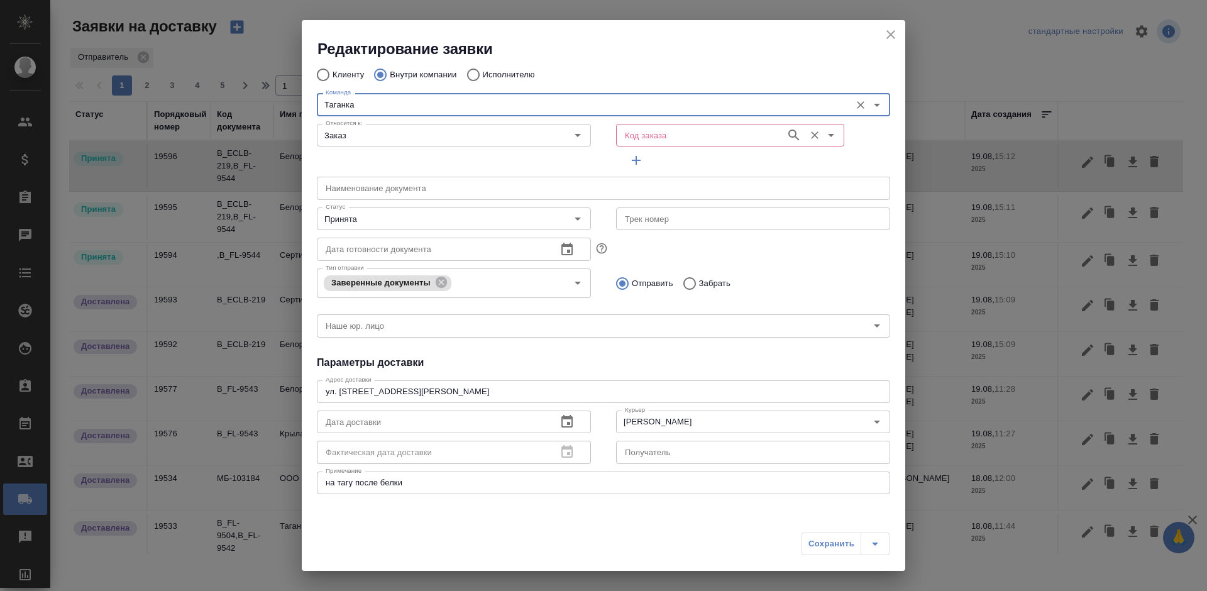
type input "Таганка"
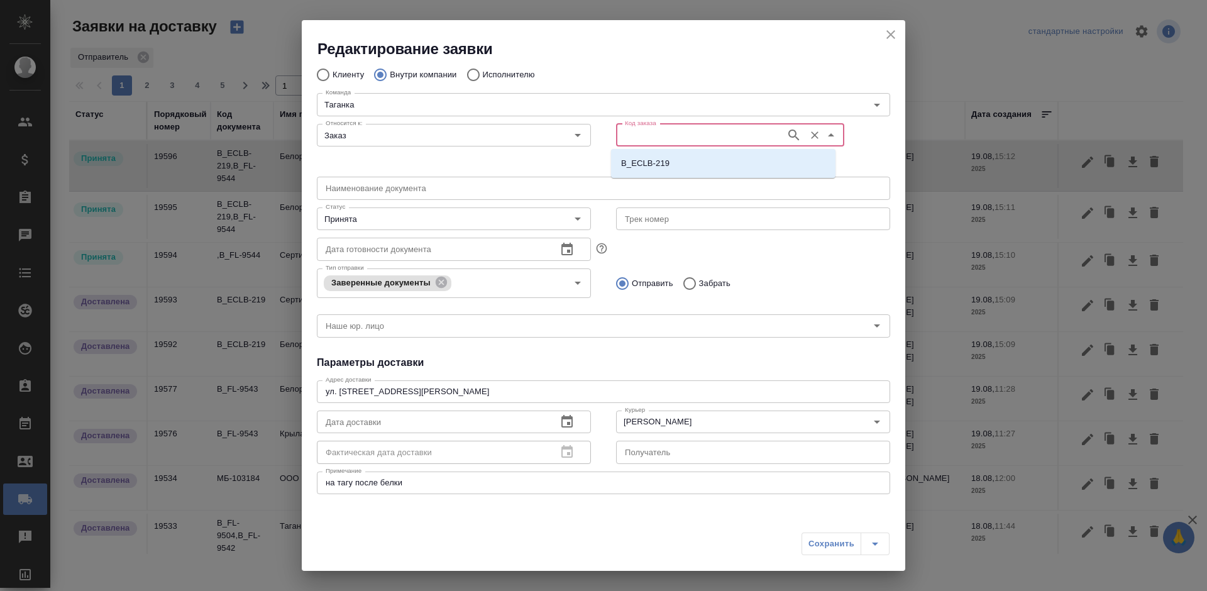
click at [662, 136] on input "Код заказа" at bounding box center [700, 135] width 160 height 15
click at [657, 166] on p "B_ECLB-219" at bounding box center [645, 163] width 48 height 13
type input "B_ECLB-219"
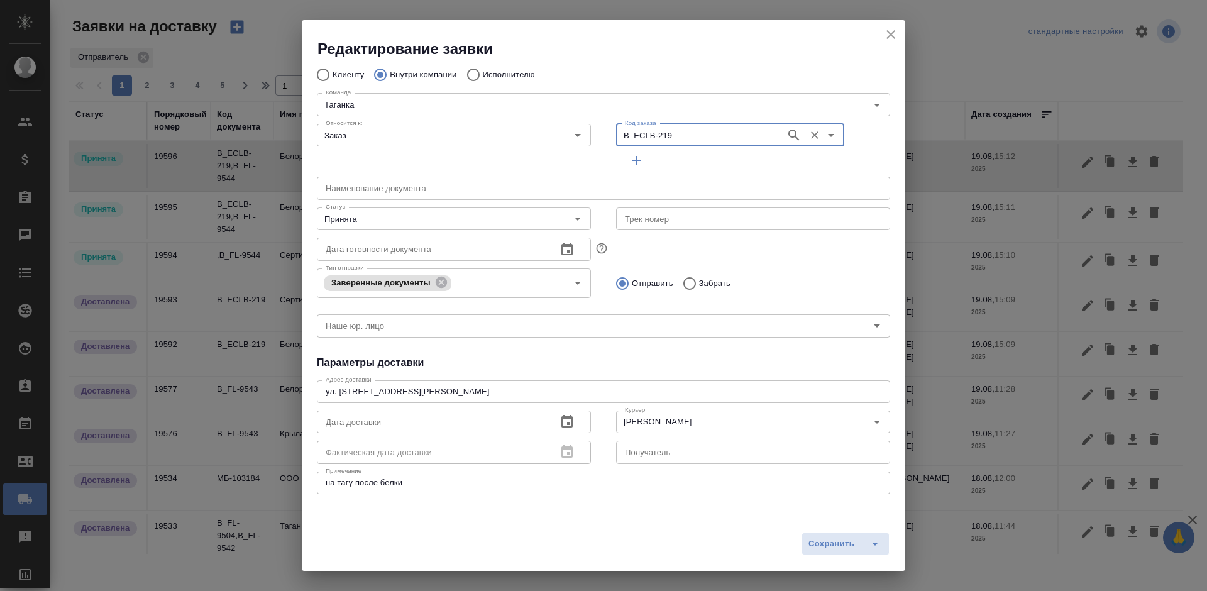
click at [629, 165] on icon "button" at bounding box center [636, 160] width 15 height 15
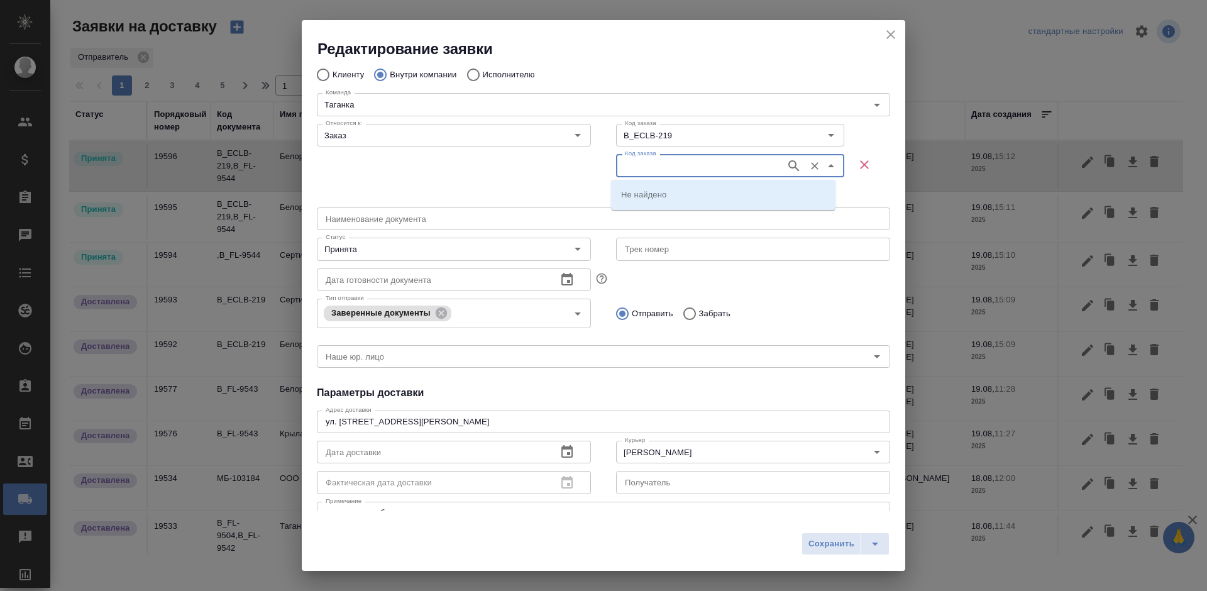
click at [645, 165] on input "Код заказа" at bounding box center [700, 165] width 160 height 15
paste input "B_ECLB-219"
type input "B_ECLB-219"
click at [677, 166] on input "Код заказа" at bounding box center [700, 165] width 160 height 15
click at [641, 167] on input "Код заказа" at bounding box center [700, 165] width 160 height 15
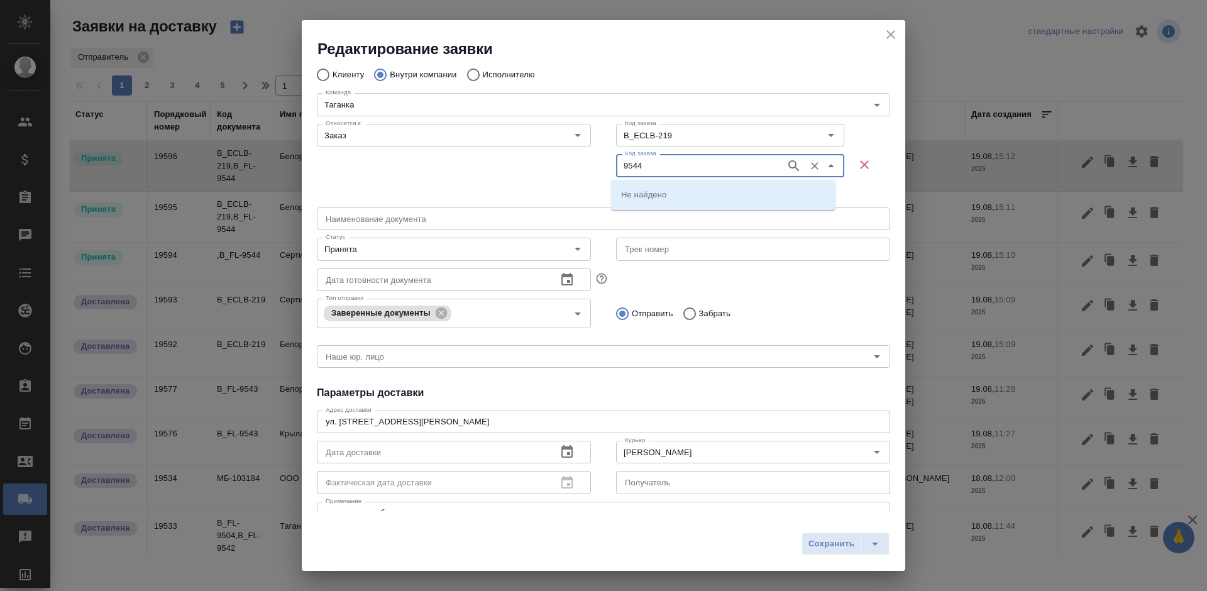
type input "9544"
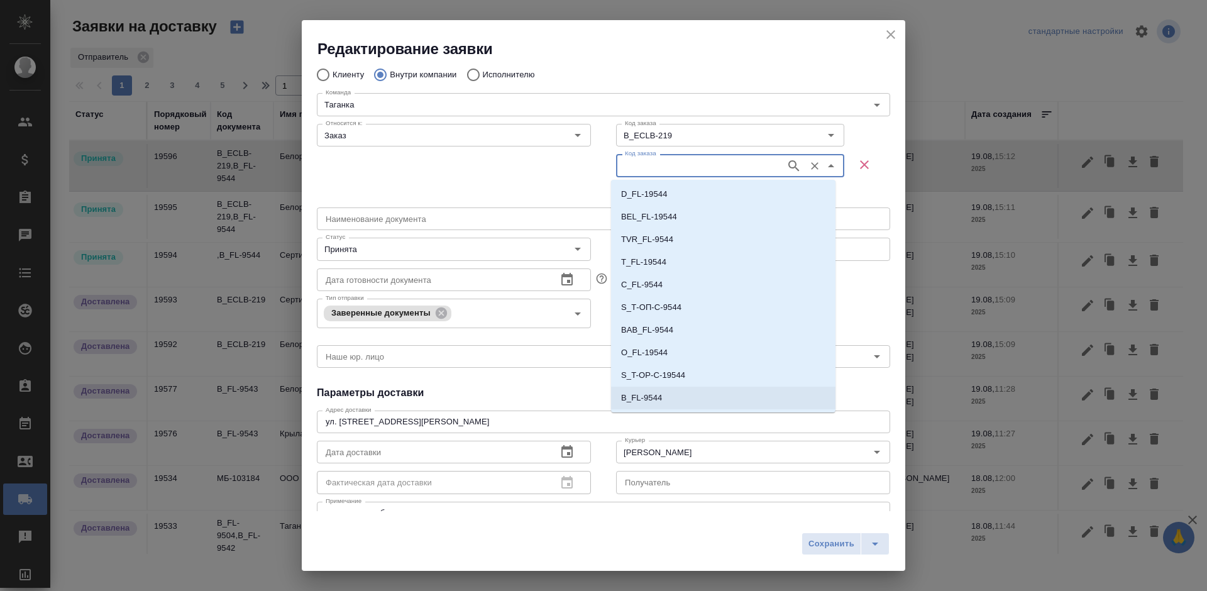
click at [665, 397] on li "B_FL-9544" at bounding box center [723, 398] width 225 height 23
type input "B_FL-9544"
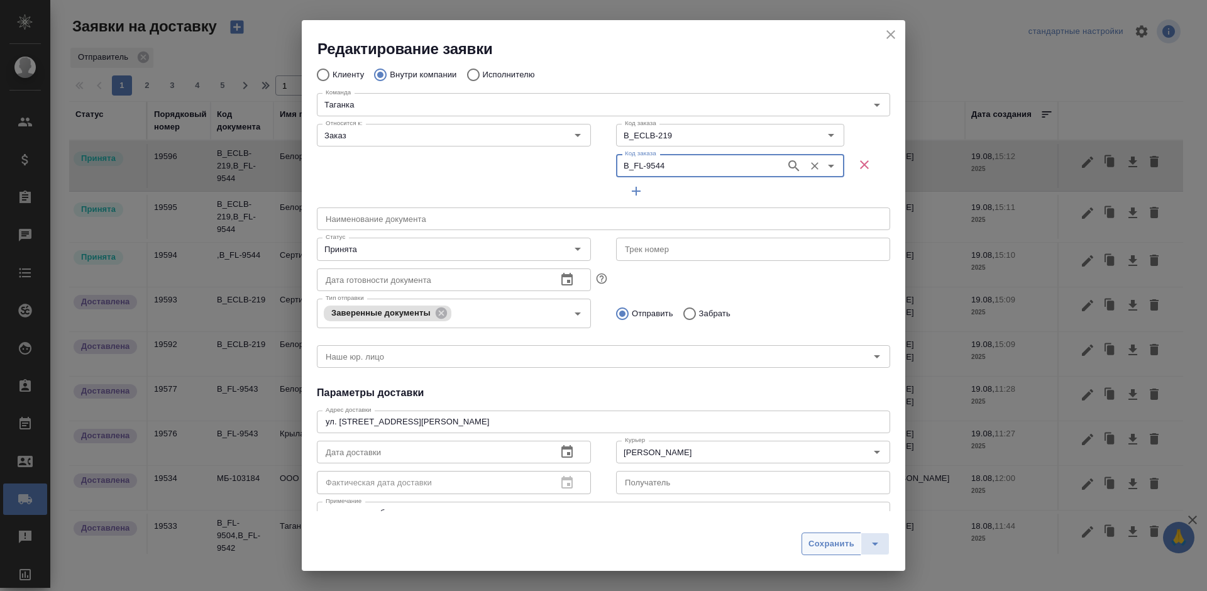
click at [807, 544] on button "Сохранить" at bounding box center [832, 544] width 60 height 23
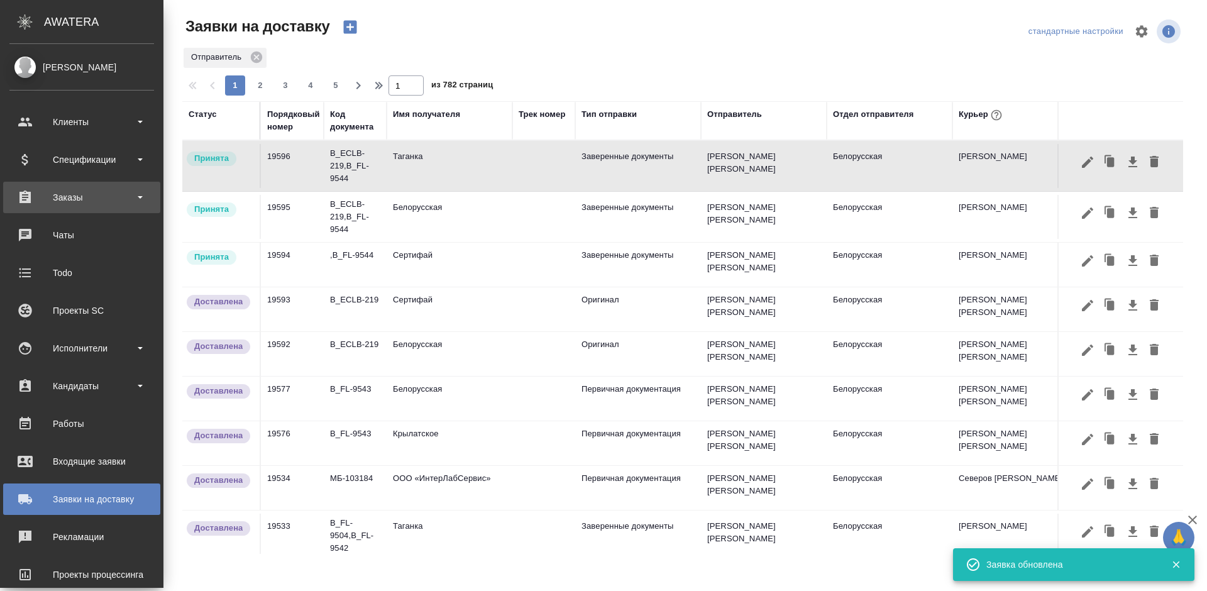
click at [79, 201] on div "Заказы" at bounding box center [81, 197] width 145 height 19
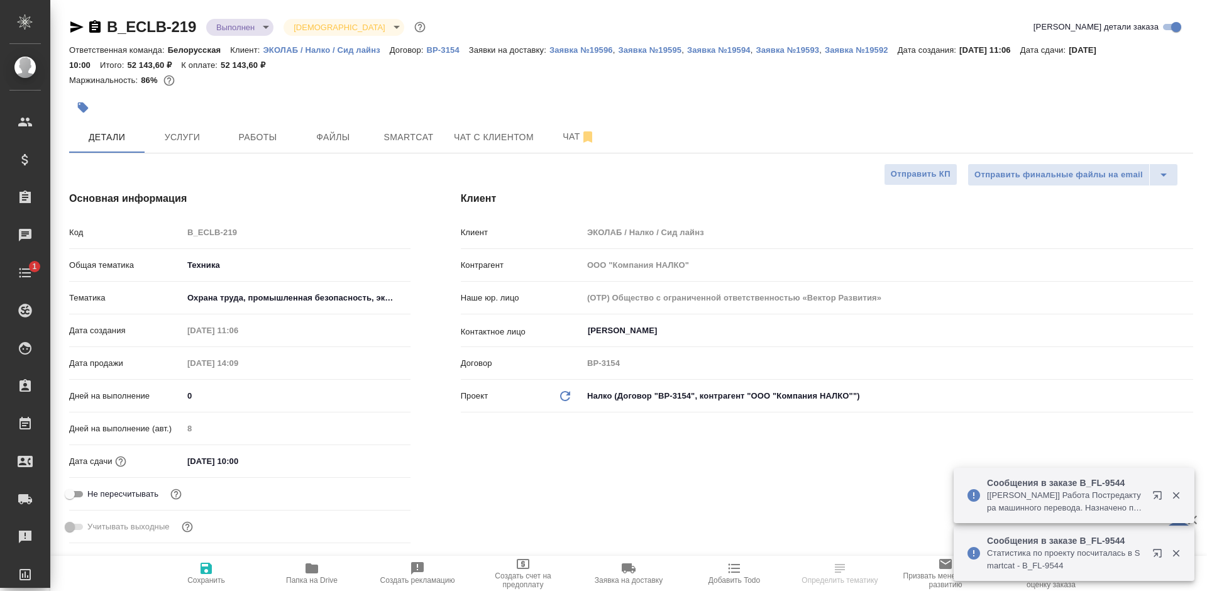
select select "RU"
click at [244, 138] on span "Работы" at bounding box center [258, 138] width 60 height 16
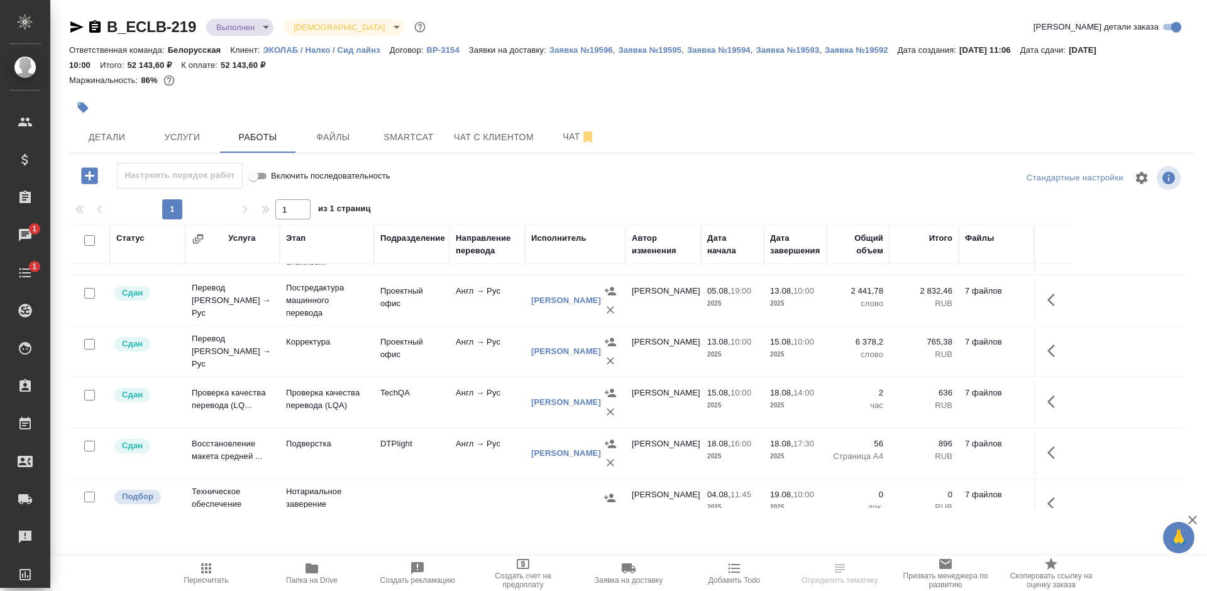
scroll to position [62, 0]
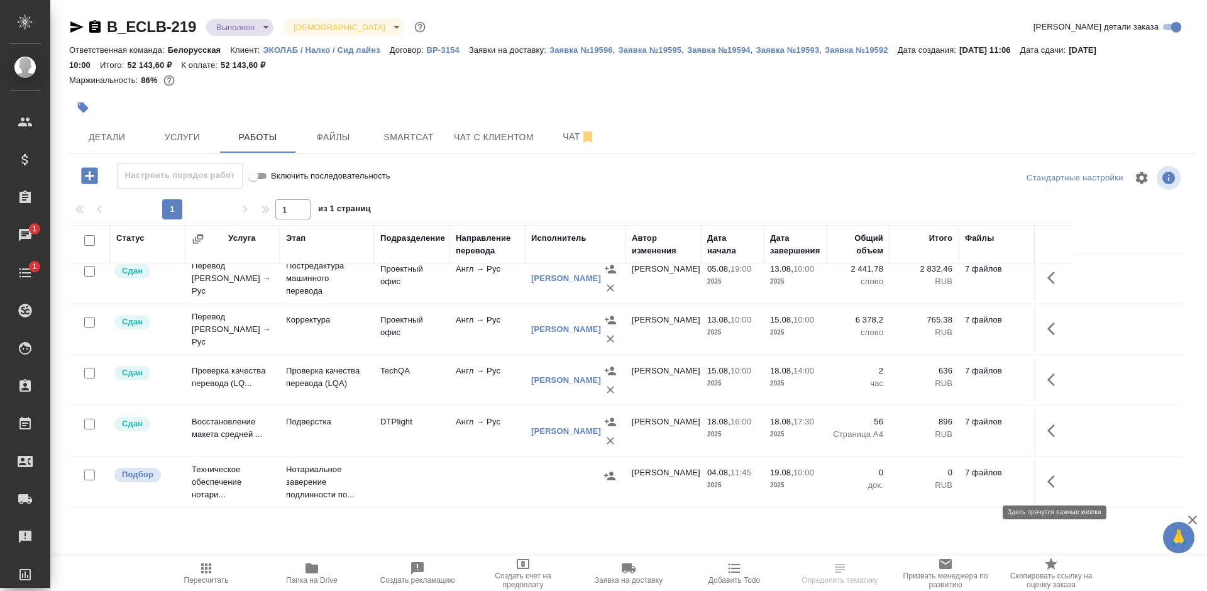
click at [1052, 484] on icon "button" at bounding box center [1052, 481] width 8 height 13
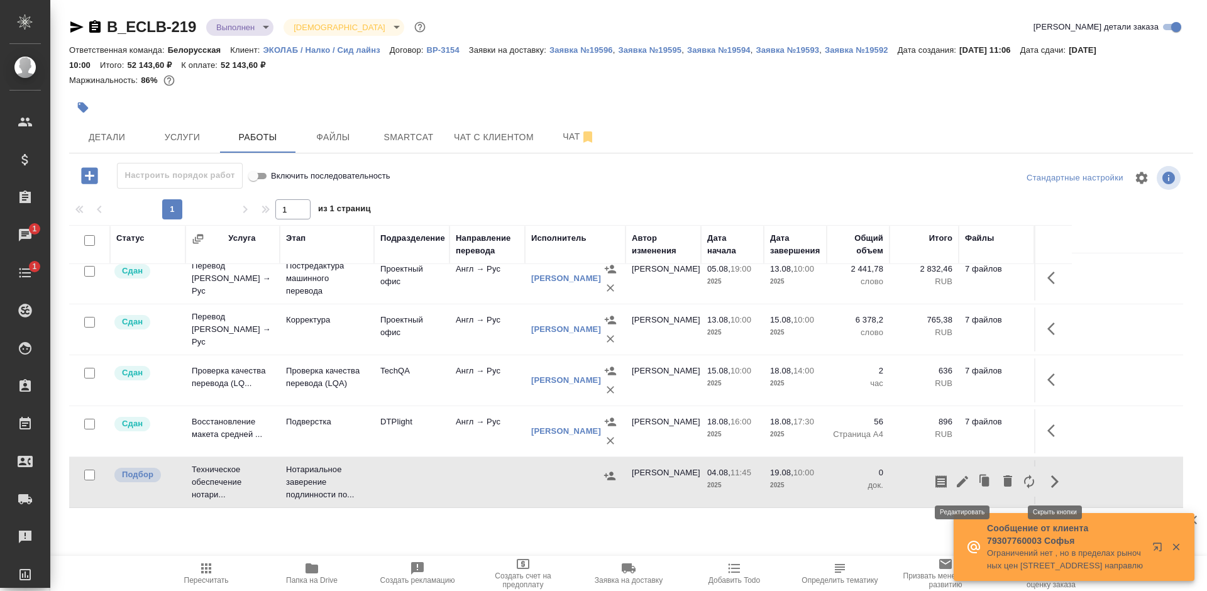
click at [961, 481] on icon "button" at bounding box center [962, 481] width 15 height 15
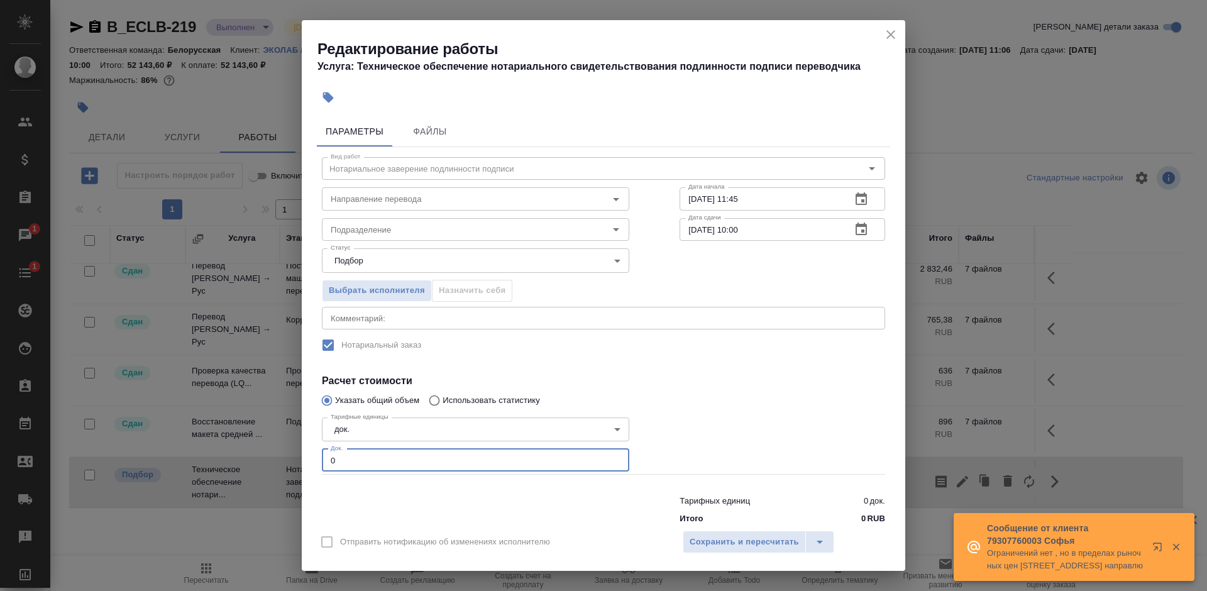
drag, startPoint x: 413, startPoint y: 462, endPoint x: 294, endPoint y: 456, distance: 119.0
click at [294, 456] on div "Редактирование работы Услуга: Техническое обеспечение нотариального свидетельст…" at bounding box center [603, 295] width 1207 height 591
type input "7"
click at [739, 535] on span "Сохранить и пересчитать" at bounding box center [744, 542] width 109 height 14
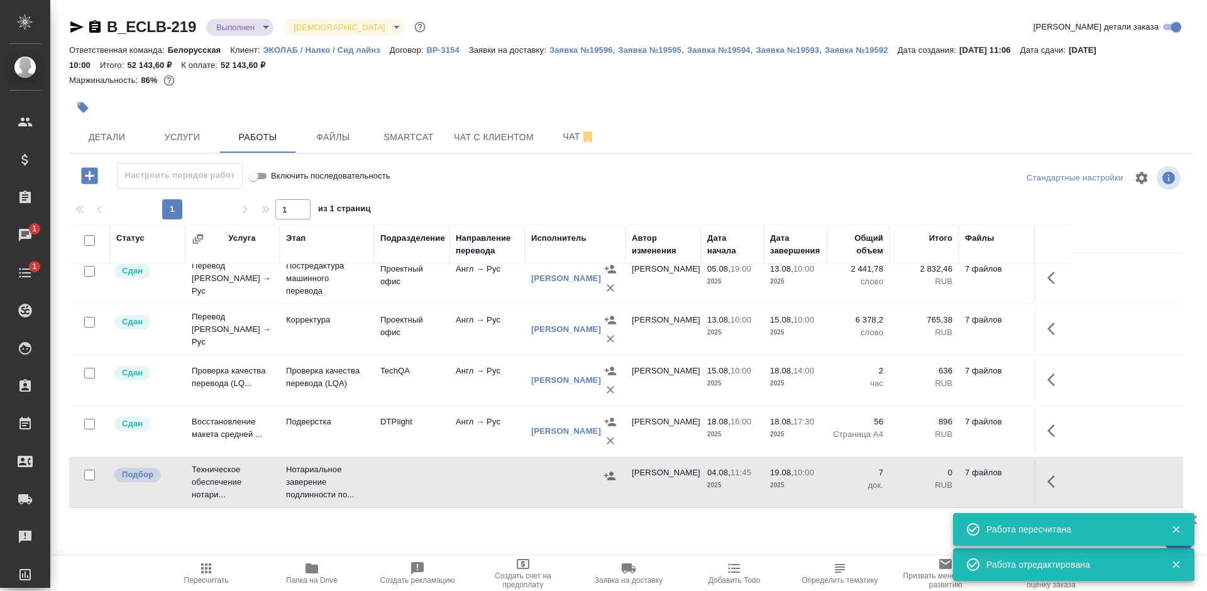
click at [601, 474] on button "button" at bounding box center [610, 476] width 19 height 19
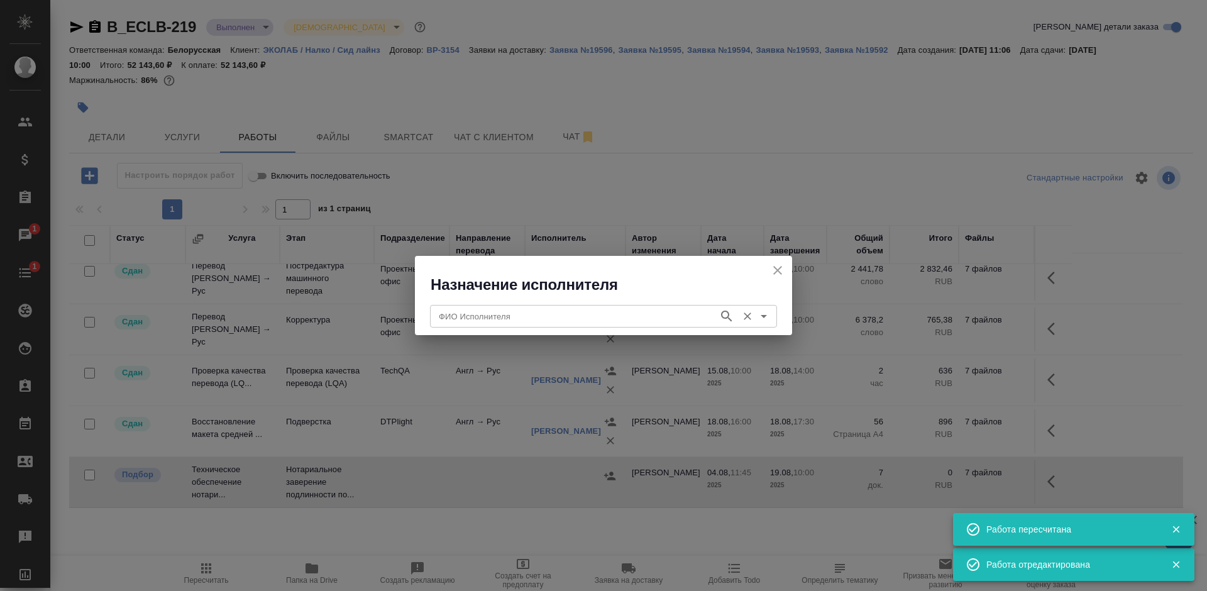
click at [596, 314] on input "ФИО Исполнителя" at bounding box center [573, 316] width 279 height 15
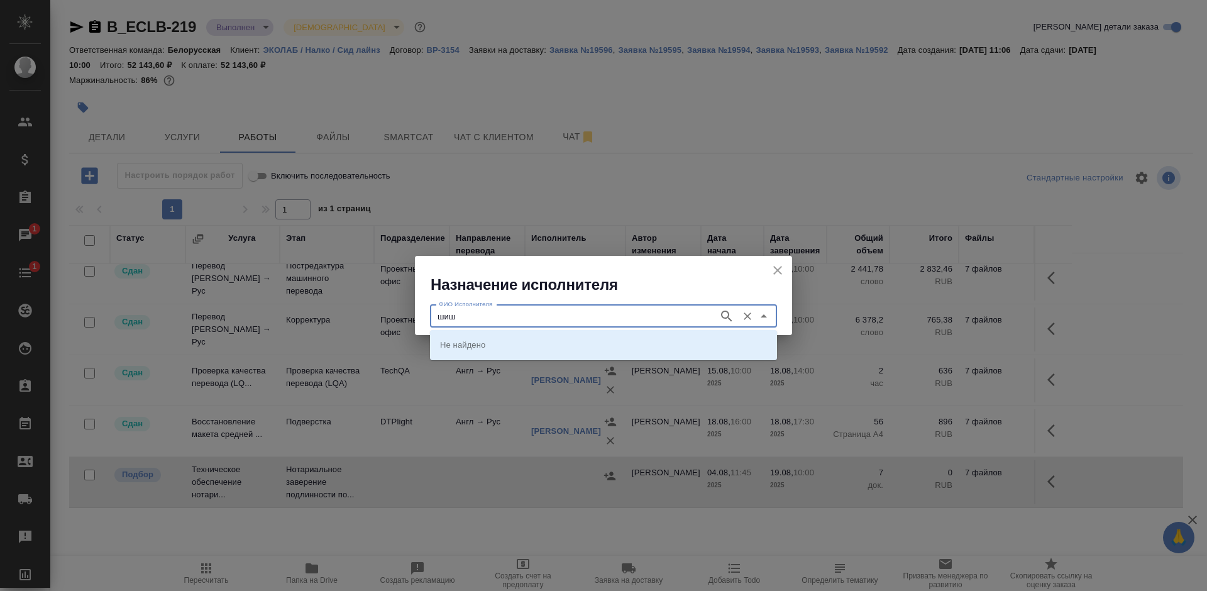
type input "шиш"
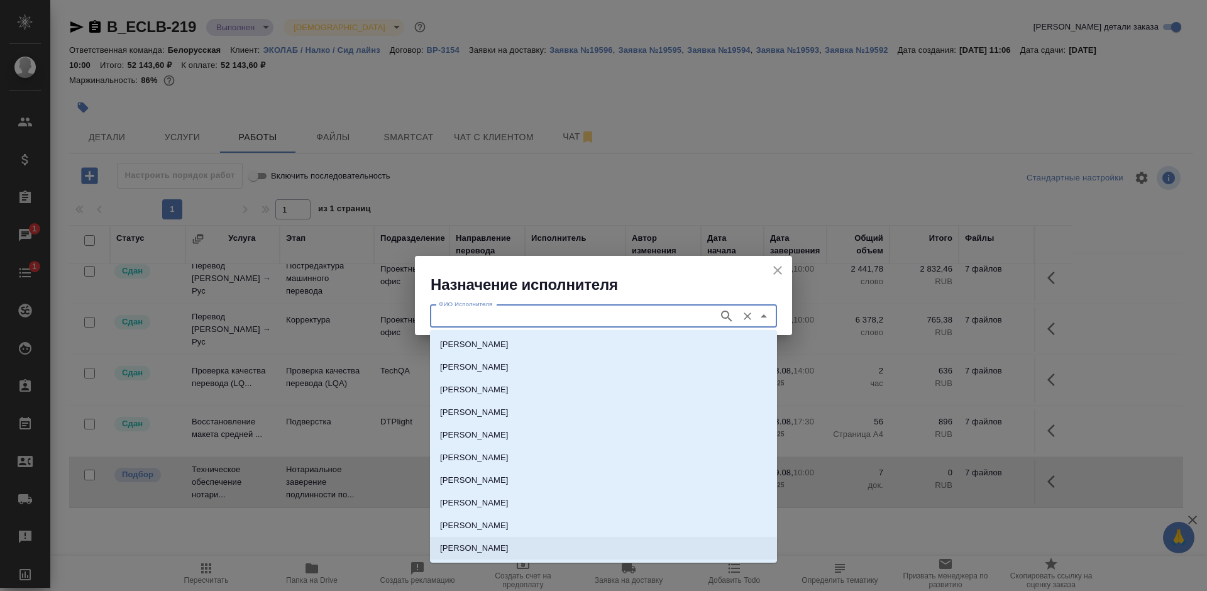
click at [509, 542] on p "НОТАРИУС Шишенков Леонид Васильевич" at bounding box center [474, 548] width 69 height 13
type input "НОТАРИУС Шишенков Леонид Васильевич"
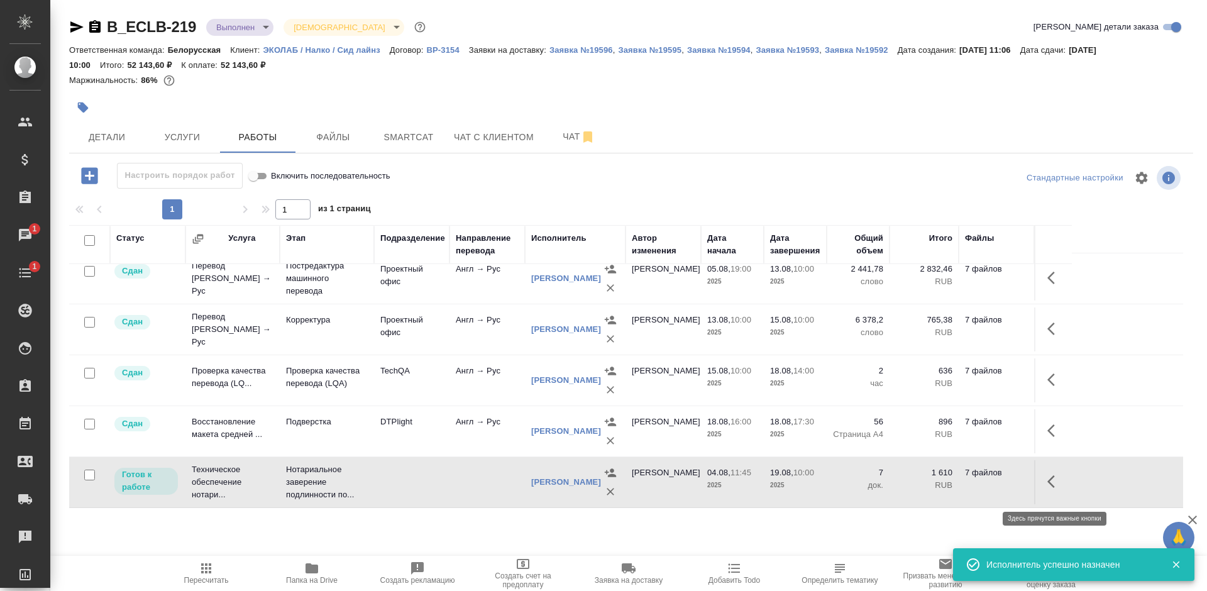
click at [1049, 482] on icon "button" at bounding box center [1055, 481] width 15 height 15
click at [965, 487] on icon "button" at bounding box center [962, 481] width 11 height 11
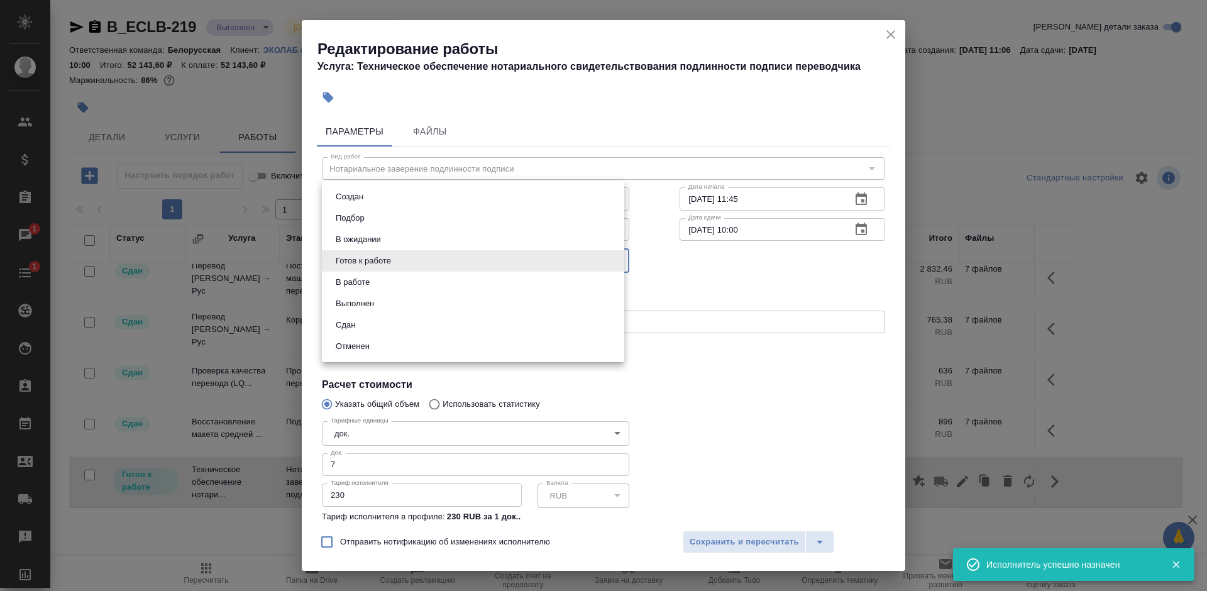
click at [417, 258] on body "🙏 .cls-1 fill:#fff; AWATERA Bogomolova Anastasiya Клиенты Спецификации Заказы 1…" at bounding box center [603, 295] width 1207 height 591
click at [431, 335] on li "Сдан" at bounding box center [473, 324] width 302 height 21
type input "closed"
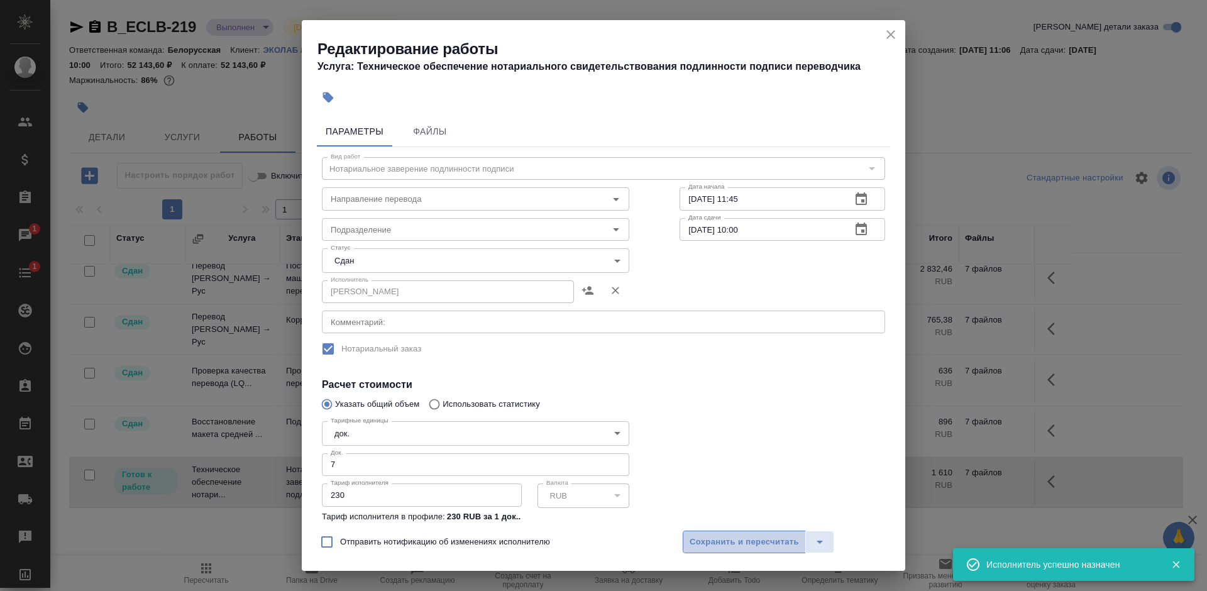
click at [718, 533] on button "Сохранить и пересчитать" at bounding box center [744, 542] width 123 height 23
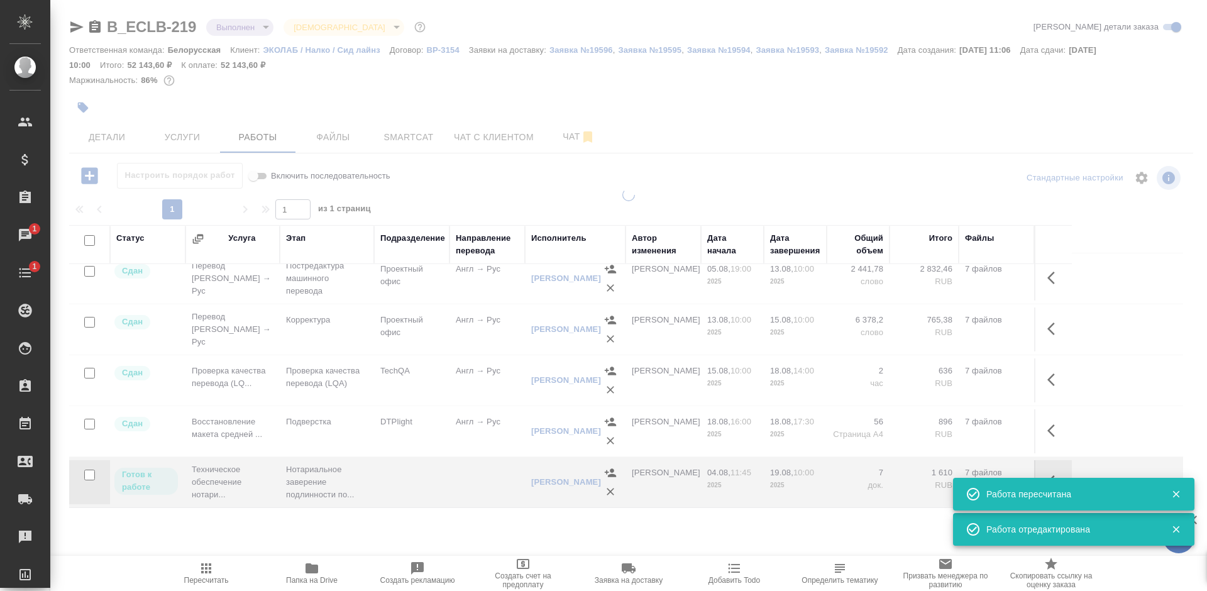
click at [184, 143] on span "Услуги" at bounding box center [182, 138] width 60 height 16
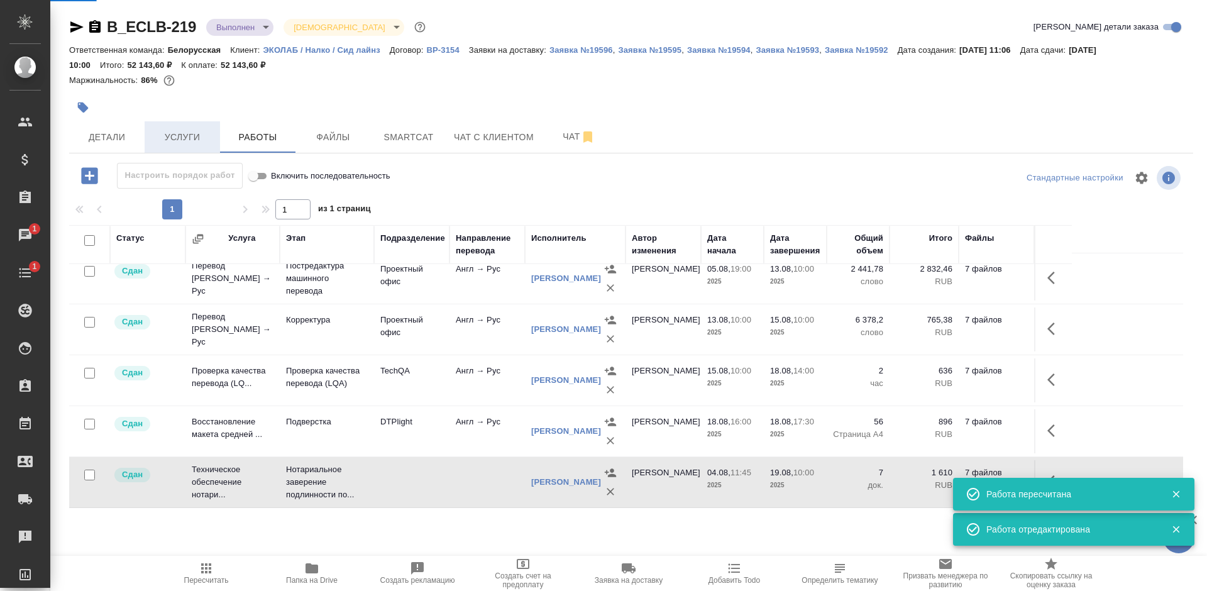
click at [189, 138] on span "Услуги" at bounding box center [182, 138] width 60 height 16
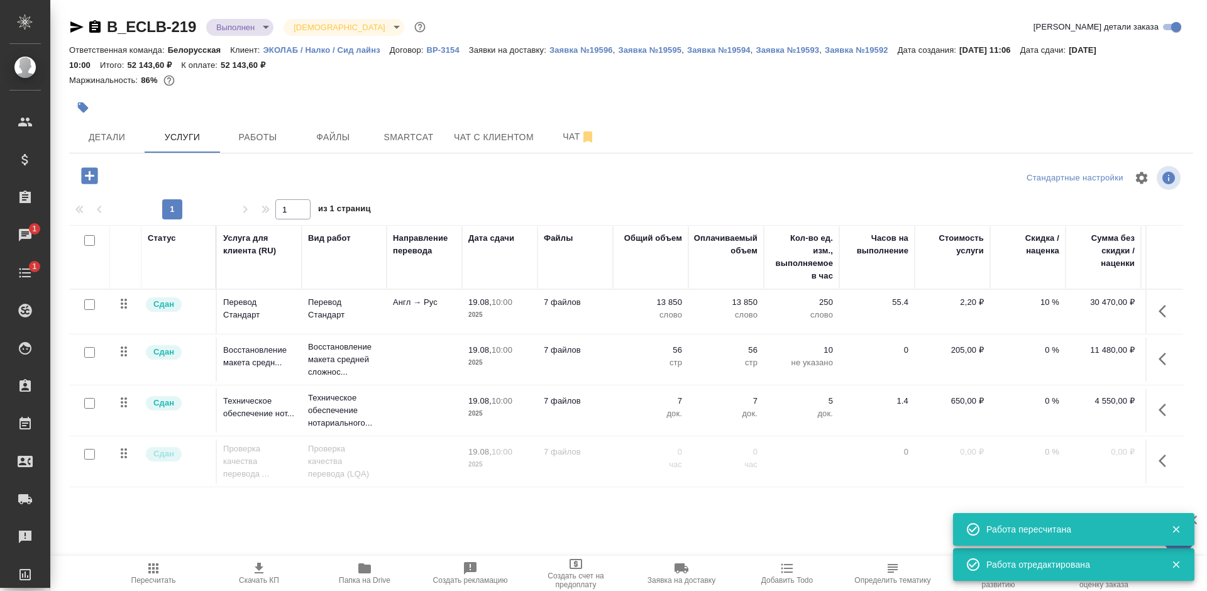
drag, startPoint x: 513, startPoint y: 478, endPoint x: 584, endPoint y: 478, distance: 71.1
click at [584, 478] on tr "Сдан Проверка качества перевода ... Проверка качества перевода (LQA) 19.08, 10:…" at bounding box center [661, 461] width 1185 height 51
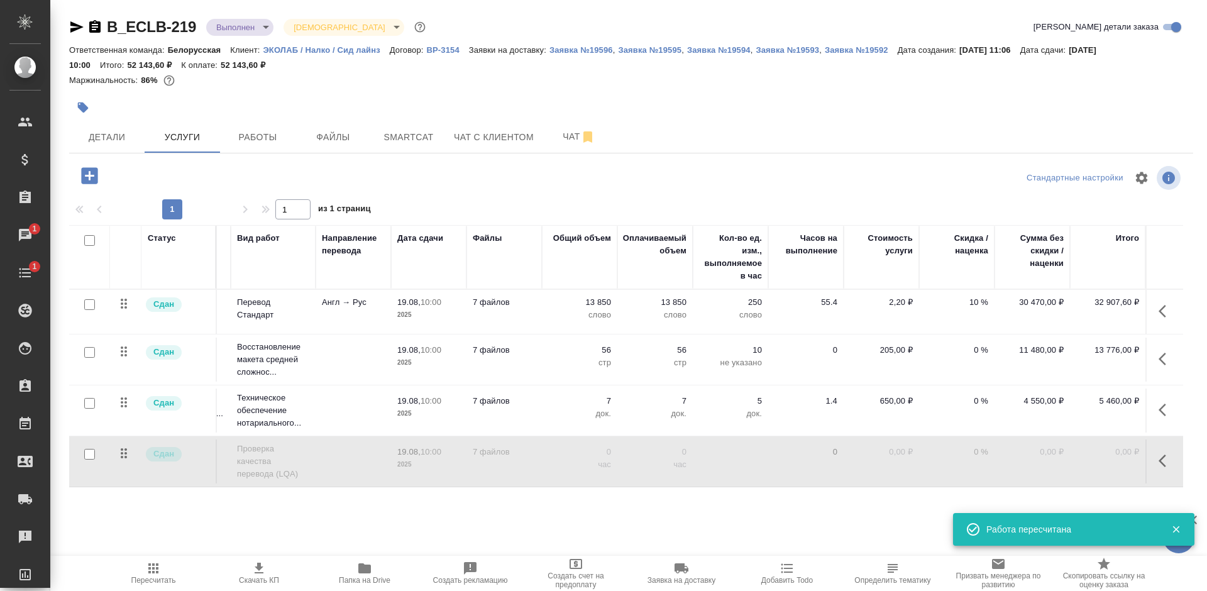
scroll to position [0, 80]
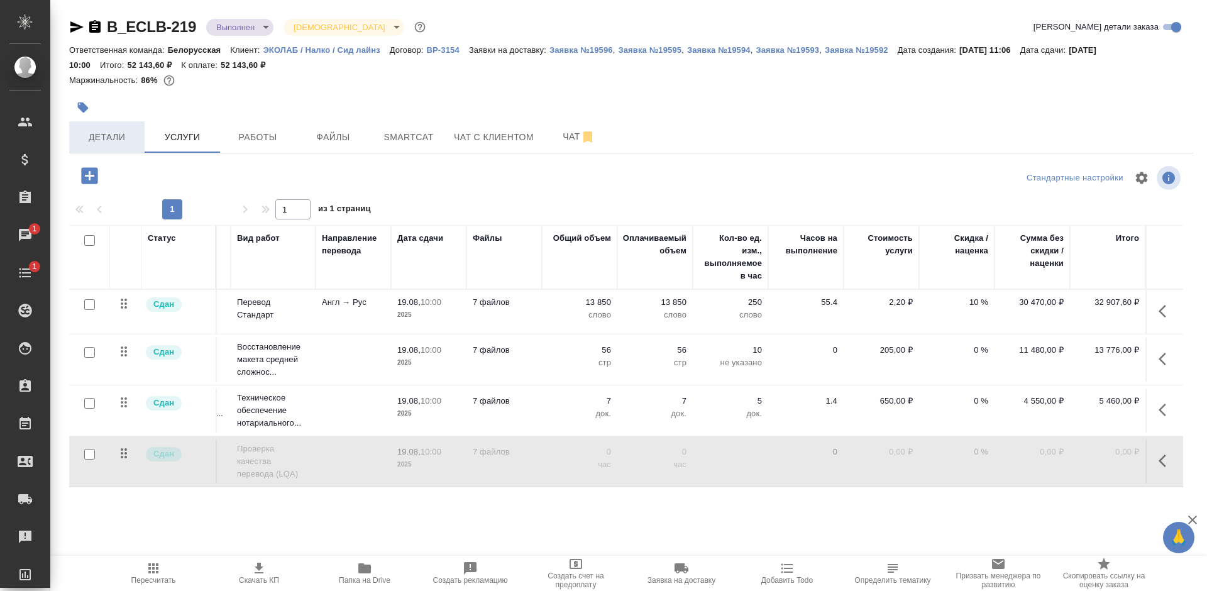
click at [106, 130] on span "Детали" at bounding box center [107, 138] width 60 height 16
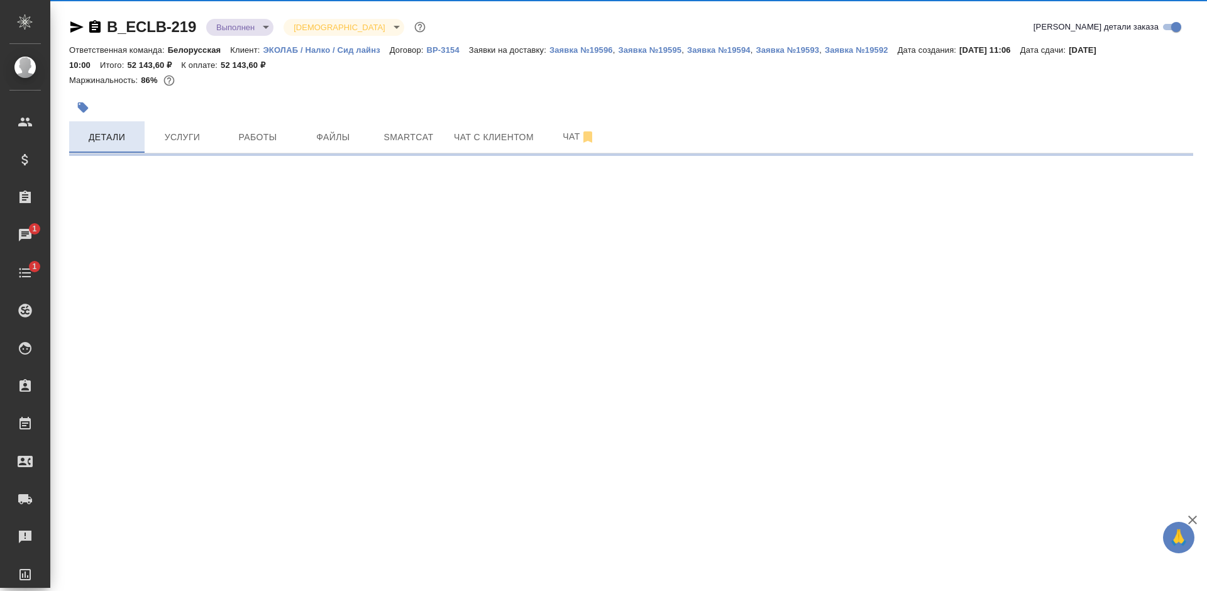
select select "RU"
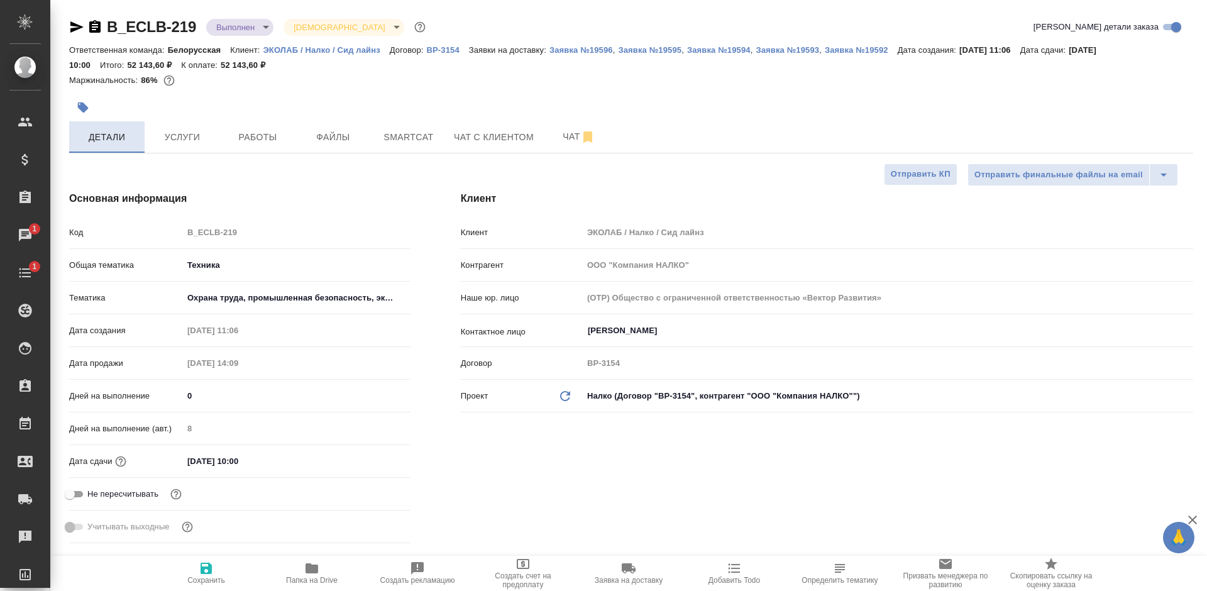
type textarea "x"
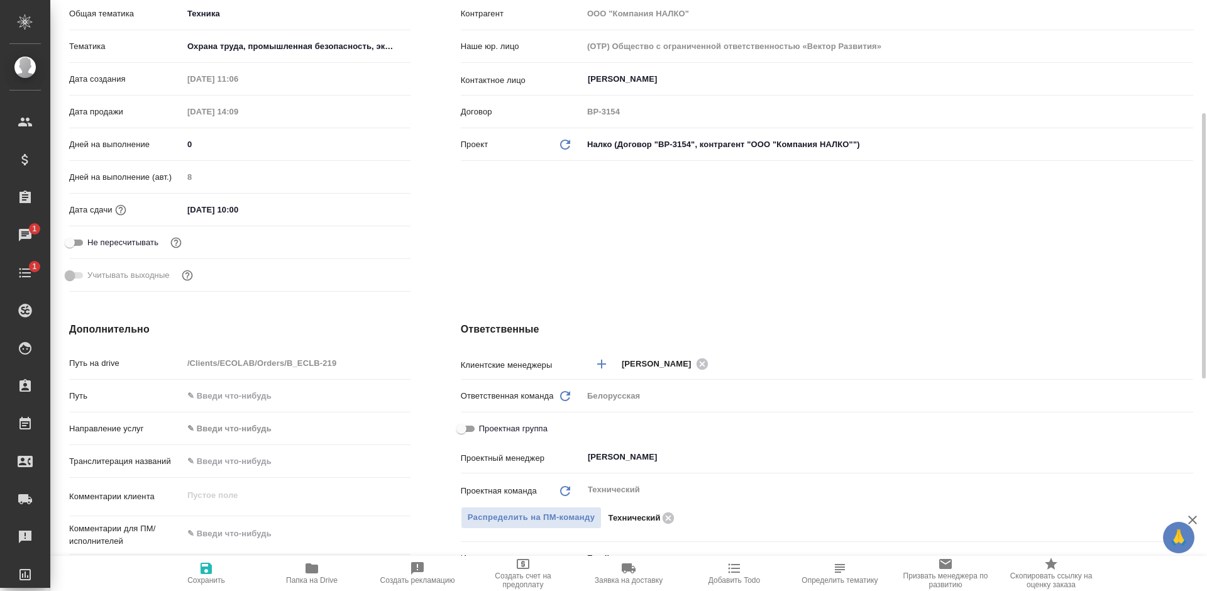
click at [475, 430] on input "Проектная группа" at bounding box center [461, 428] width 45 height 15
checkbox input "true"
type textarea "x"
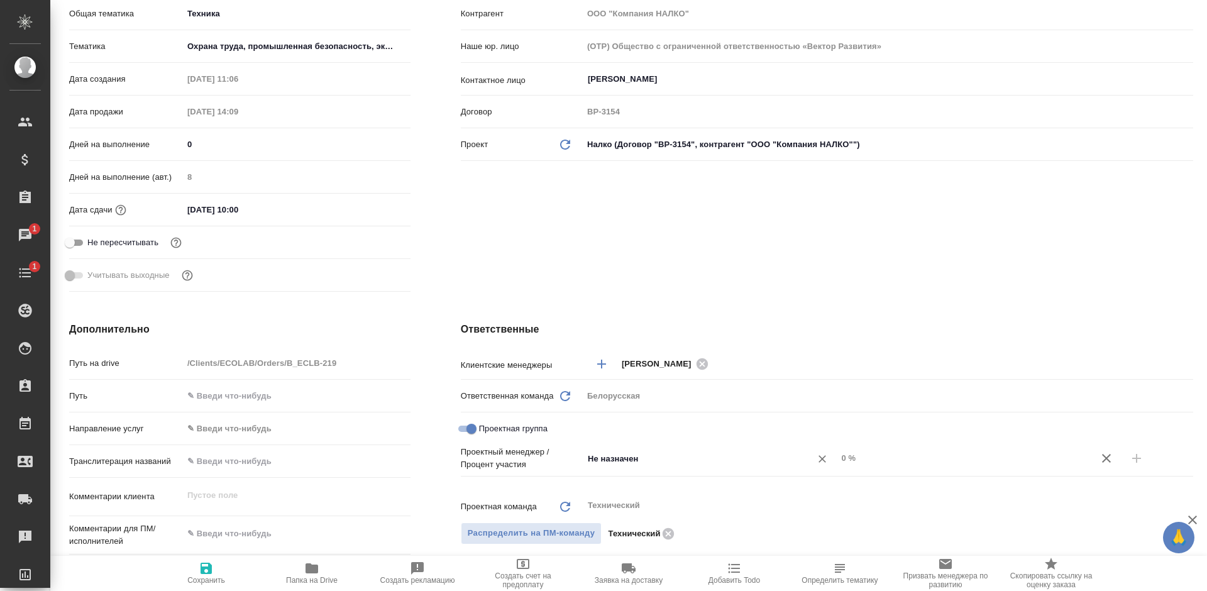
click at [623, 458] on input "Не назначен" at bounding box center [689, 458] width 205 height 15
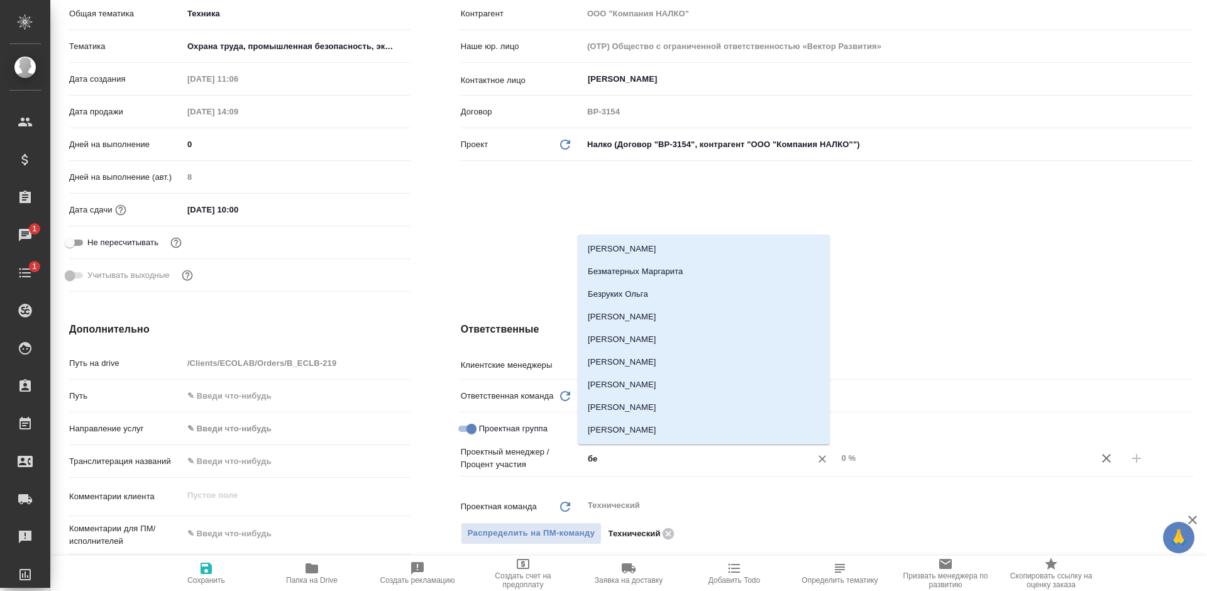
type input "бел"
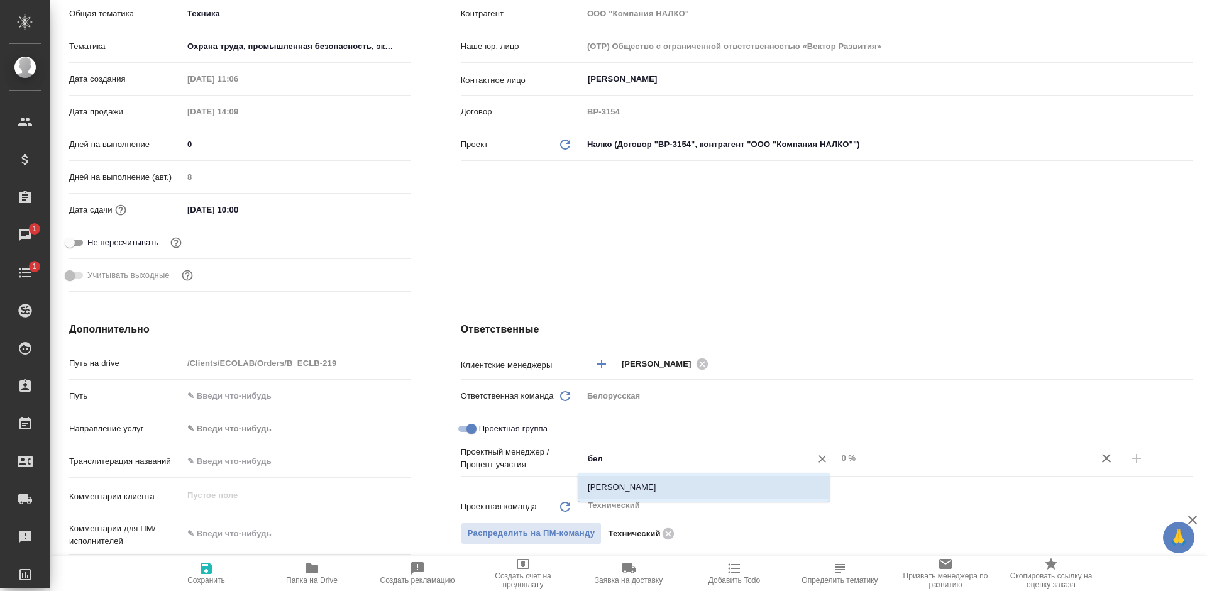
drag, startPoint x: 687, startPoint y: 484, endPoint x: 1037, endPoint y: 479, distance: 349.7
click at [688, 485] on li "Белякова Юлия" at bounding box center [704, 487] width 252 height 23
type textarea "x"
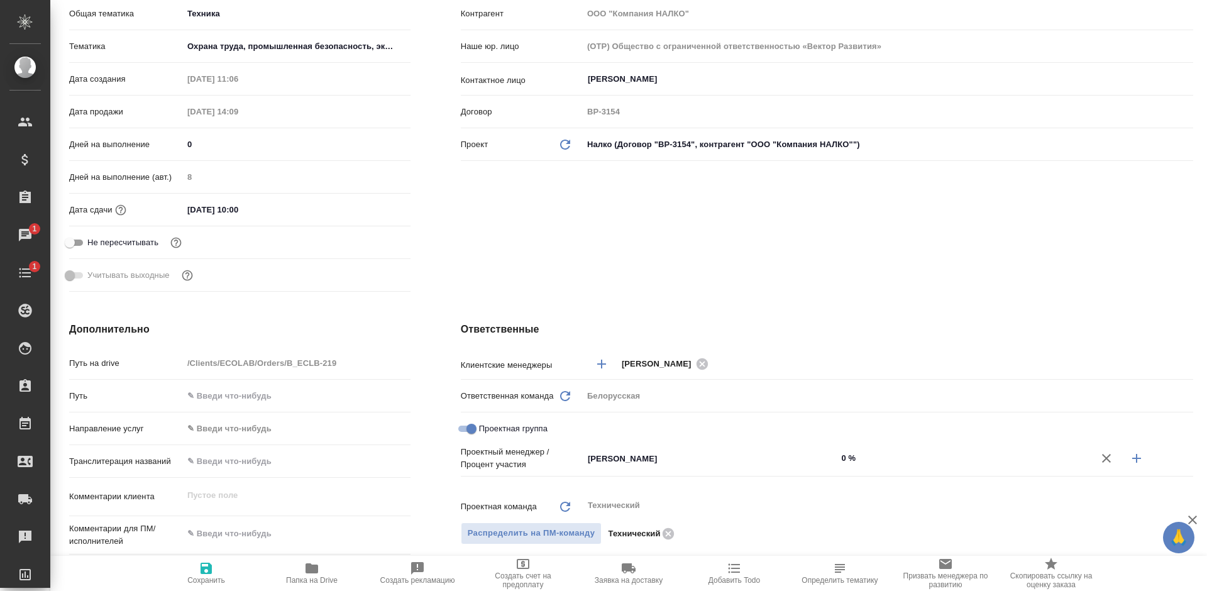
click at [1122, 458] on button "button" at bounding box center [1137, 458] width 30 height 30
type textarea "x"
click at [703, 477] on input "Не назначен" at bounding box center [689, 479] width 205 height 15
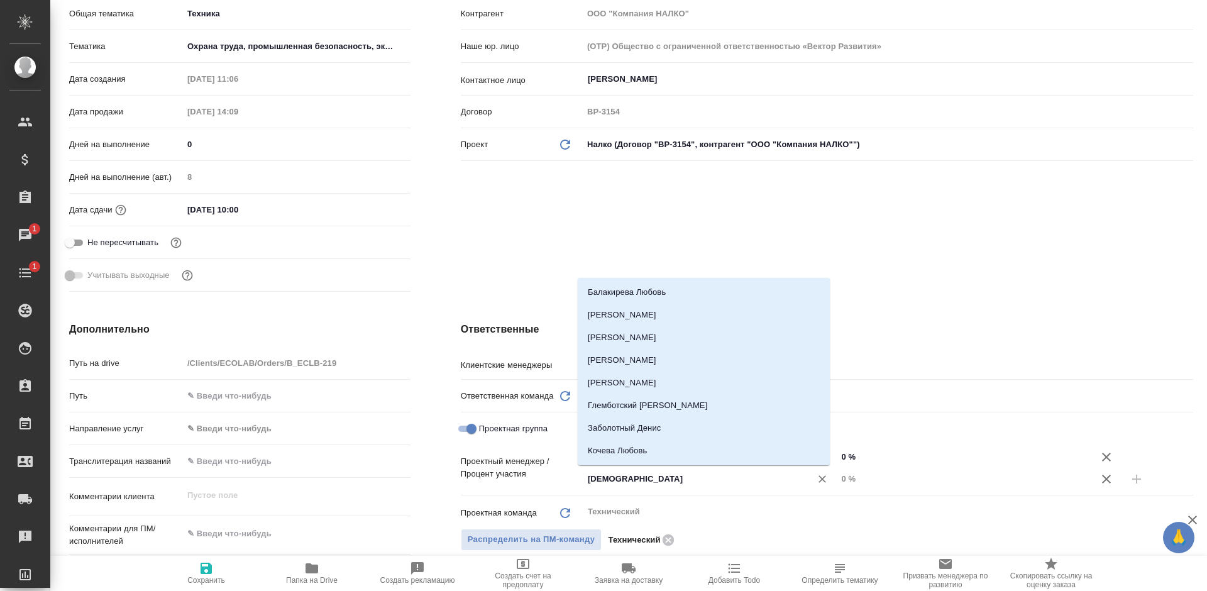
type input "бого"
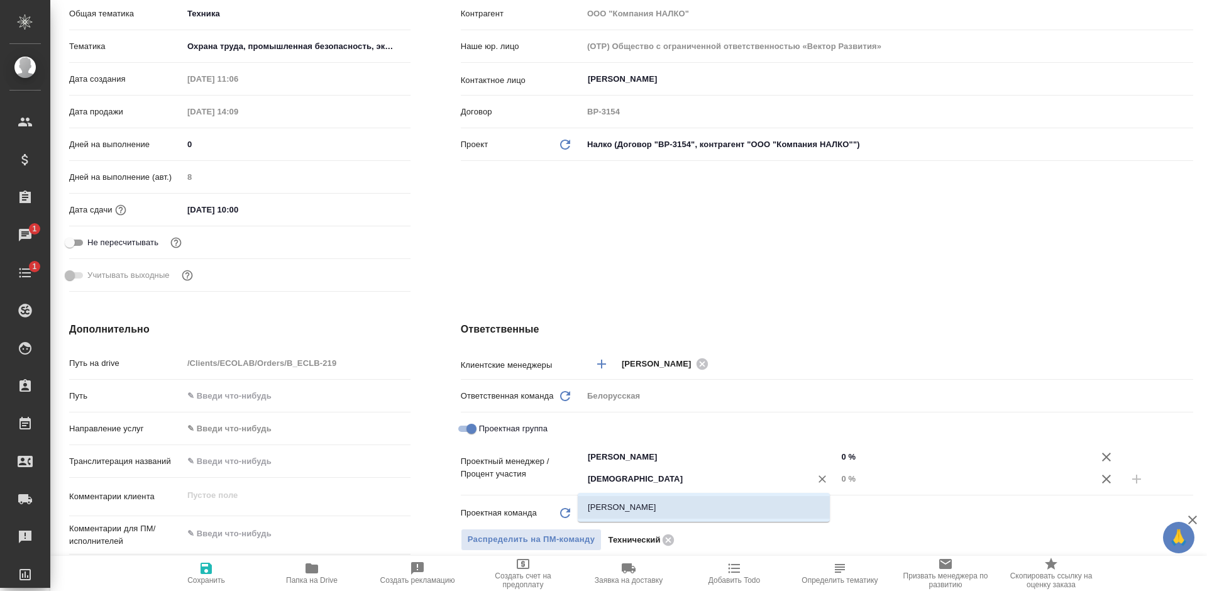
drag, startPoint x: 704, startPoint y: 506, endPoint x: 837, endPoint y: 490, distance: 134.2
click at [704, 506] on li "[PERSON_NAME] [PERSON_NAME]" at bounding box center [704, 507] width 252 height 23
type textarea "x"
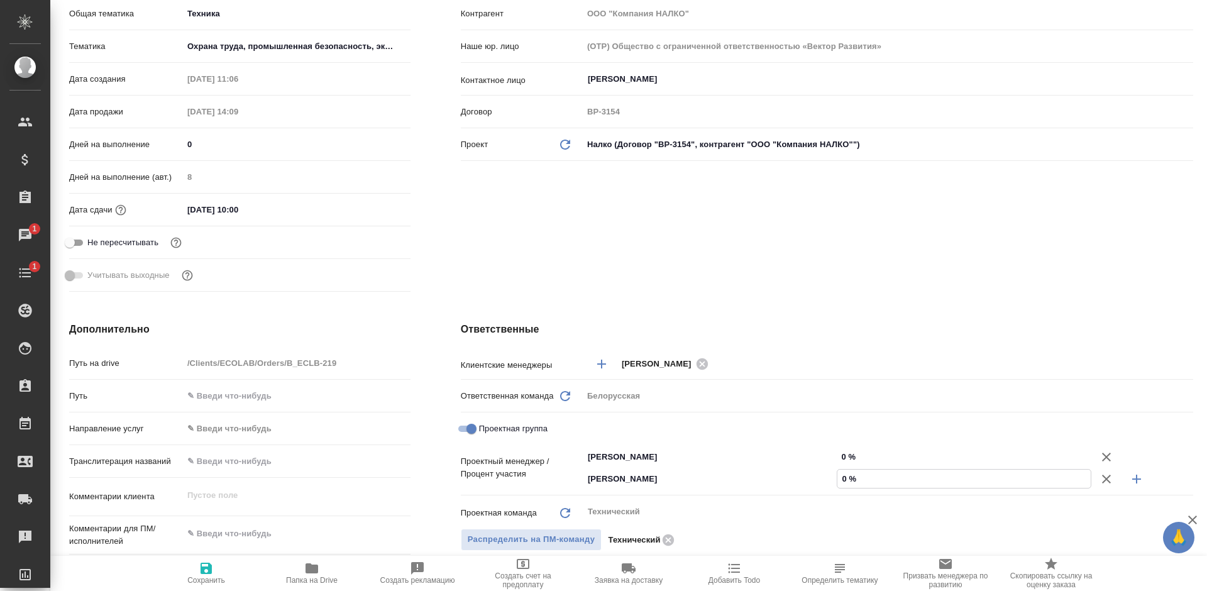
drag, startPoint x: 834, startPoint y: 477, endPoint x: 869, endPoint y: 472, distance: 35.0
click at [869, 472] on input "0 %" at bounding box center [964, 479] width 253 height 18
type textarea "x"
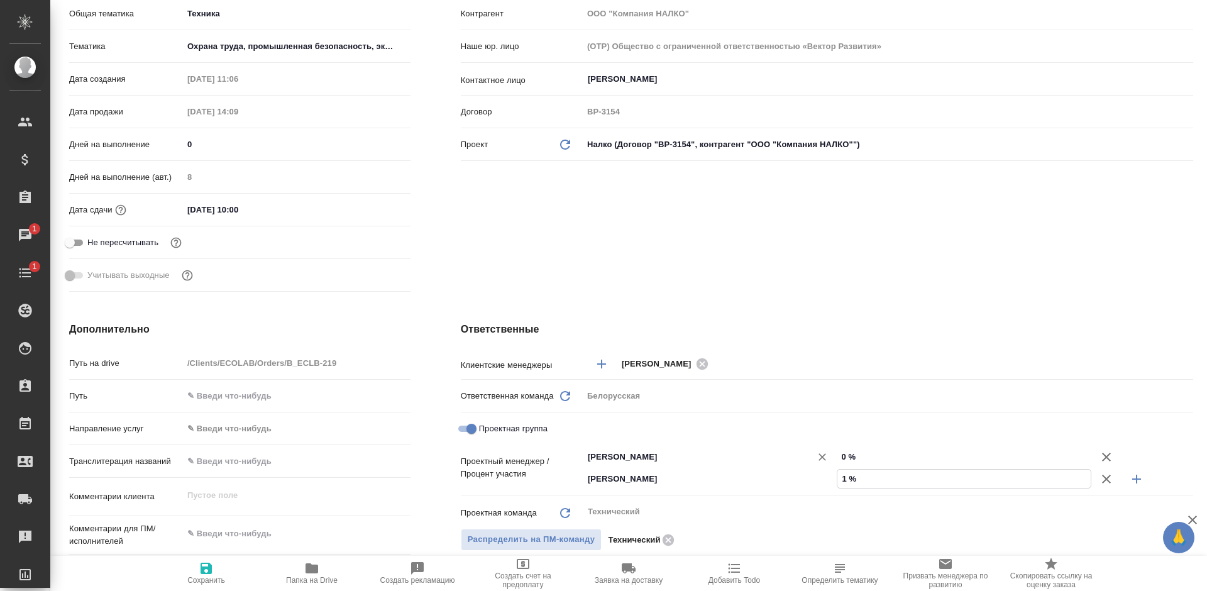
type input "10 %"
type textarea "x"
type input "10 %"
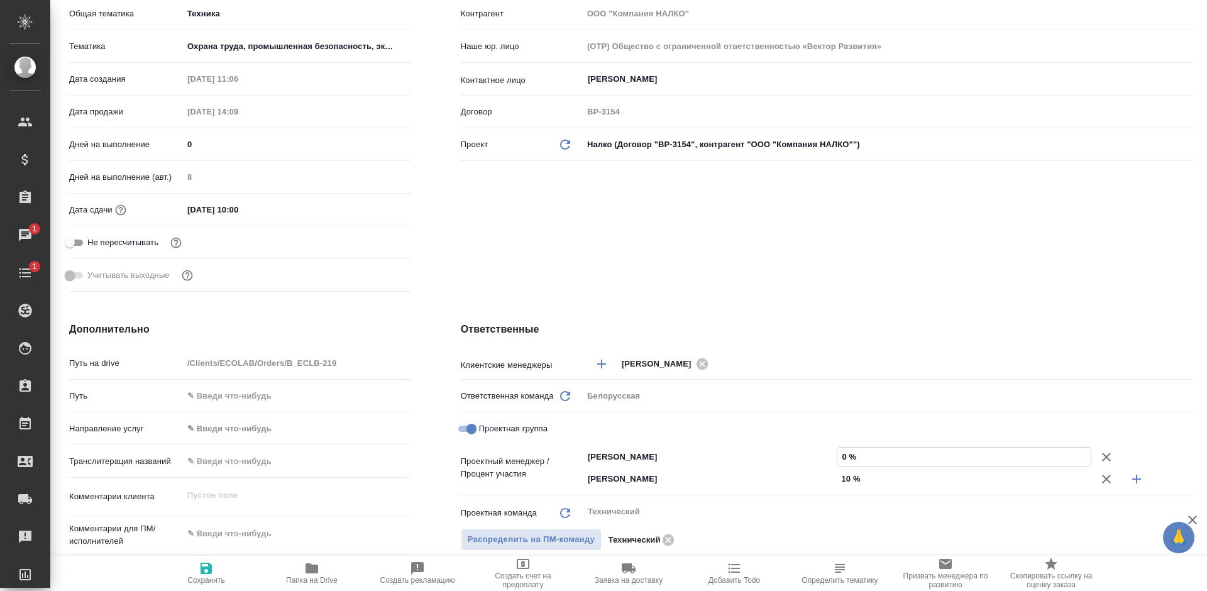
drag, startPoint x: 836, startPoint y: 459, endPoint x: 853, endPoint y: 456, distance: 17.3
click at [853, 456] on input "0 %" at bounding box center [964, 457] width 253 height 18
type input "90 %"
type textarea "x"
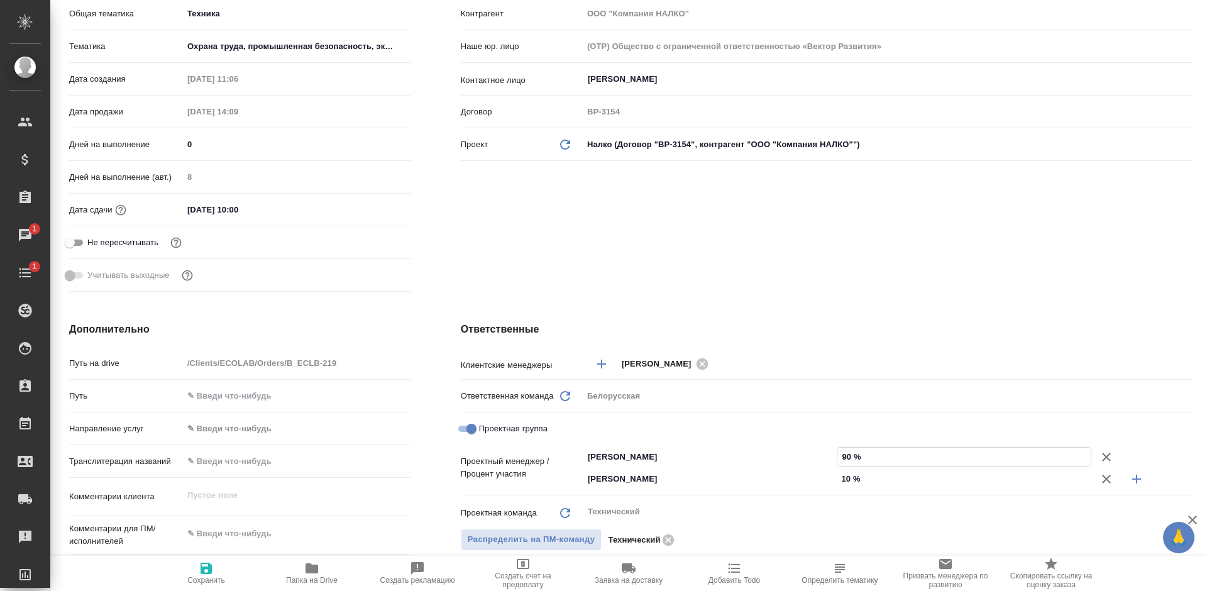
type textarea "x"
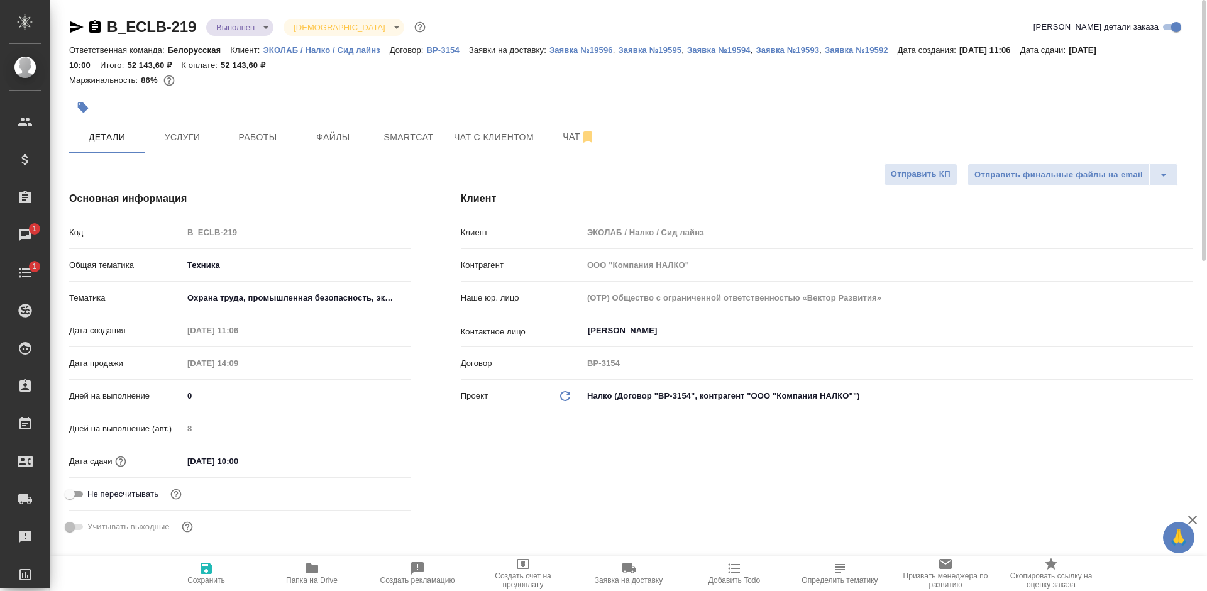
type input "90 %"
click at [218, 570] on span "Сохранить" at bounding box center [206, 573] width 91 height 24
type textarea "x"
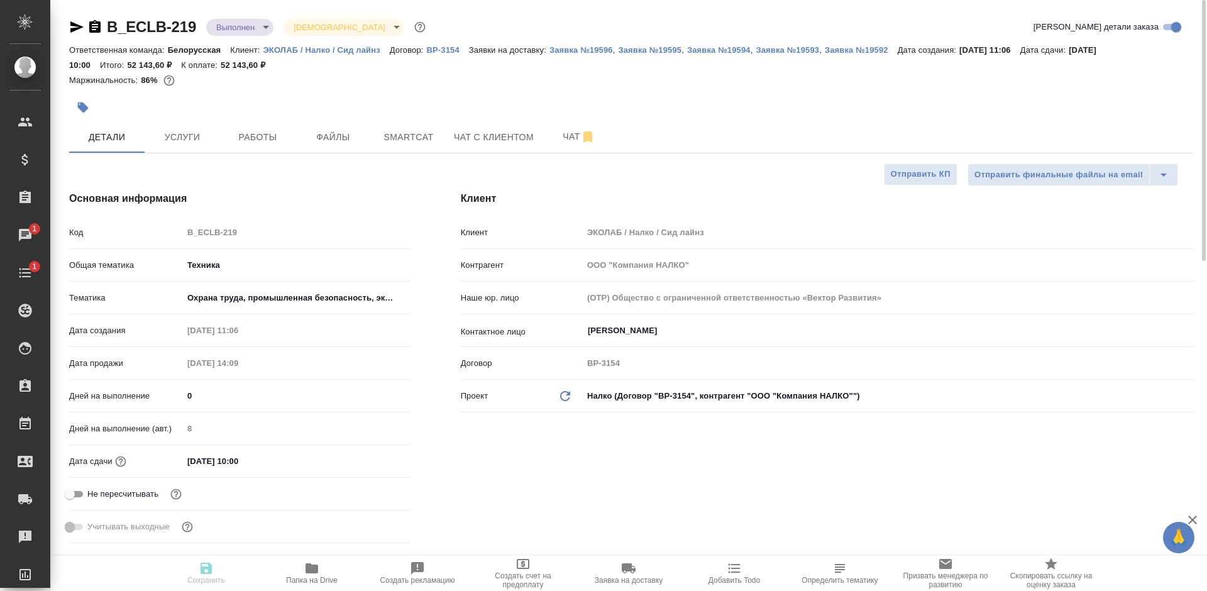
type textarea "x"
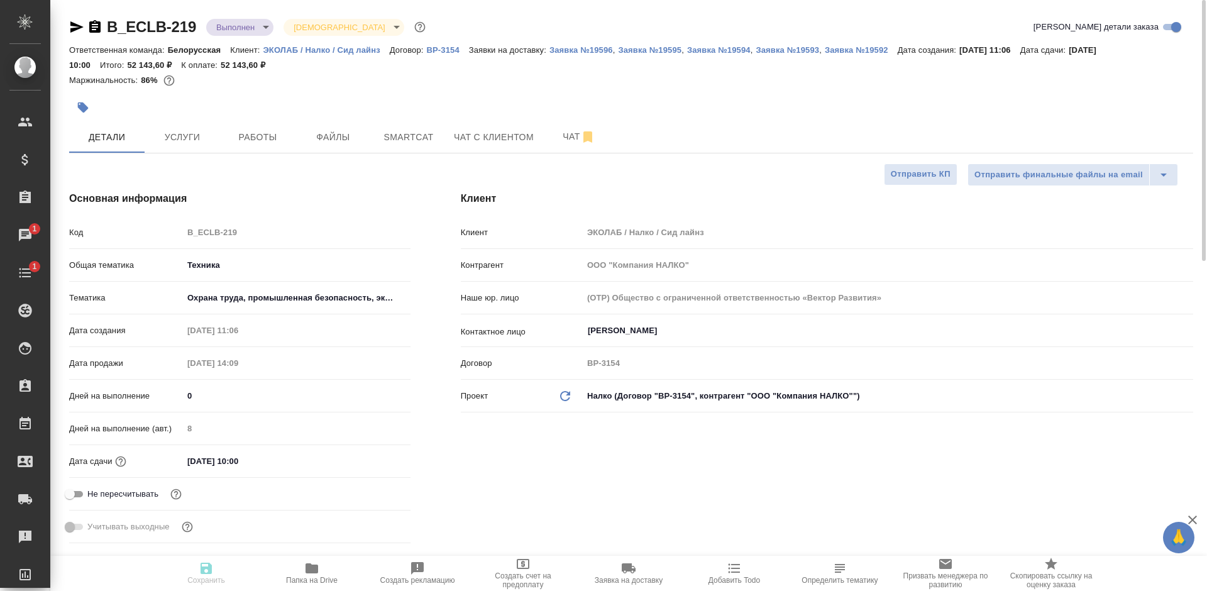
type textarea "x"
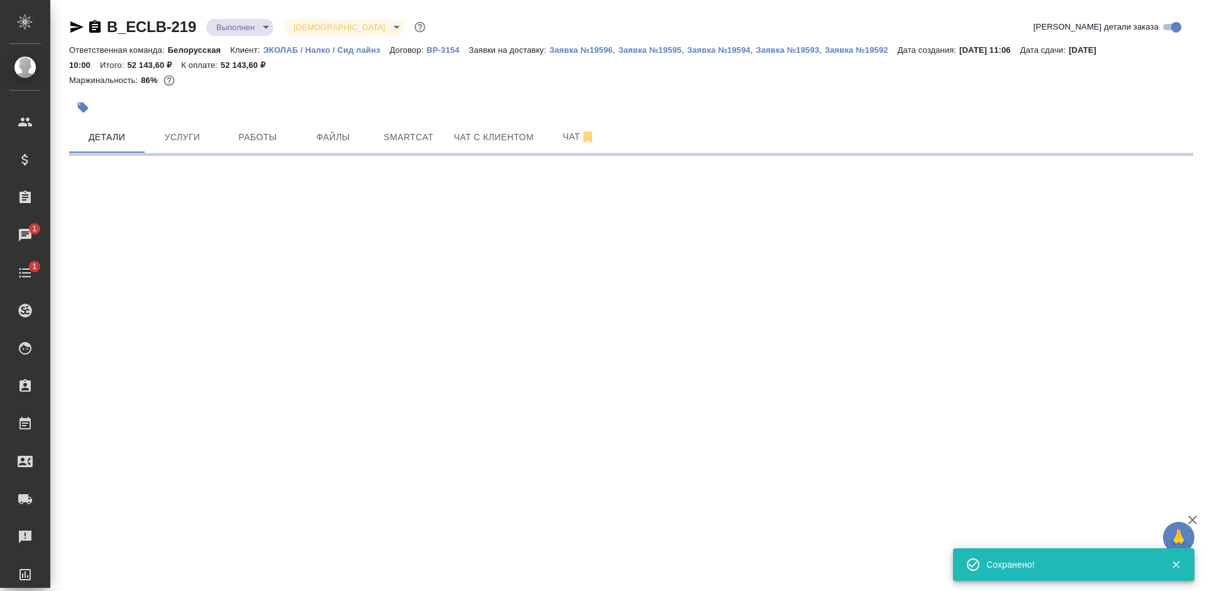
select select "RU"
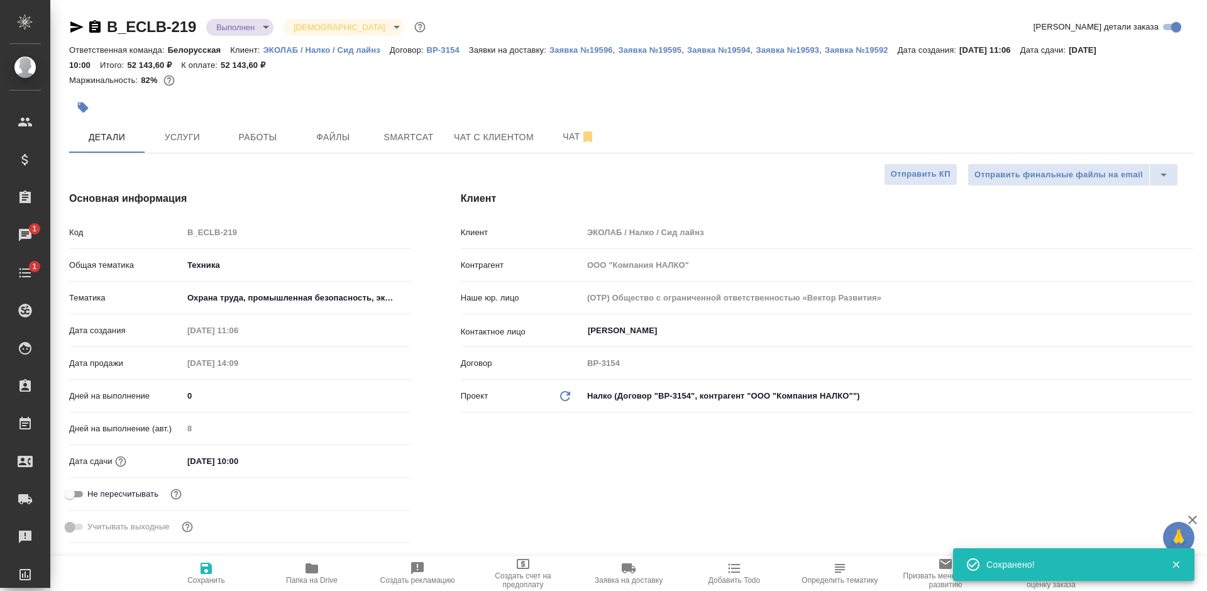
type textarea "x"
click at [262, 462] on input "19.08.2025 10:00" at bounding box center [239, 461] width 110 height 18
click at [369, 460] on icon "button" at bounding box center [374, 459] width 11 height 13
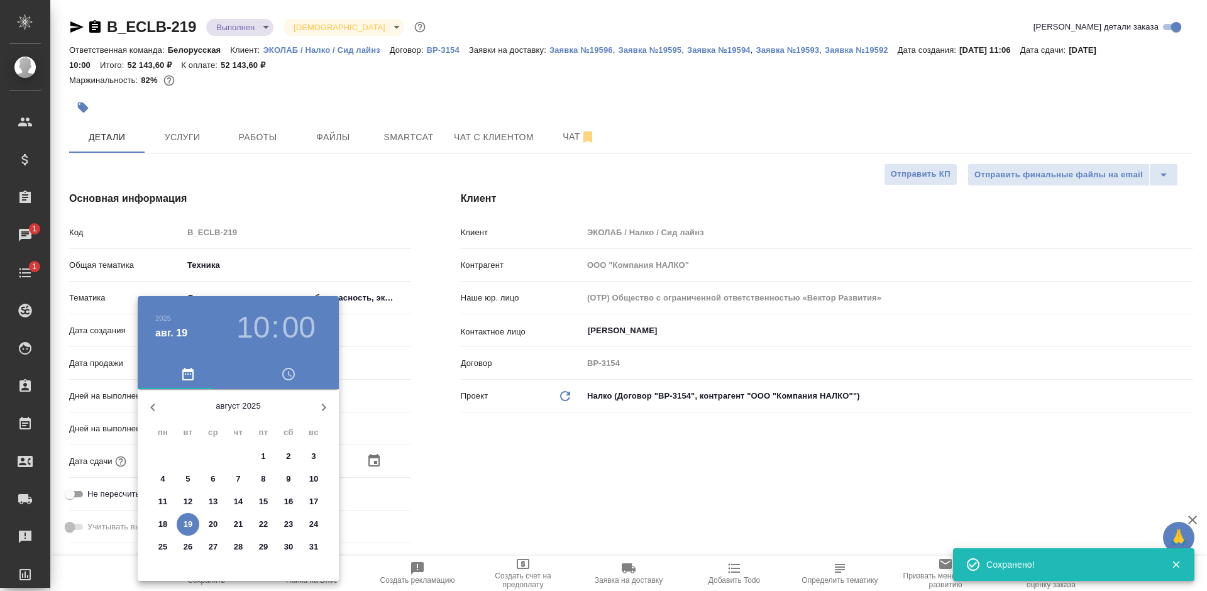
click at [255, 330] on h3 "10" at bounding box center [252, 327] width 33 height 35
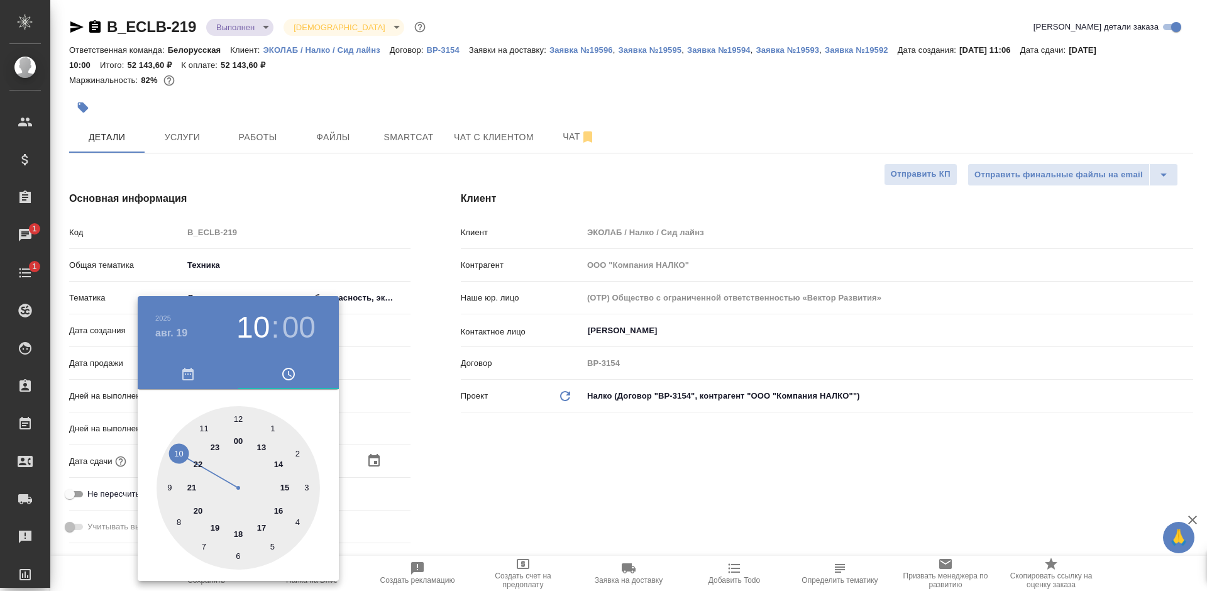
click at [280, 487] on div at bounding box center [239, 488] width 164 height 164
type input "19.08.2025 15:00"
type textarea "x"
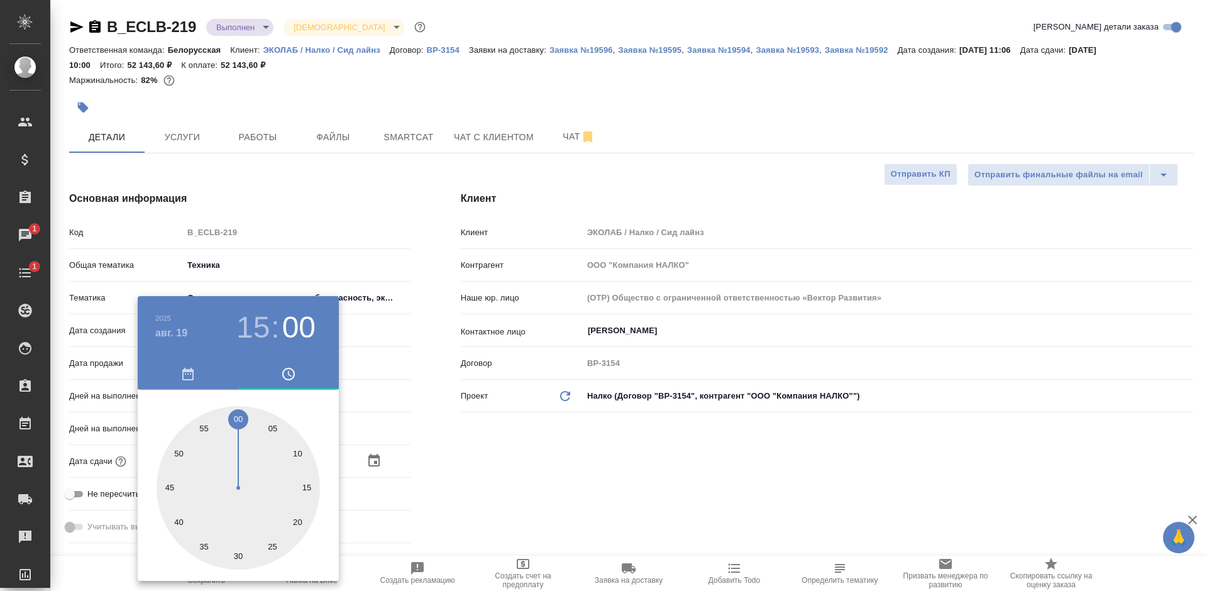
click at [530, 471] on div at bounding box center [603, 295] width 1207 height 591
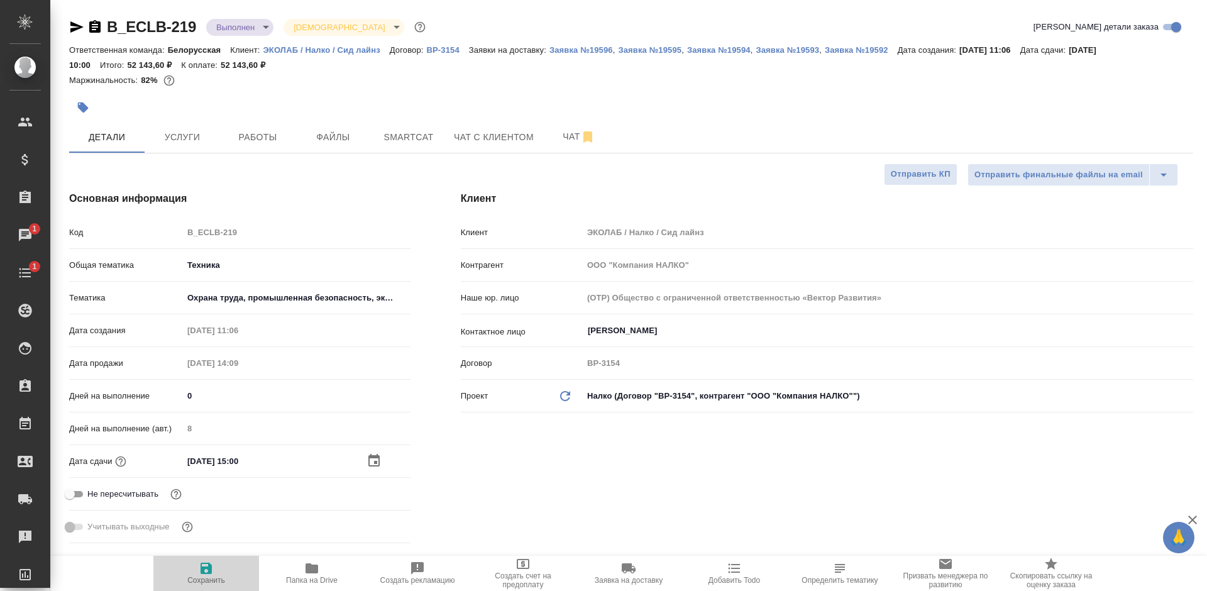
click at [211, 574] on icon "button" at bounding box center [206, 568] width 11 height 11
type textarea "x"
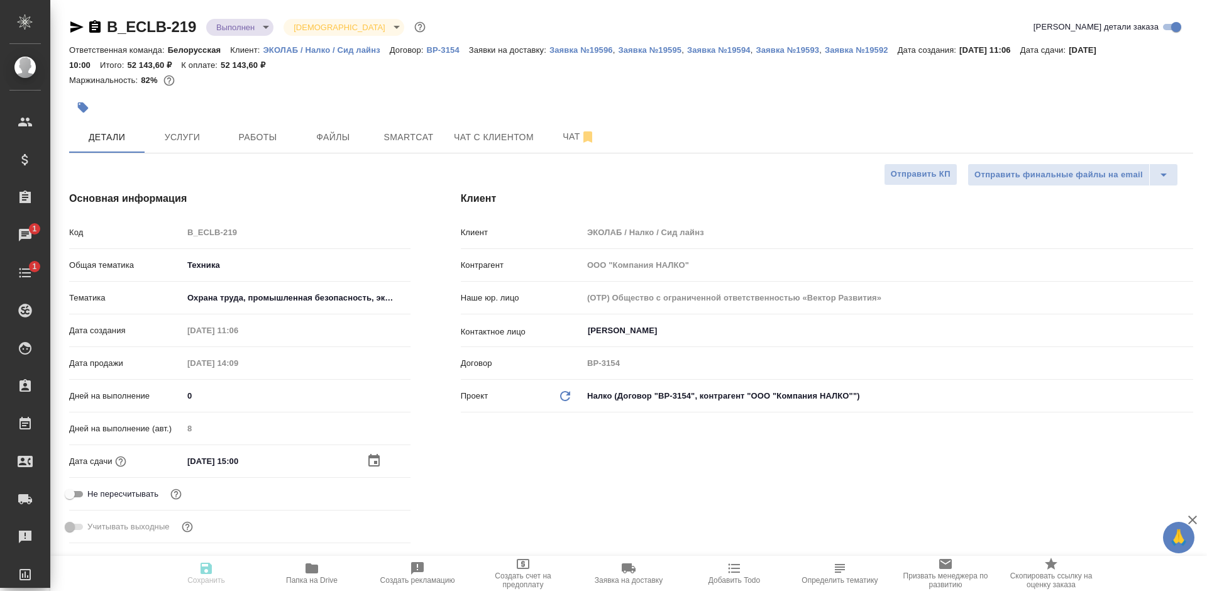
type textarea "x"
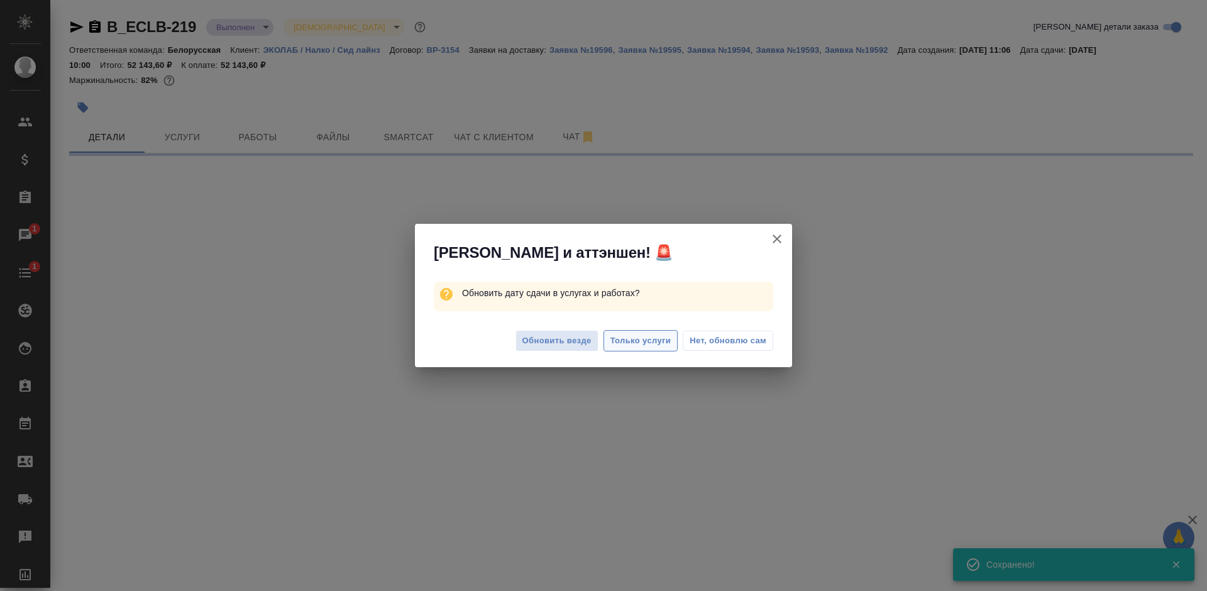
select select "RU"
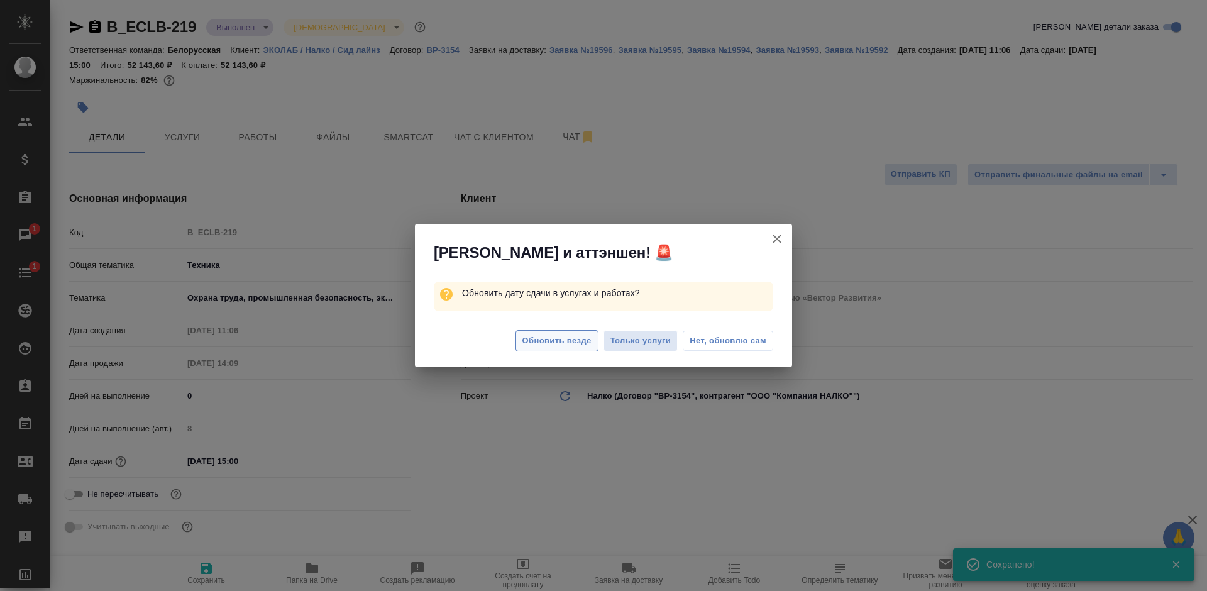
type textarea "x"
click at [691, 336] on span "Нет, обновлю сам" at bounding box center [728, 341] width 77 height 13
type textarea "x"
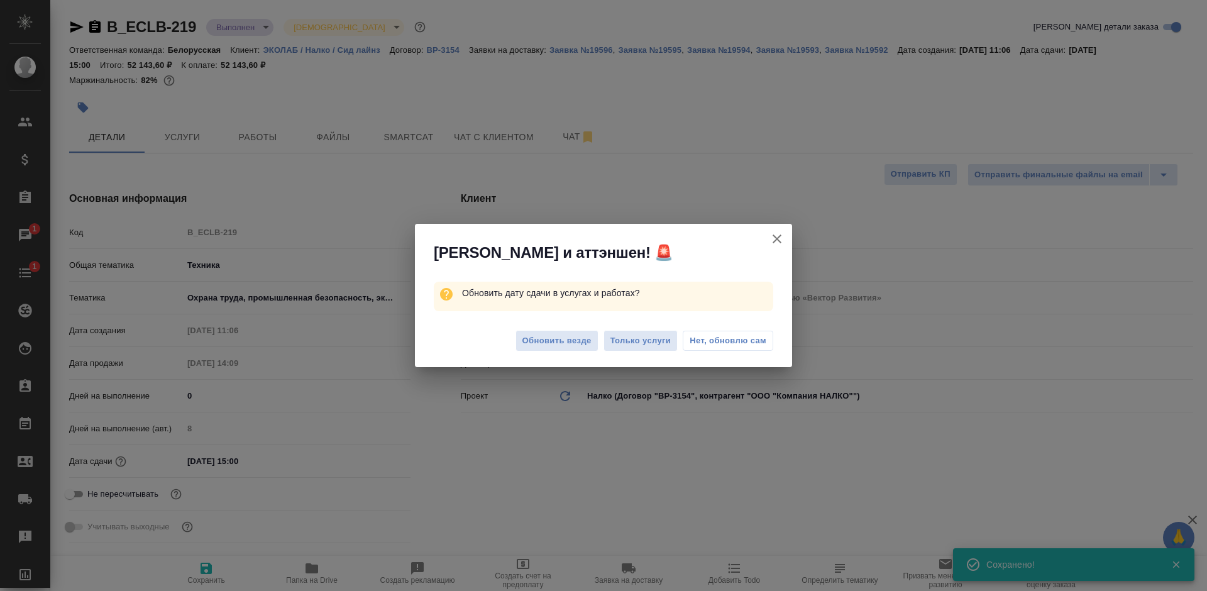
type textarea "x"
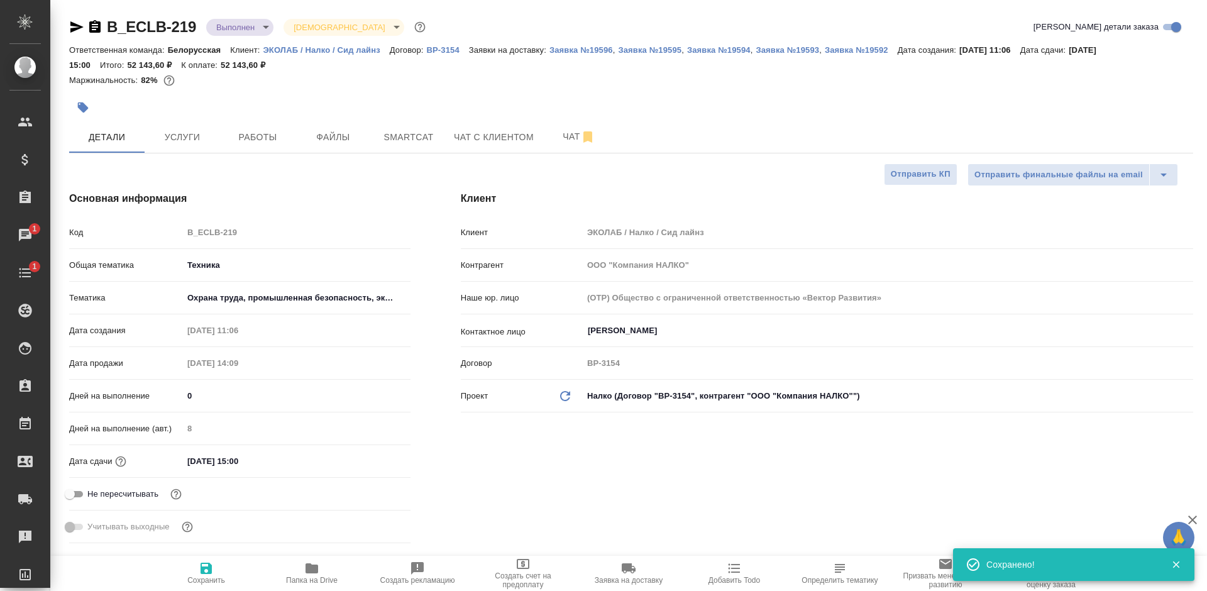
click at [225, 29] on body "🙏 .cls-1 fill:#fff; AWATERA Bogomolova Anastasiya Клиенты Спецификации Заказы 1…" at bounding box center [603, 295] width 1207 height 591
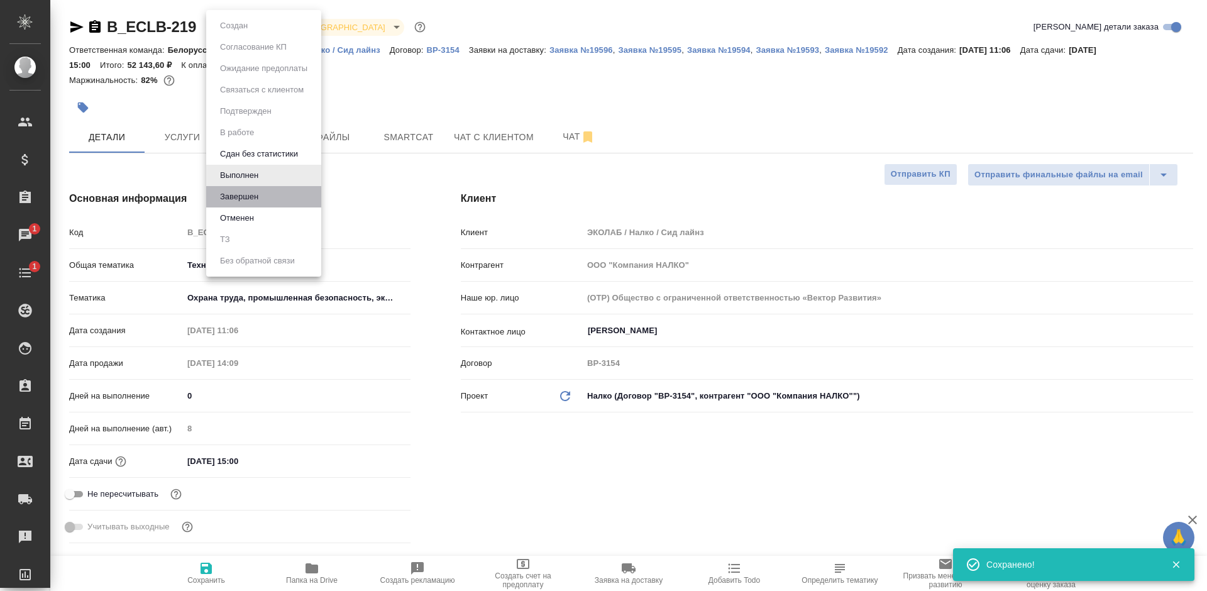
click at [239, 188] on li "Завершен" at bounding box center [263, 196] width 115 height 21
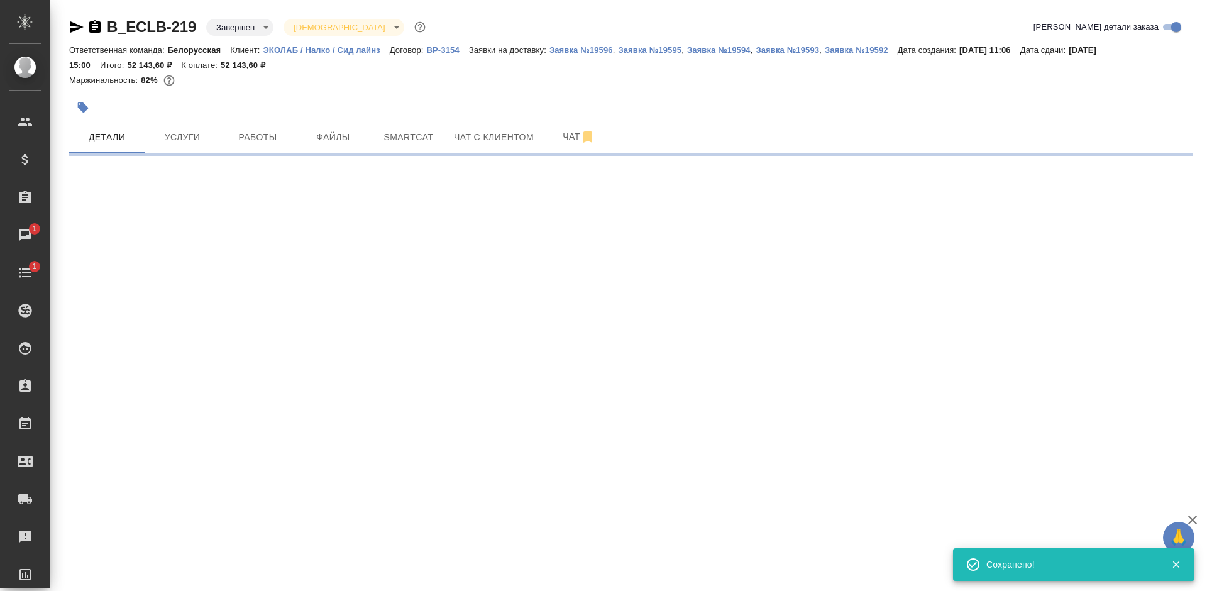
click at [91, 28] on icon "button" at bounding box center [94, 26] width 11 height 13
select select "RU"
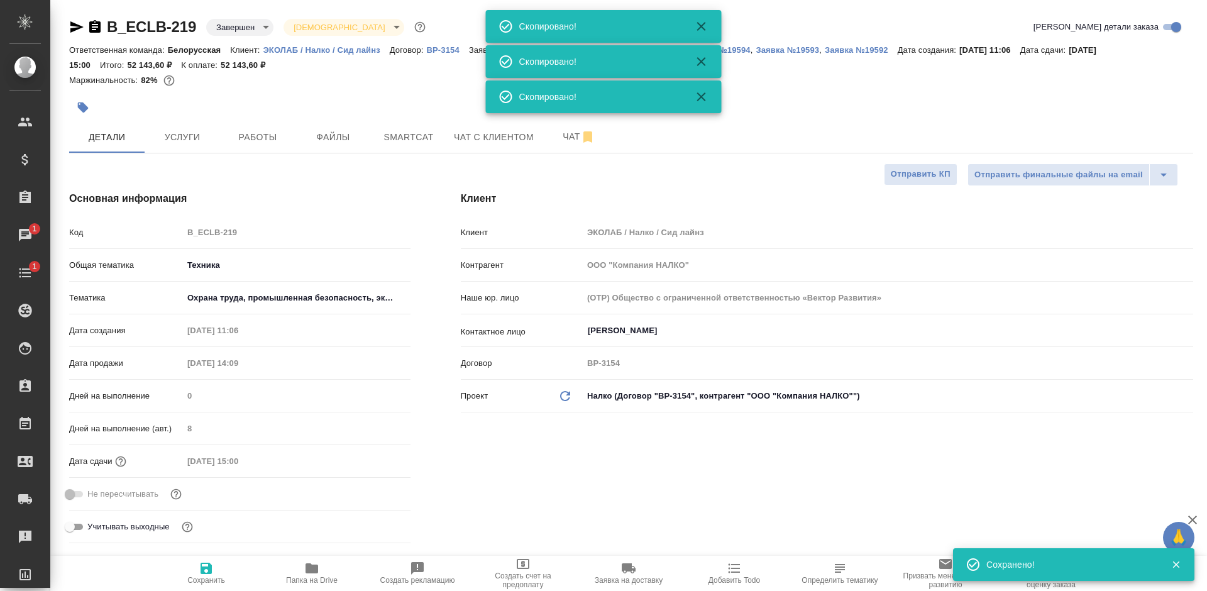
type textarea "x"
click at [91, 28] on icon "button" at bounding box center [94, 26] width 11 height 13
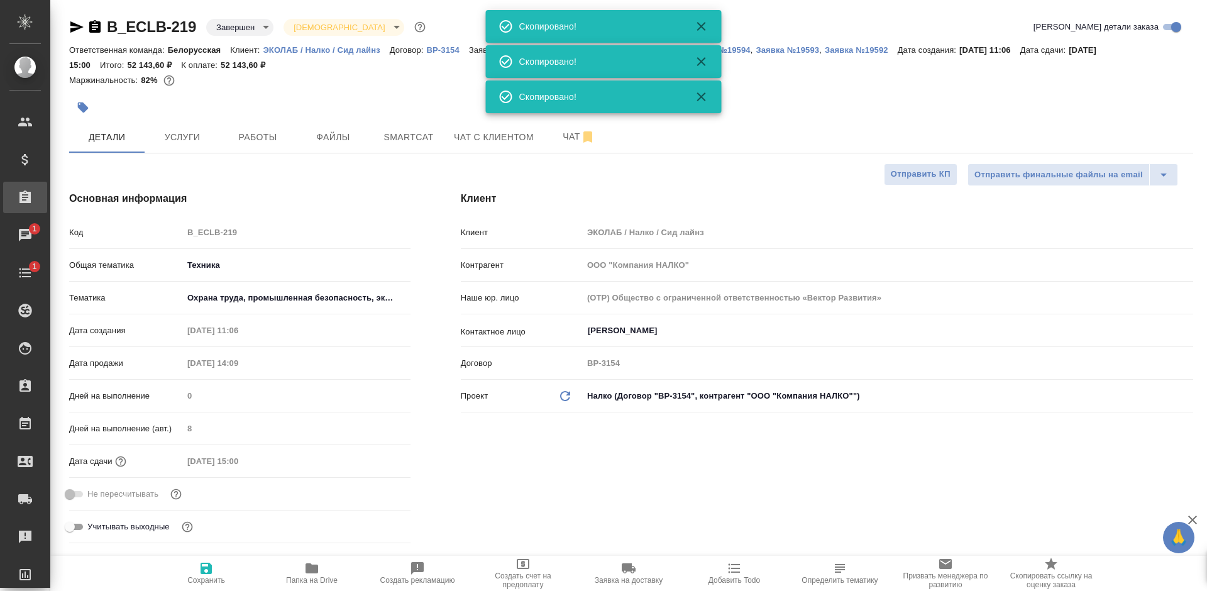
type textarea "x"
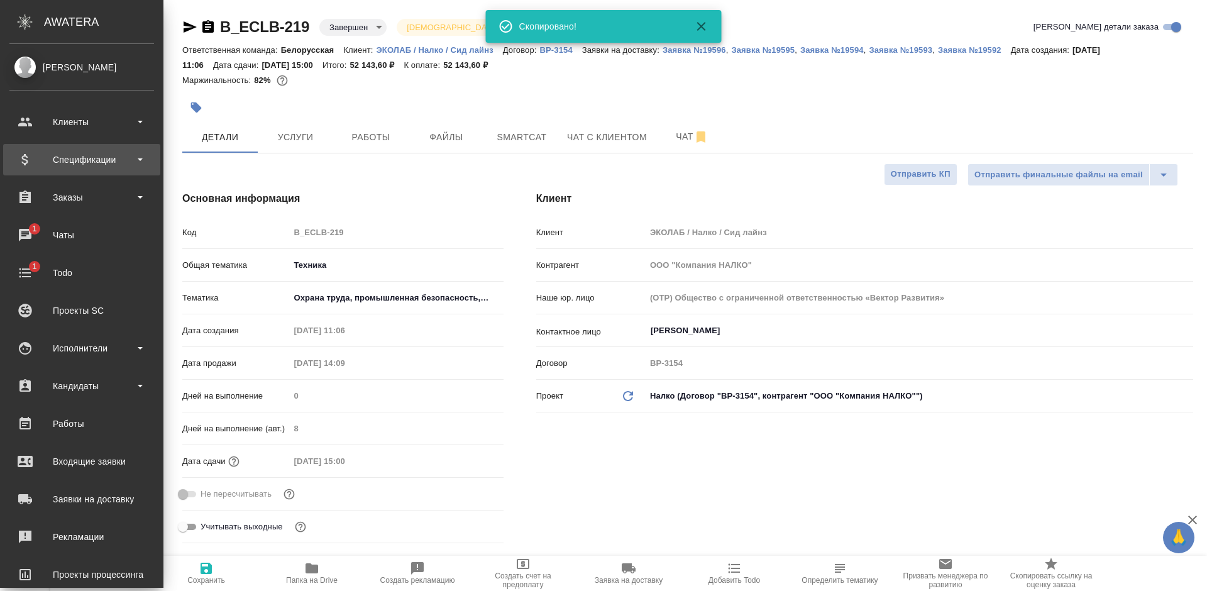
click at [64, 162] on div "Спецификации" at bounding box center [81, 159] width 145 height 19
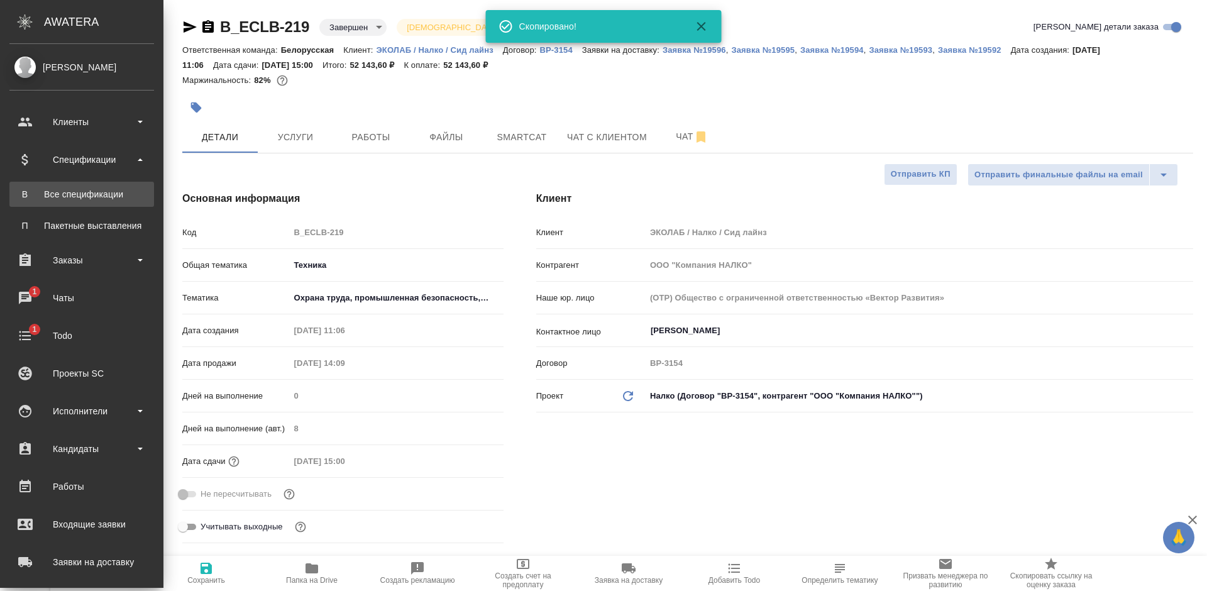
click at [68, 194] on div "Все спецификации" at bounding box center [82, 194] width 132 height 13
type textarea "x"
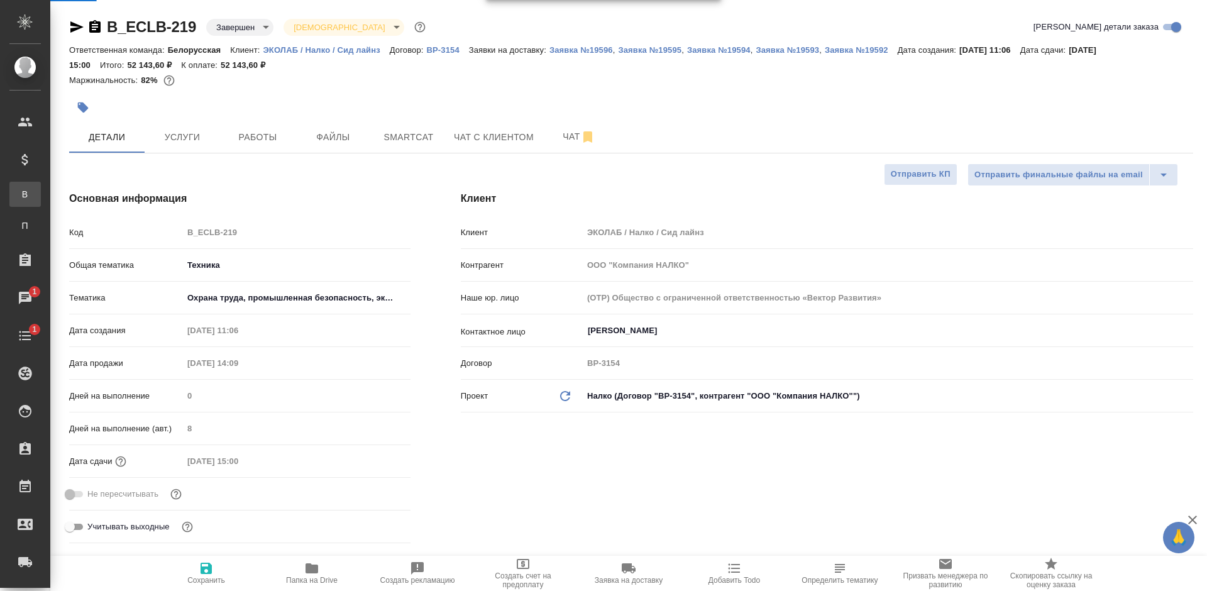
type textarea "x"
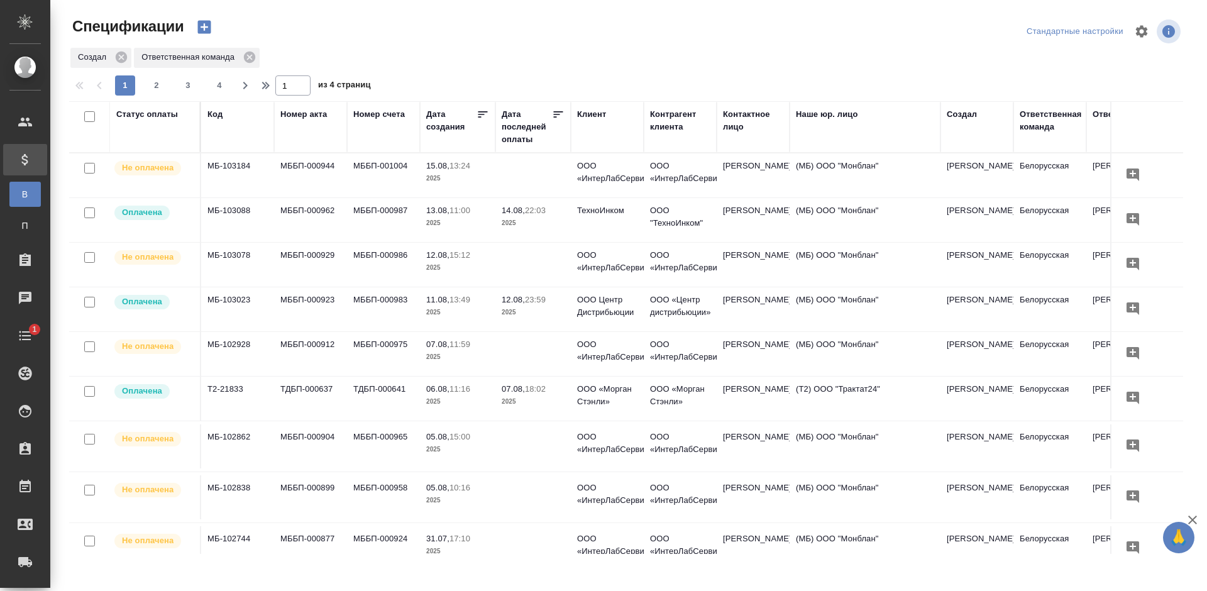
click at [204, 27] on icon "button" at bounding box center [205, 27] width 18 height 18
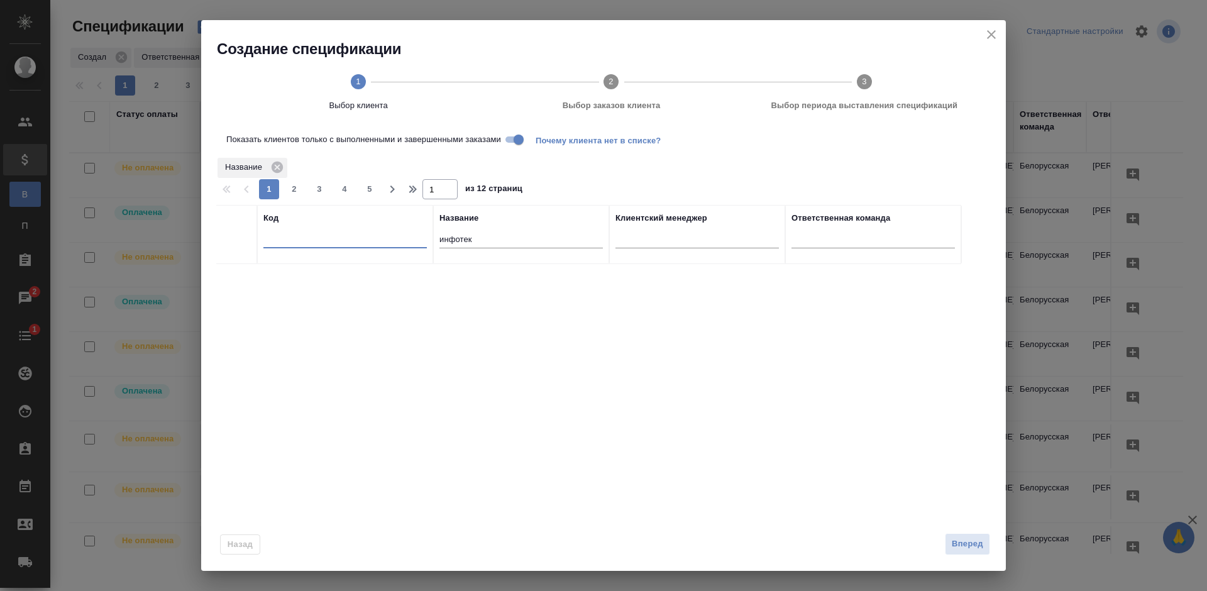
click at [313, 236] on input "text" at bounding box center [346, 241] width 164 height 16
paste input "B_ECLB-219"
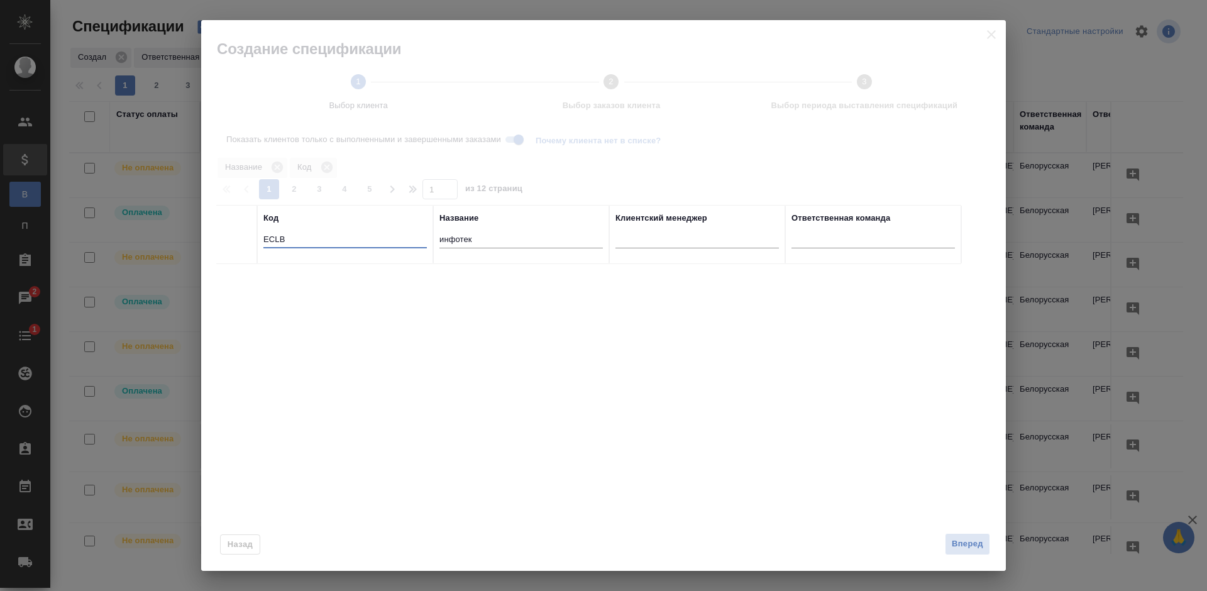
type input "ECLB"
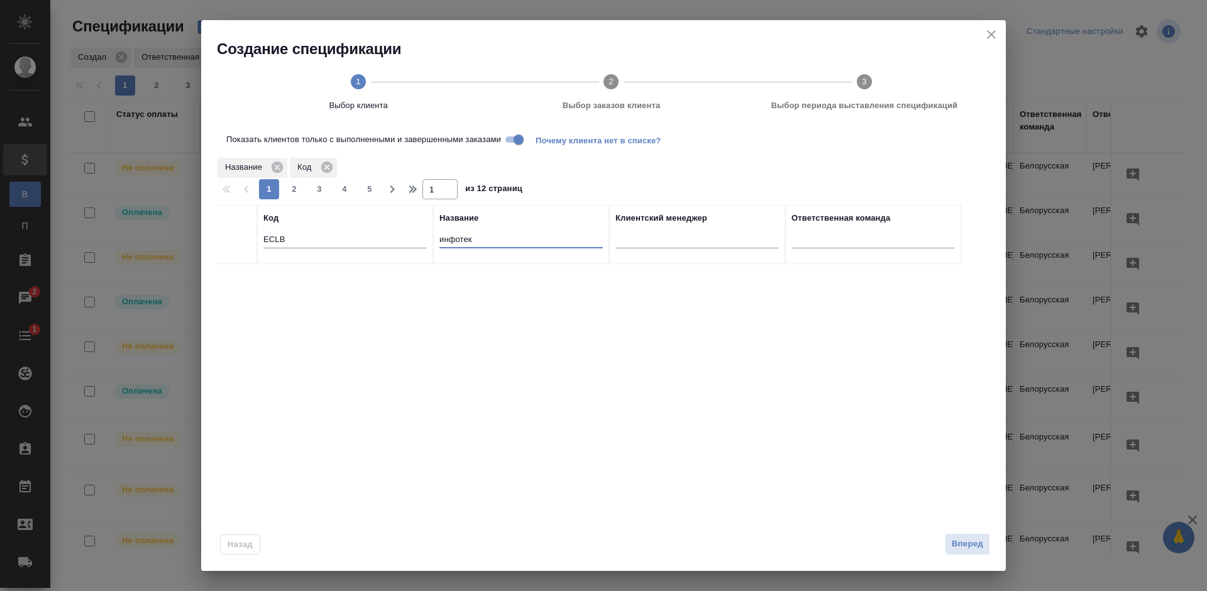
drag, startPoint x: 419, startPoint y: 236, endPoint x: 406, endPoint y: 236, distance: 13.2
click at [406, 236] on tr "Код ECLB Название инфотек Клиентский менеджер Ответственная команда" at bounding box center [588, 234] width 745 height 59
click at [236, 278] on input "checkbox" at bounding box center [236, 279] width 11 height 11
checkbox input "true"
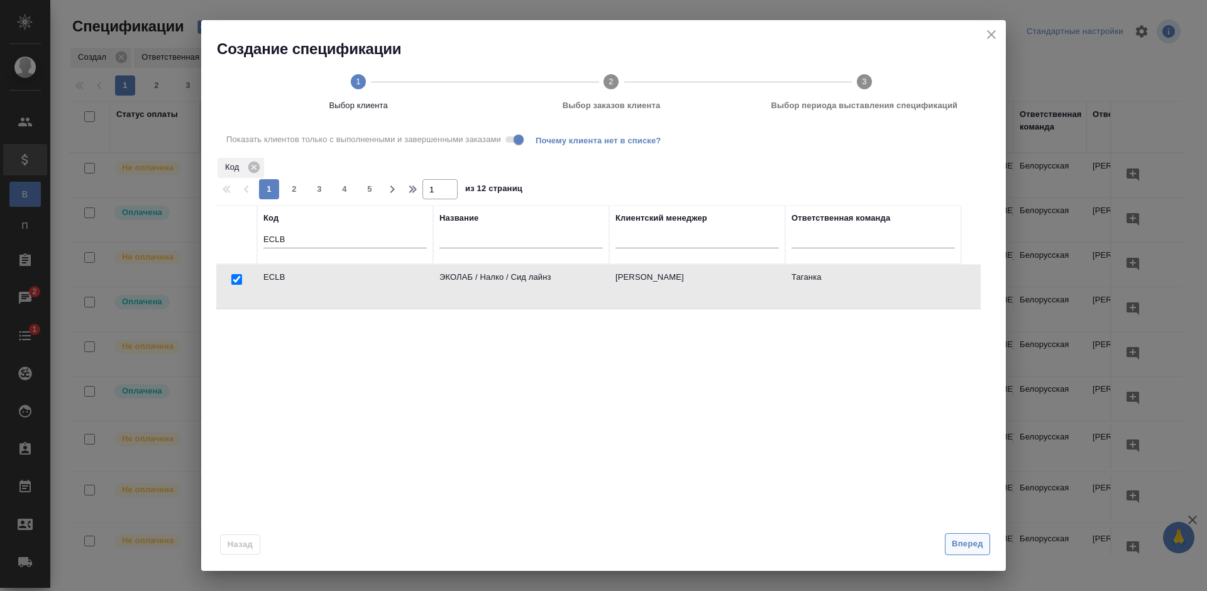
click at [976, 547] on span "Вперед" at bounding box center [967, 544] width 31 height 14
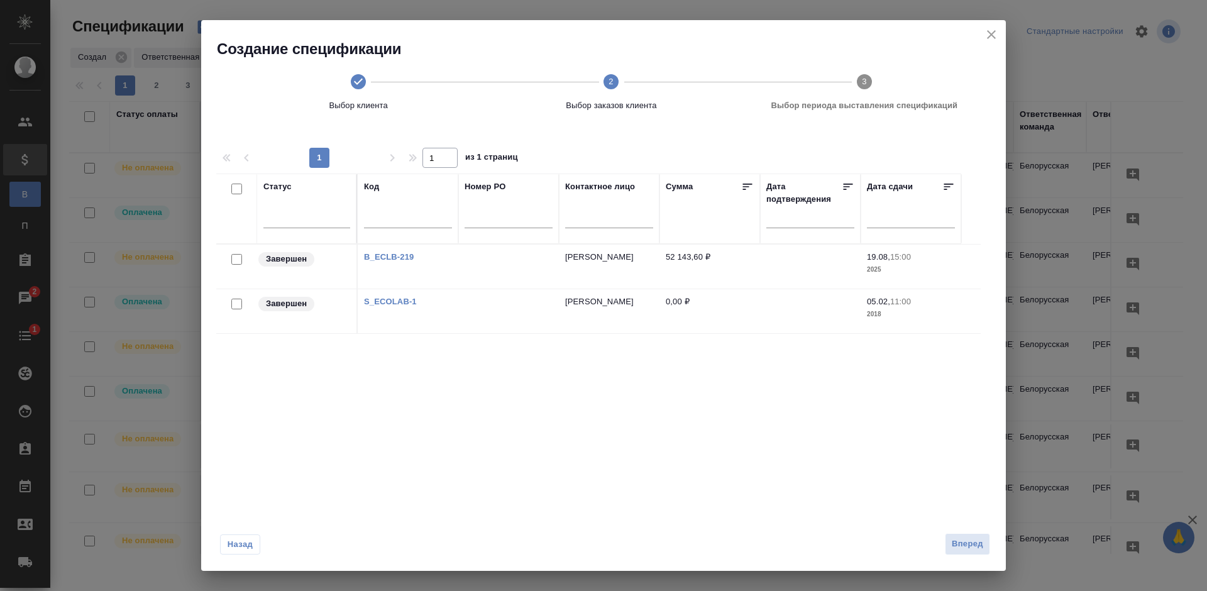
click at [232, 263] on input "checkbox" at bounding box center [236, 259] width 11 height 11
checkbox input "true"
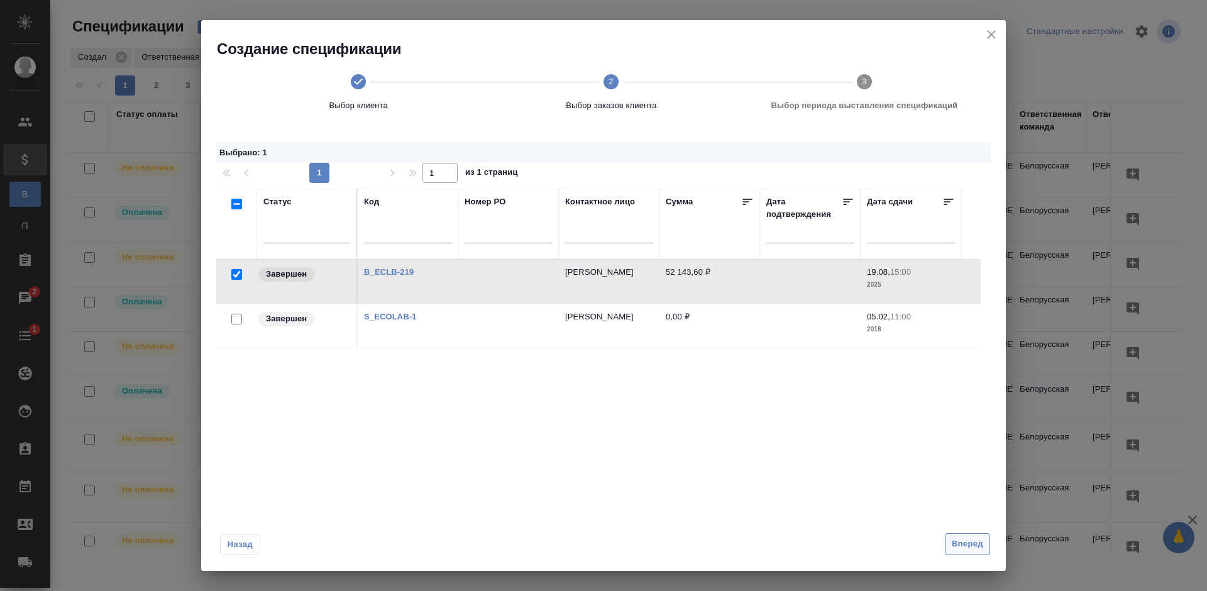
click at [958, 541] on span "Вперед" at bounding box center [967, 544] width 31 height 14
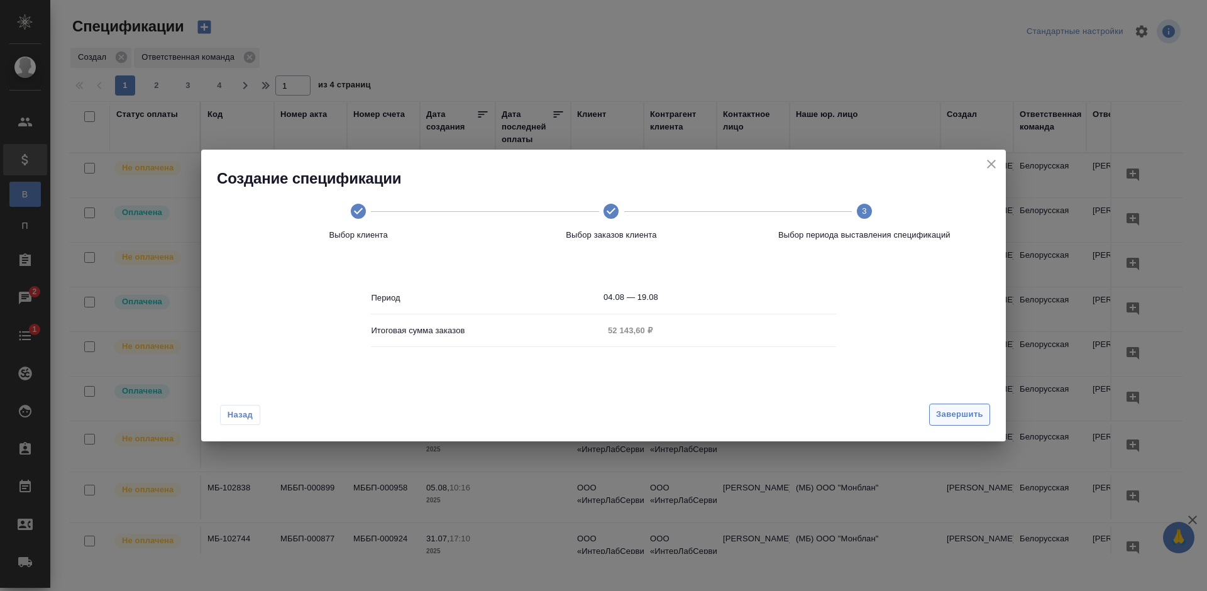
click at [937, 411] on span "Завершить" at bounding box center [959, 415] width 47 height 14
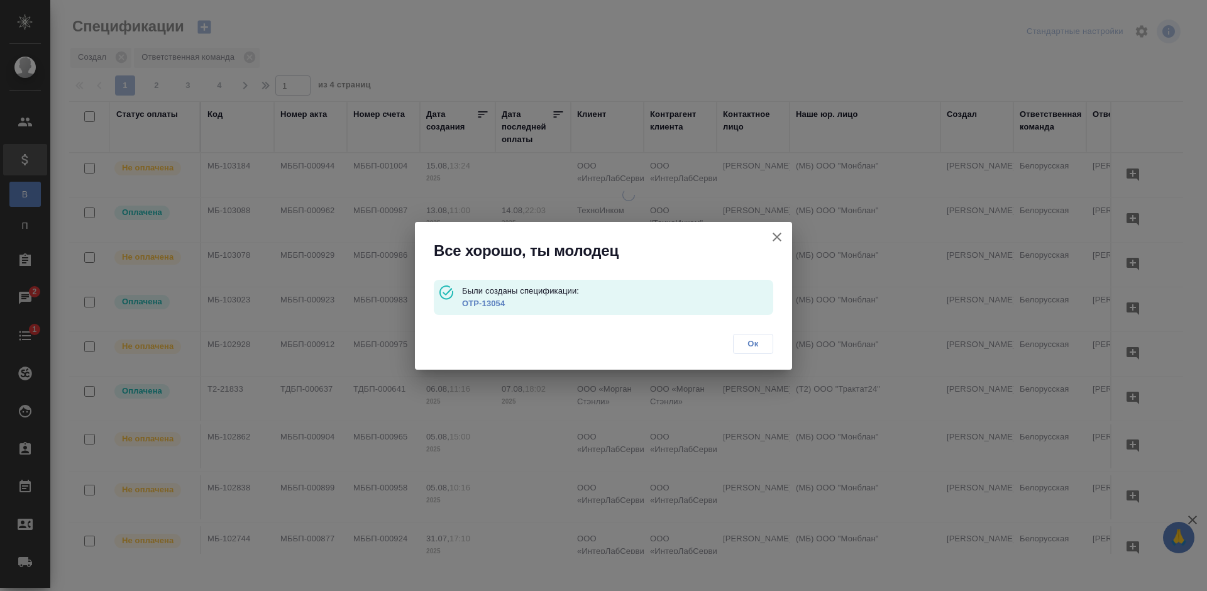
click at [485, 303] on link "OTP-13054" at bounding box center [483, 303] width 43 height 9
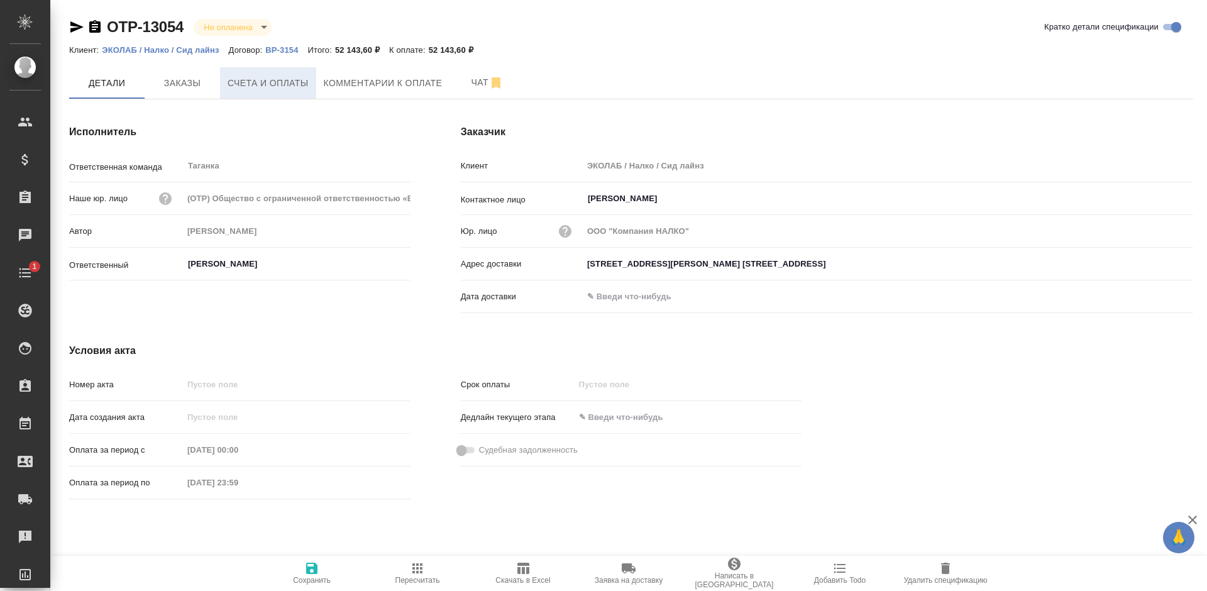
click at [276, 91] on button "Счета и оплаты" at bounding box center [268, 82] width 96 height 31
